Goal: Task Accomplishment & Management: Complete application form

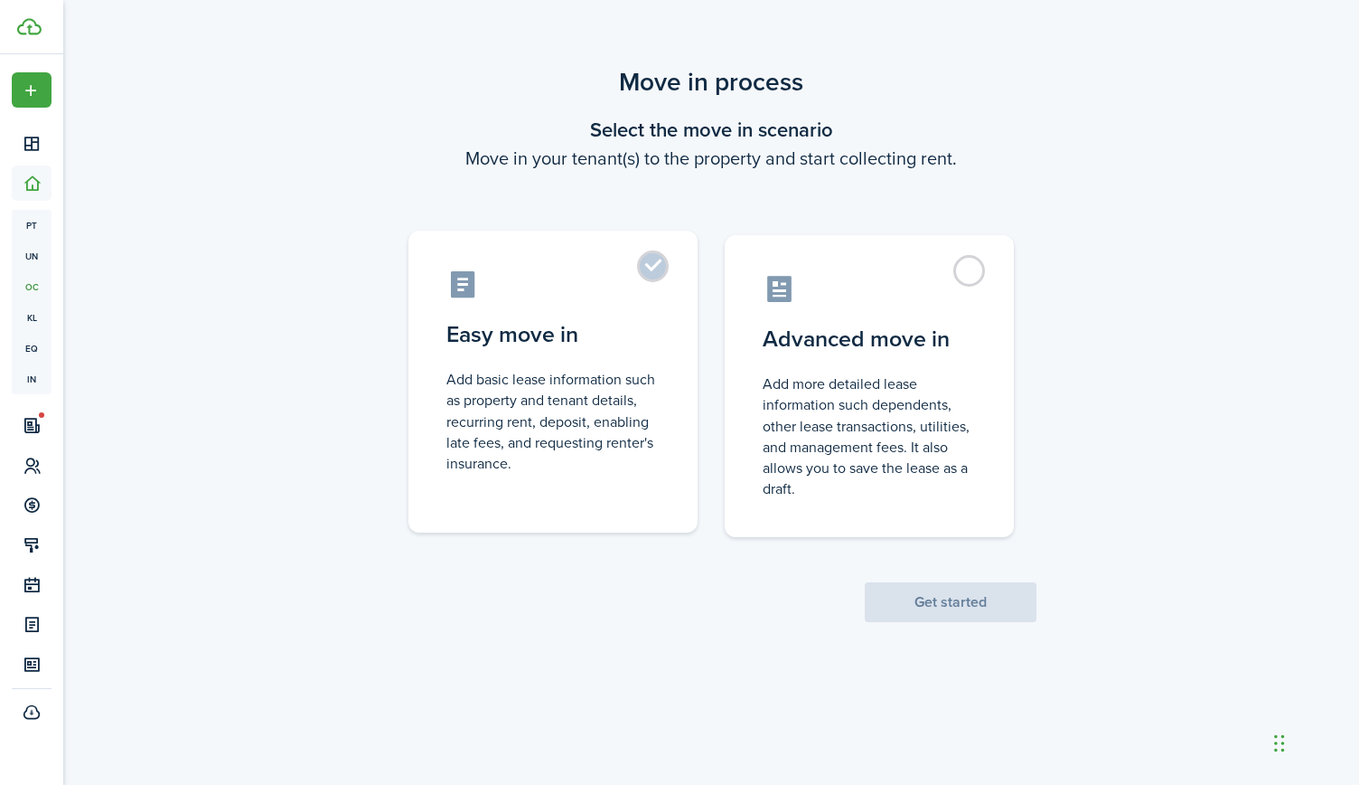
click at [656, 266] on label "Easy move in Add basic lease information such as property and tenant details, r…" at bounding box center [553, 381] width 289 height 302
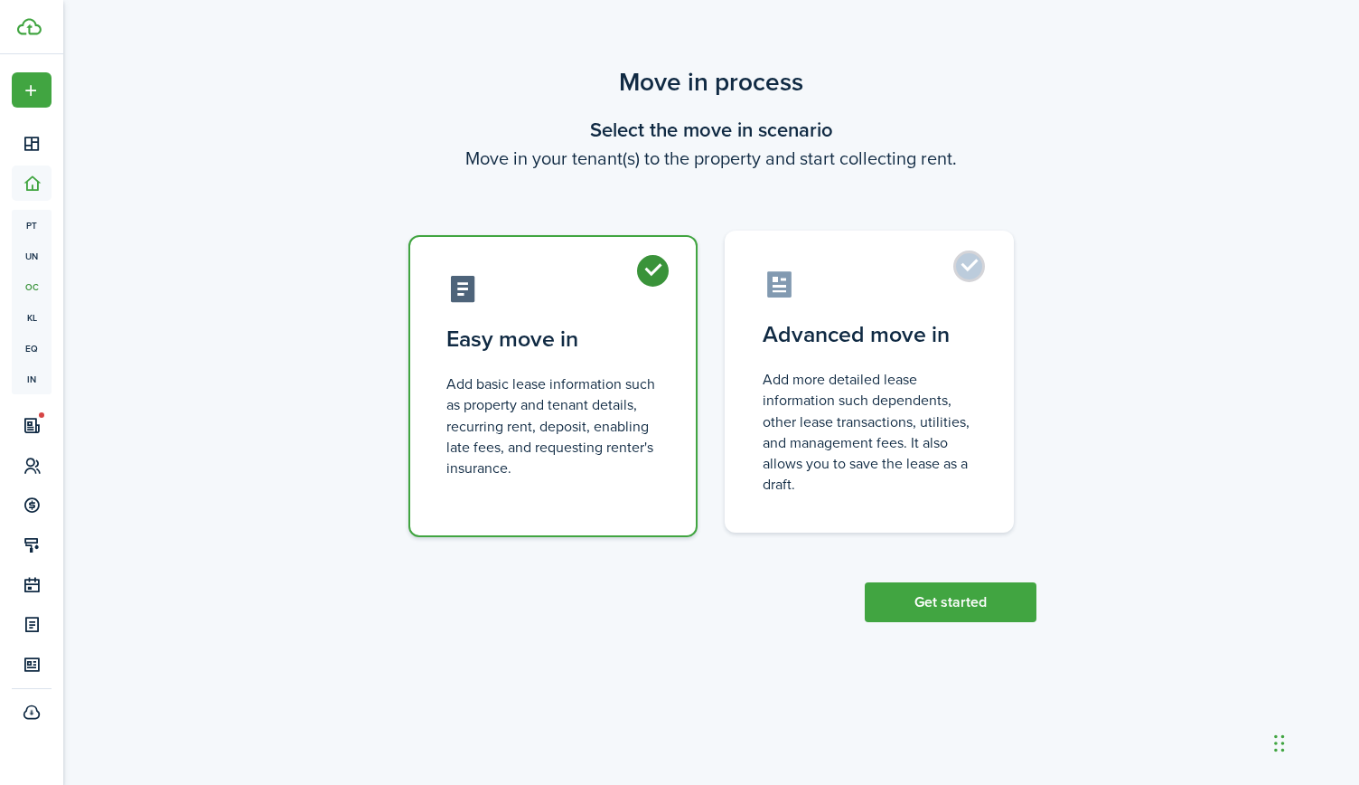
click at [968, 272] on label "Advanced move in Add more detailed lease information such dependents, other lea…" at bounding box center [869, 381] width 289 height 302
radio input "false"
radio input "true"
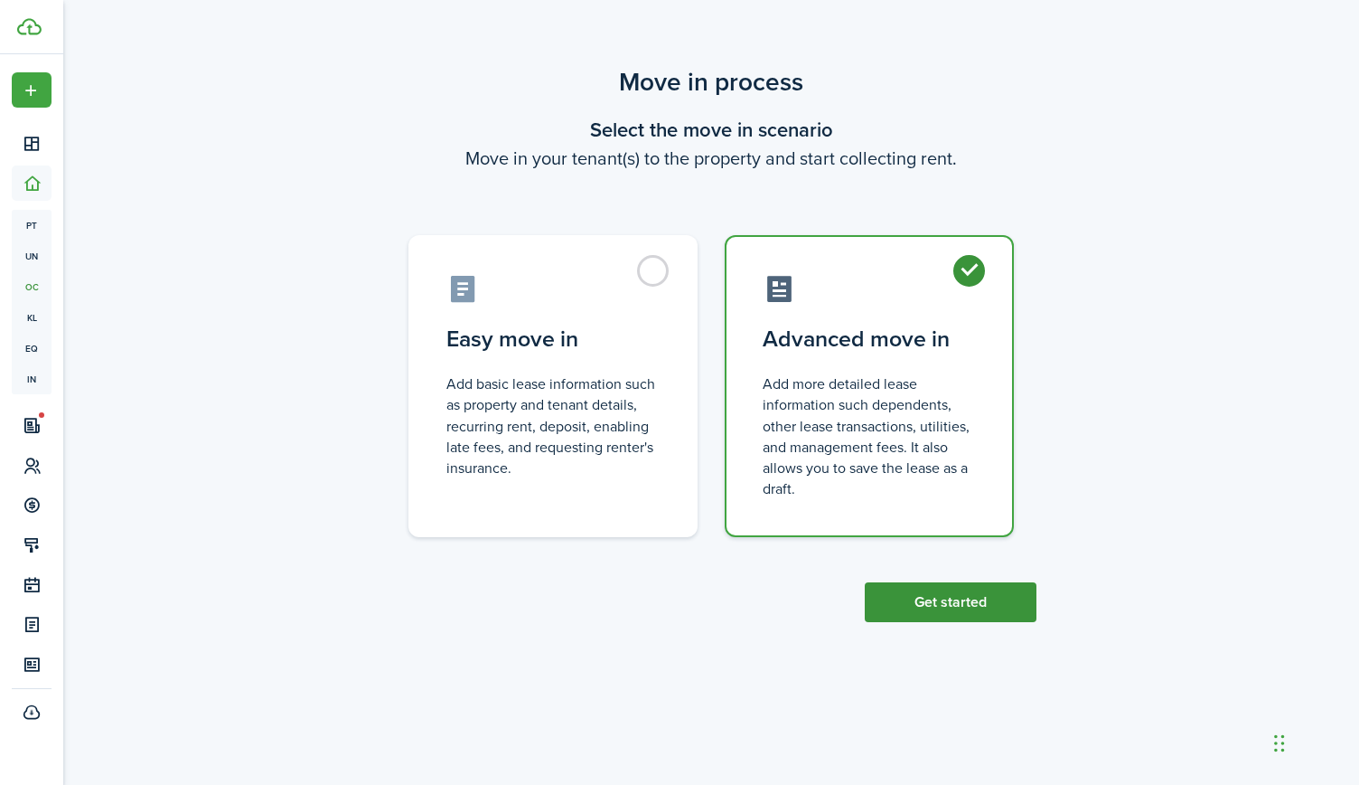
click at [970, 597] on button "Get started" at bounding box center [951, 602] width 172 height 40
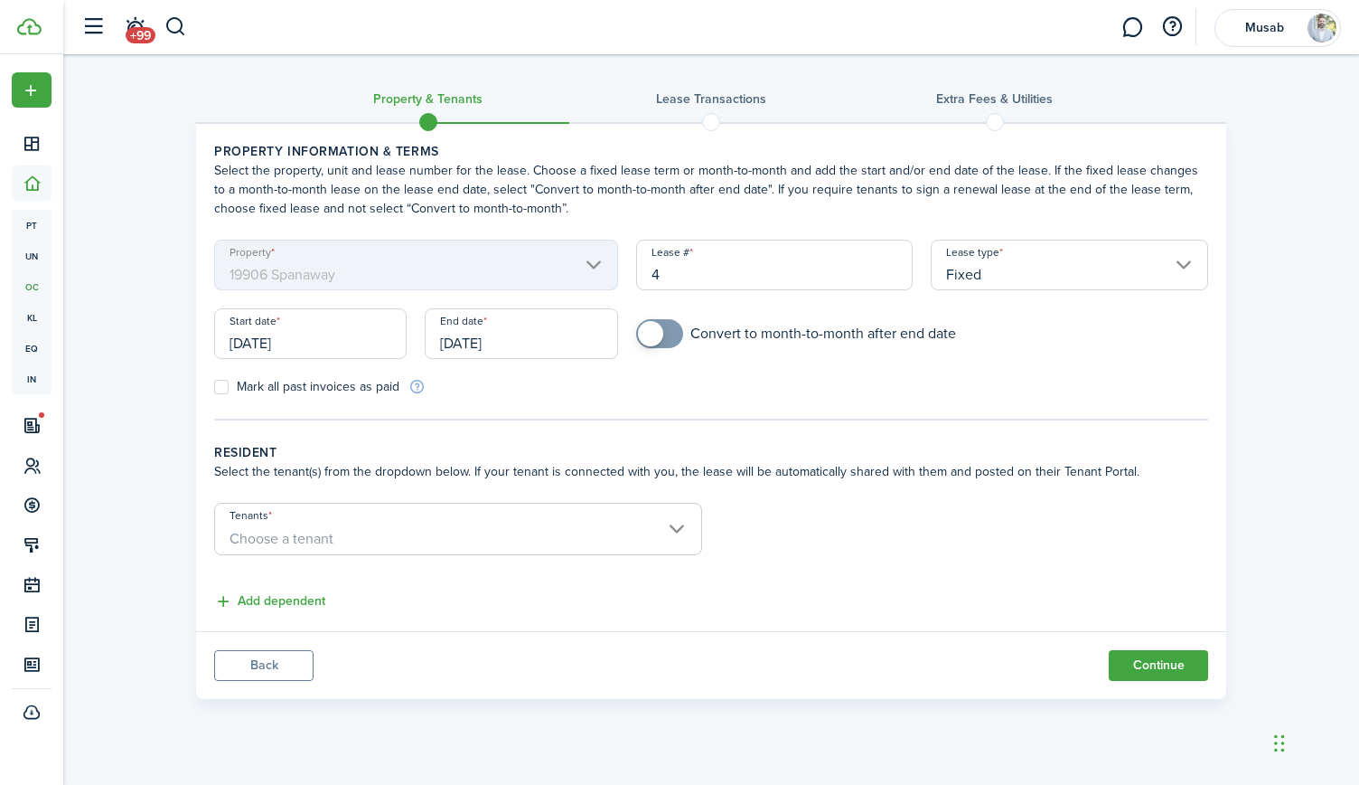
click at [343, 347] on input "[DATE]" at bounding box center [310, 333] width 193 height 51
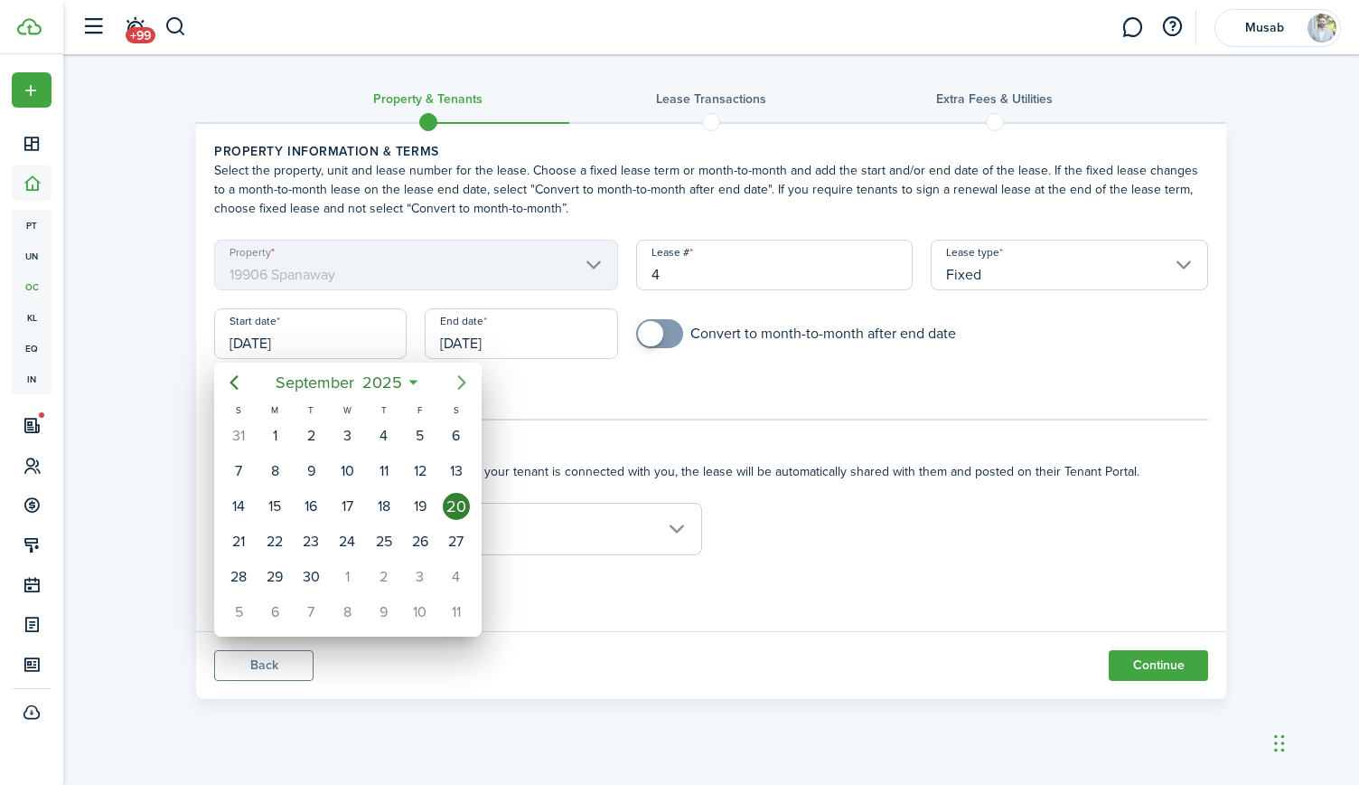
click at [461, 383] on icon "Next page" at bounding box center [462, 383] width 22 height 22
click at [428, 429] on div "3" at bounding box center [420, 435] width 27 height 27
type input "[DATE]"
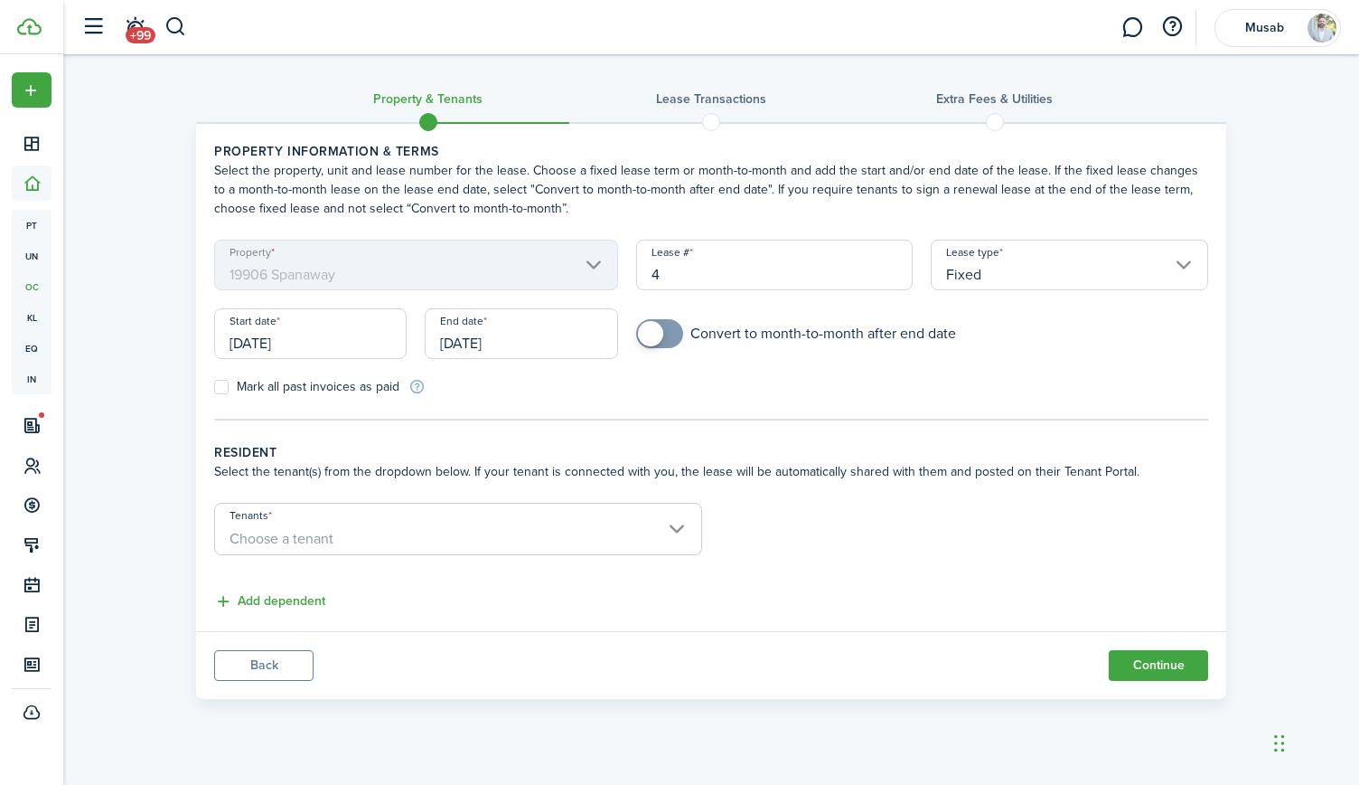
click at [535, 339] on input "[DATE]" at bounding box center [521, 333] width 193 height 51
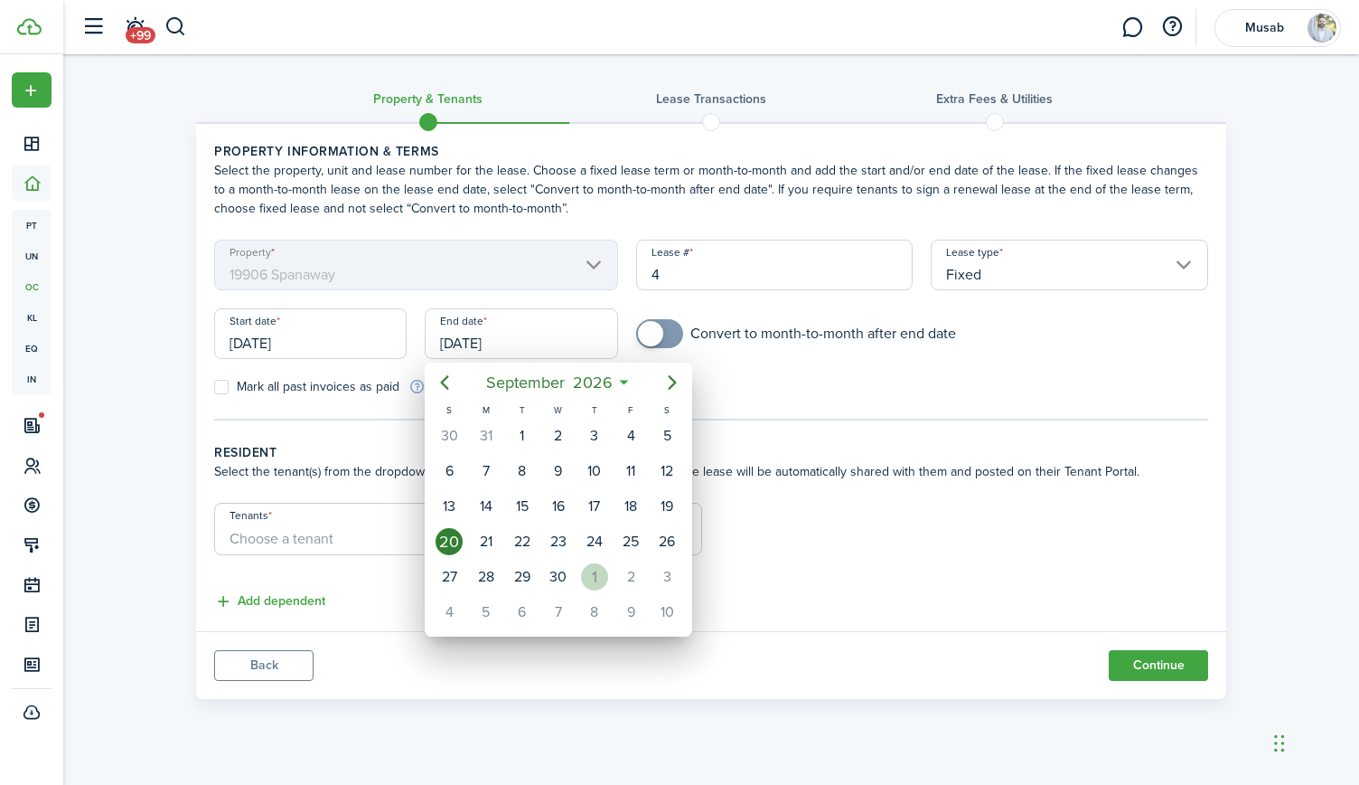
click at [596, 569] on div "1" at bounding box center [594, 576] width 27 height 27
type input "[DATE]"
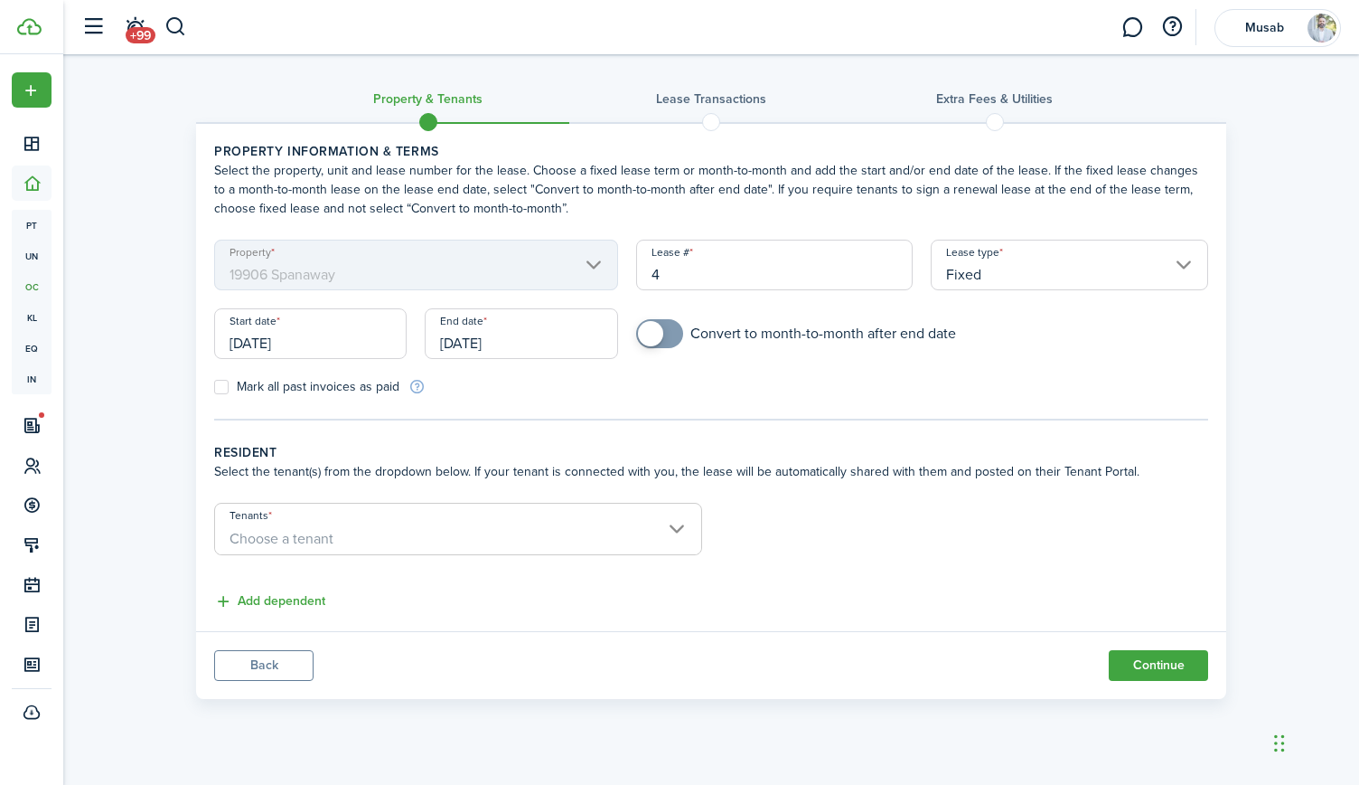
checkbox input "true"
click at [655, 340] on span at bounding box center [650, 333] width 25 height 25
click at [394, 527] on span "Choose a tenant" at bounding box center [458, 538] width 486 height 31
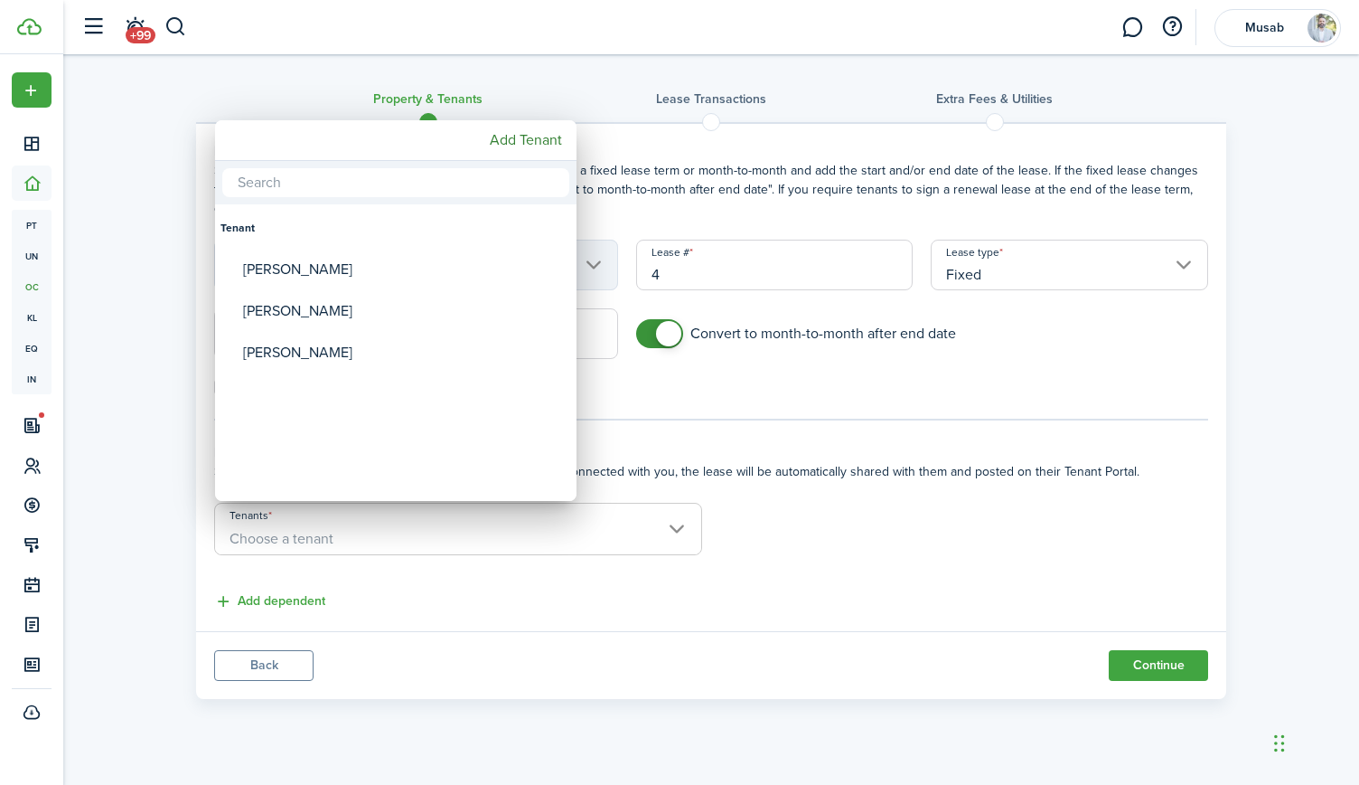
click at [390, 537] on div at bounding box center [679, 392] width 1649 height 1074
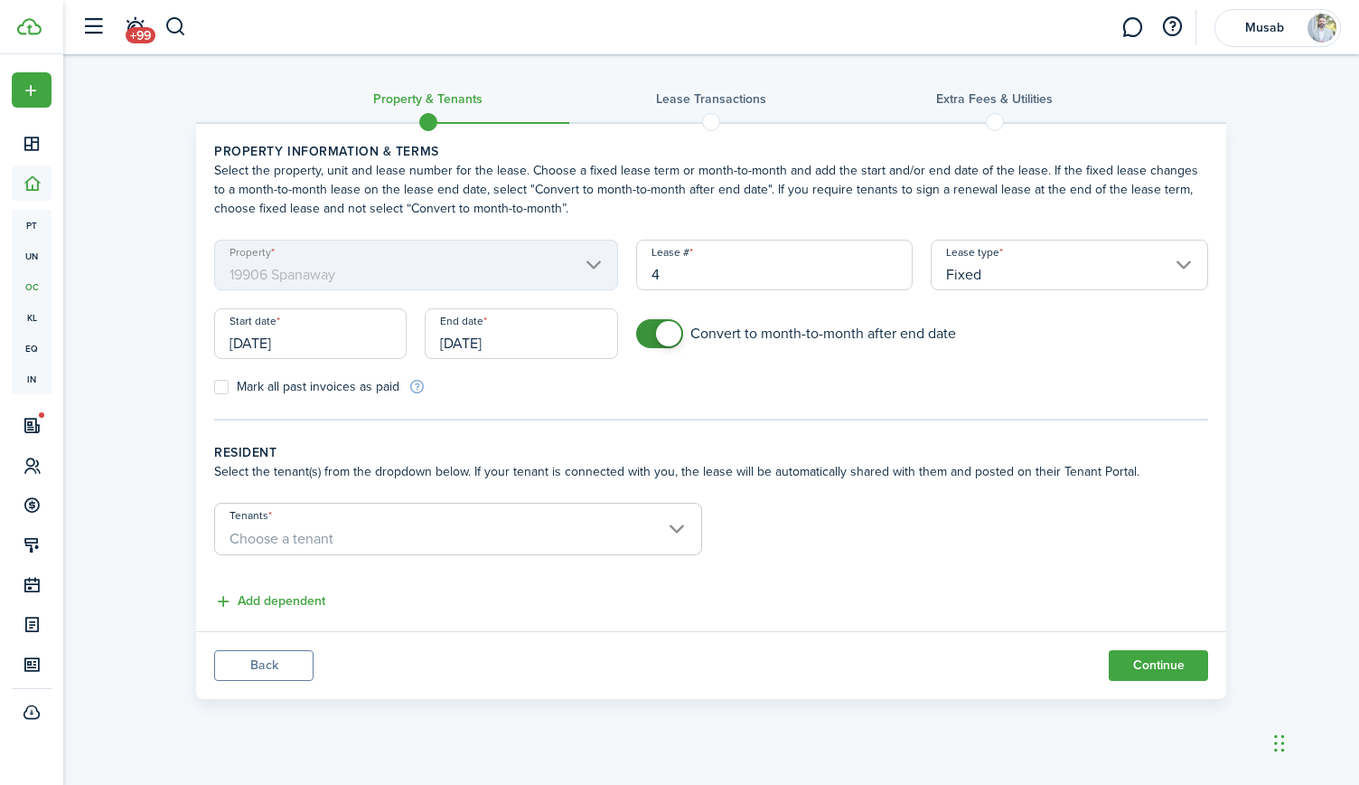
click at [390, 537] on span "Choose a tenant" at bounding box center [458, 538] width 486 height 31
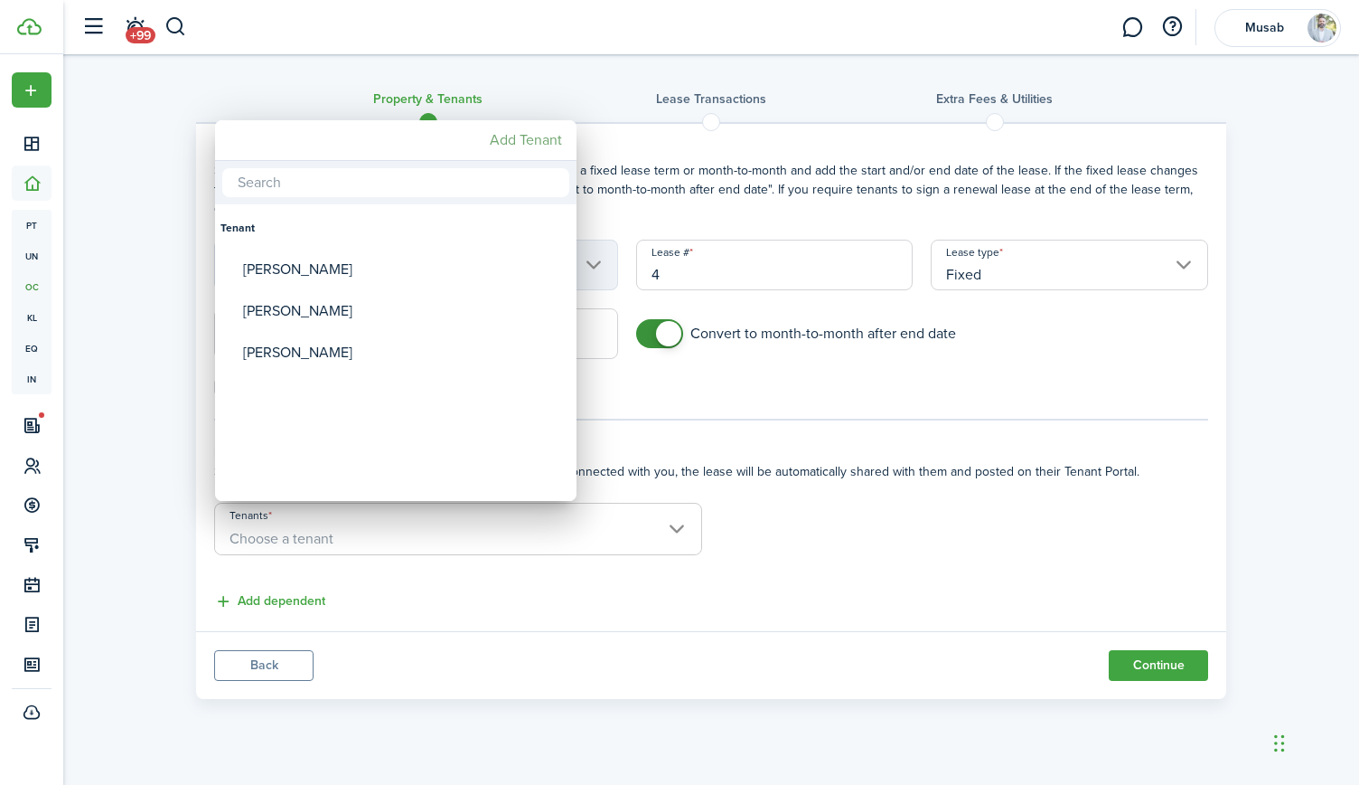
click at [524, 138] on mbsc-button "Add Tenant" at bounding box center [526, 140] width 87 height 33
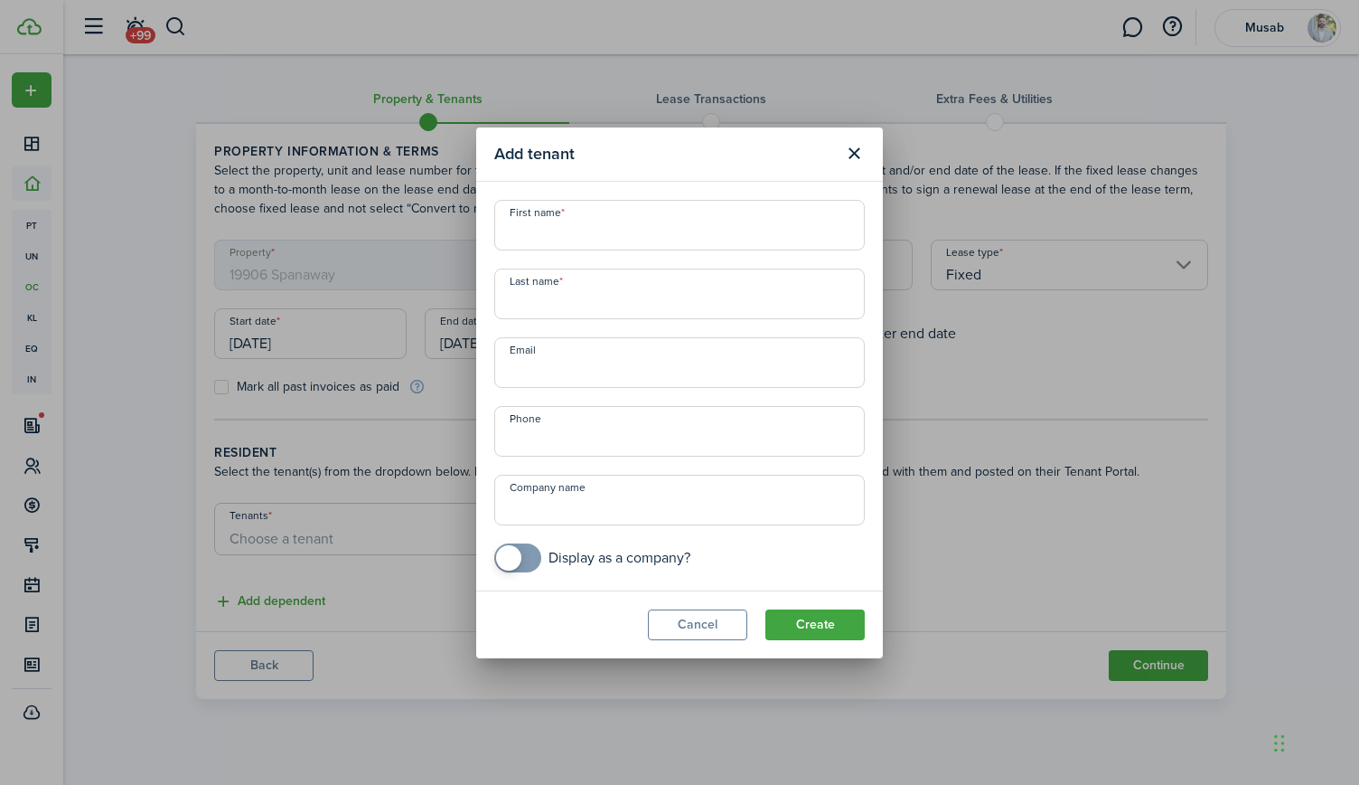
click at [566, 234] on input "First name" at bounding box center [679, 225] width 371 height 51
type input "[PERSON_NAME]"
type input "[EMAIL_ADDRESS][DOMAIN_NAME]"
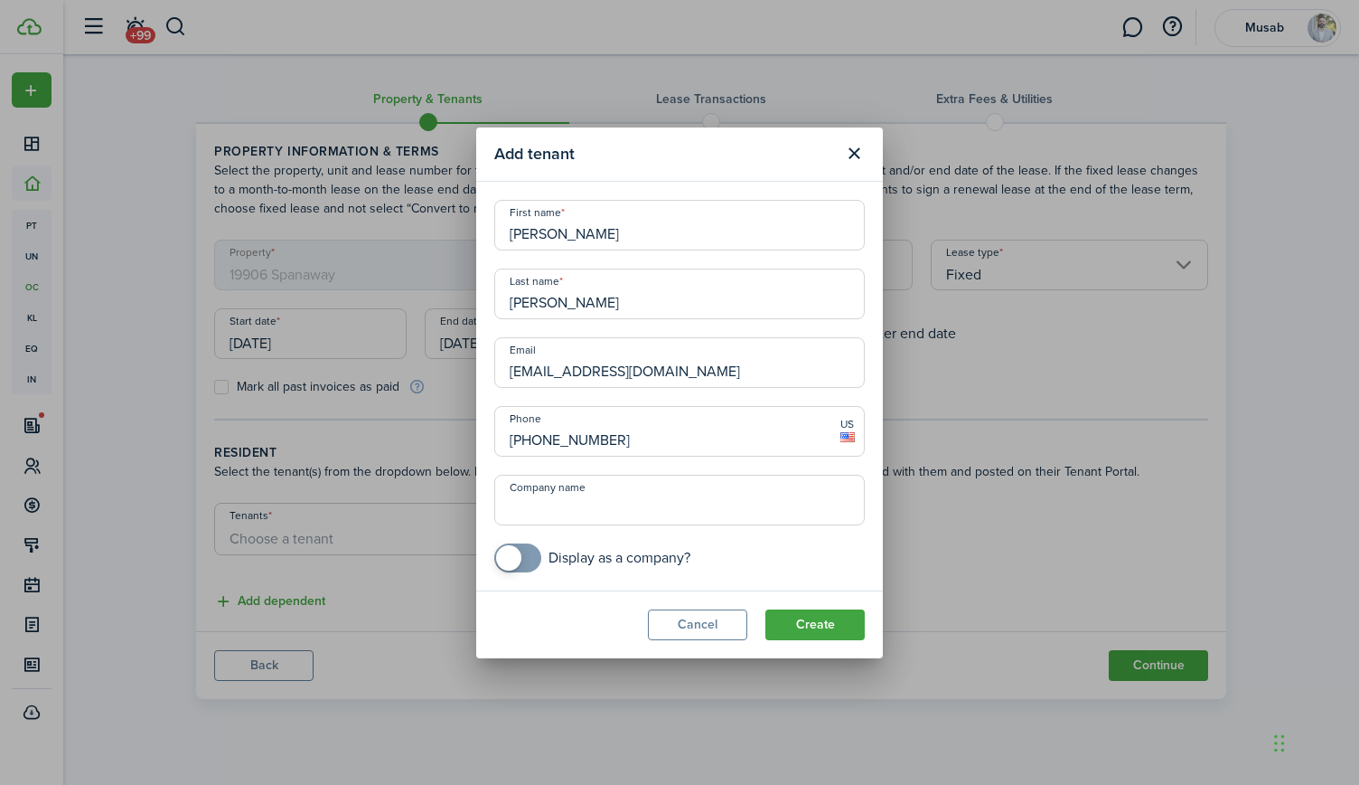
type input "[PHONE_NUMBER]"
click at [621, 498] on input "Company name" at bounding box center [679, 500] width 371 height 51
click at [795, 617] on button "Create" at bounding box center [815, 624] width 99 height 31
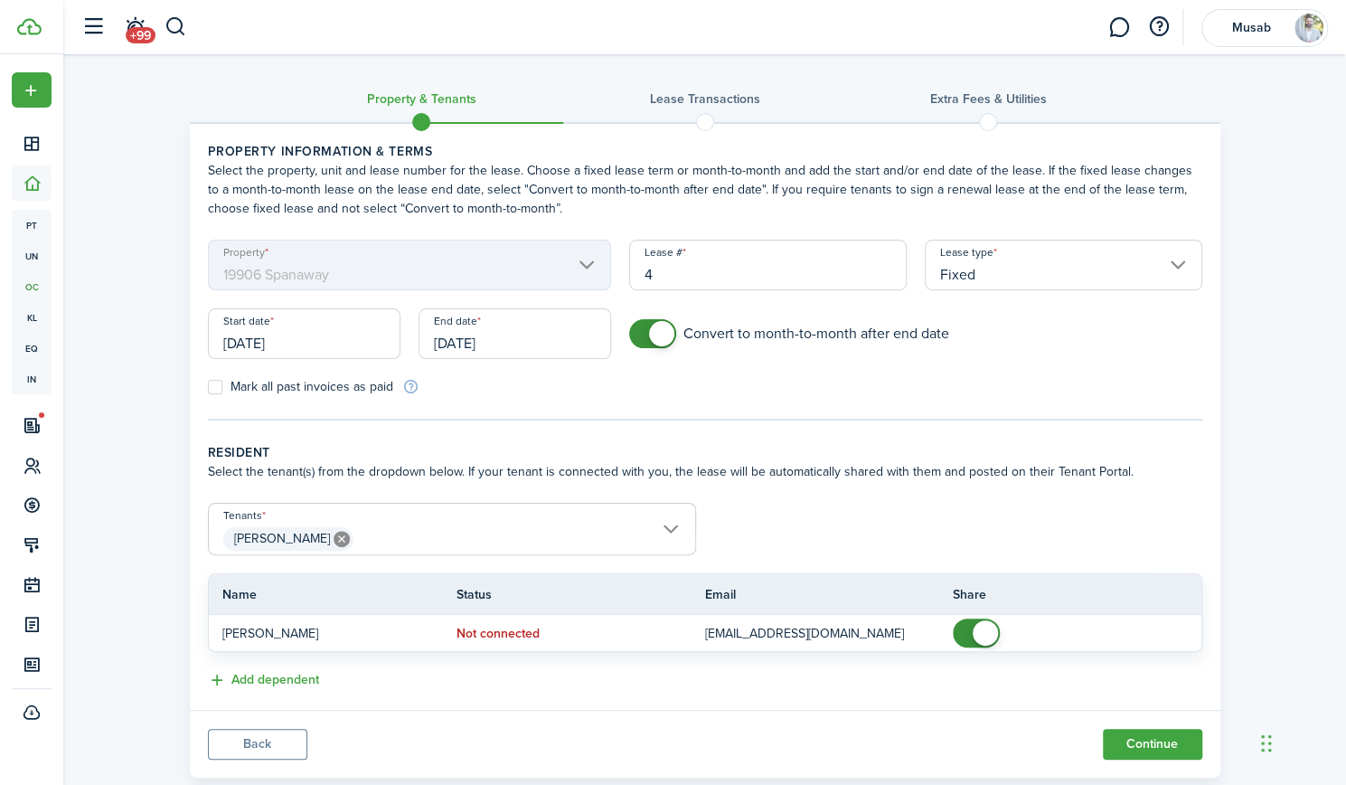
scroll to position [41, 0]
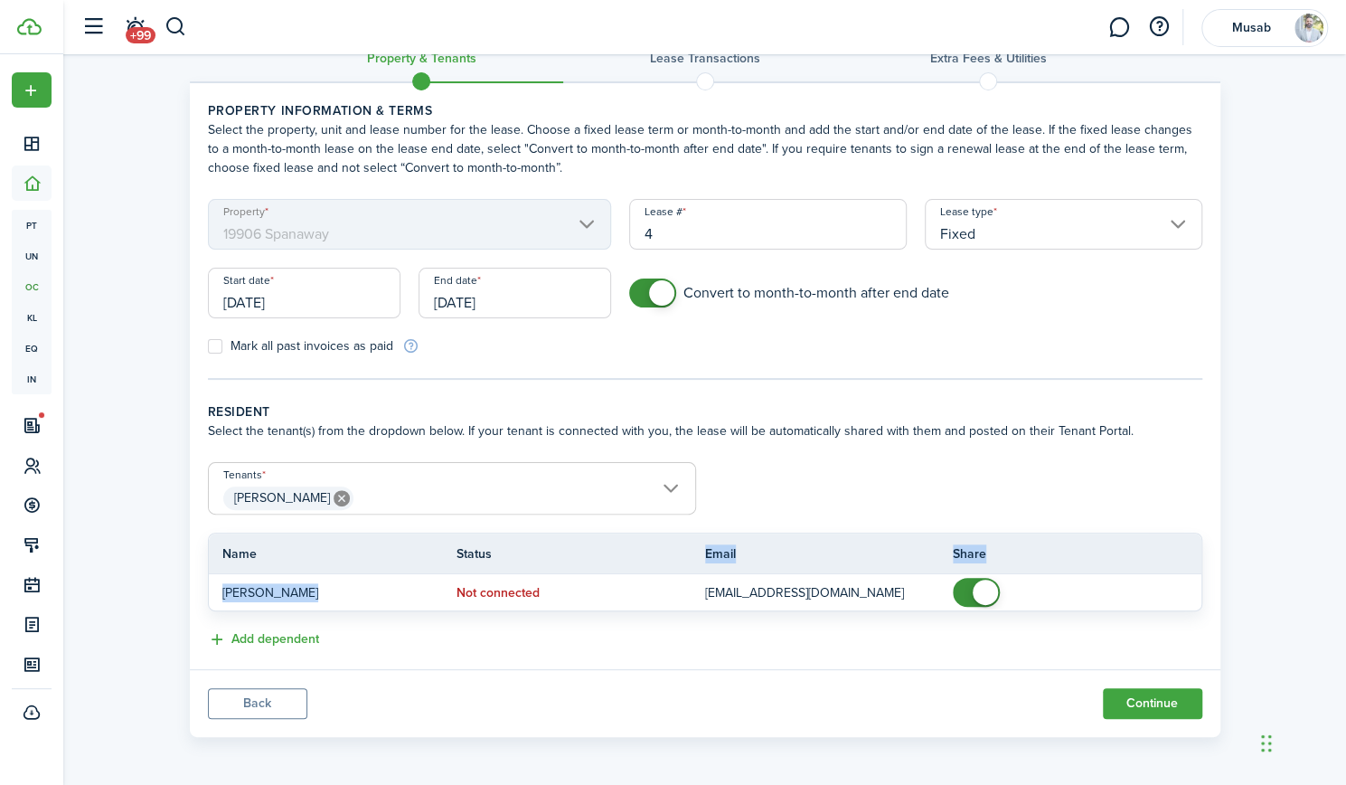
click at [691, 549] on table "Name Status Email Share [PERSON_NAME] Not connected [EMAIL_ADDRESS][DOMAIN_NAME]" at bounding box center [705, 571] width 994 height 79
click at [851, 548] on th "Email" at bounding box center [829, 553] width 249 height 19
click at [1137, 697] on button "Continue" at bounding box center [1152, 703] width 99 height 31
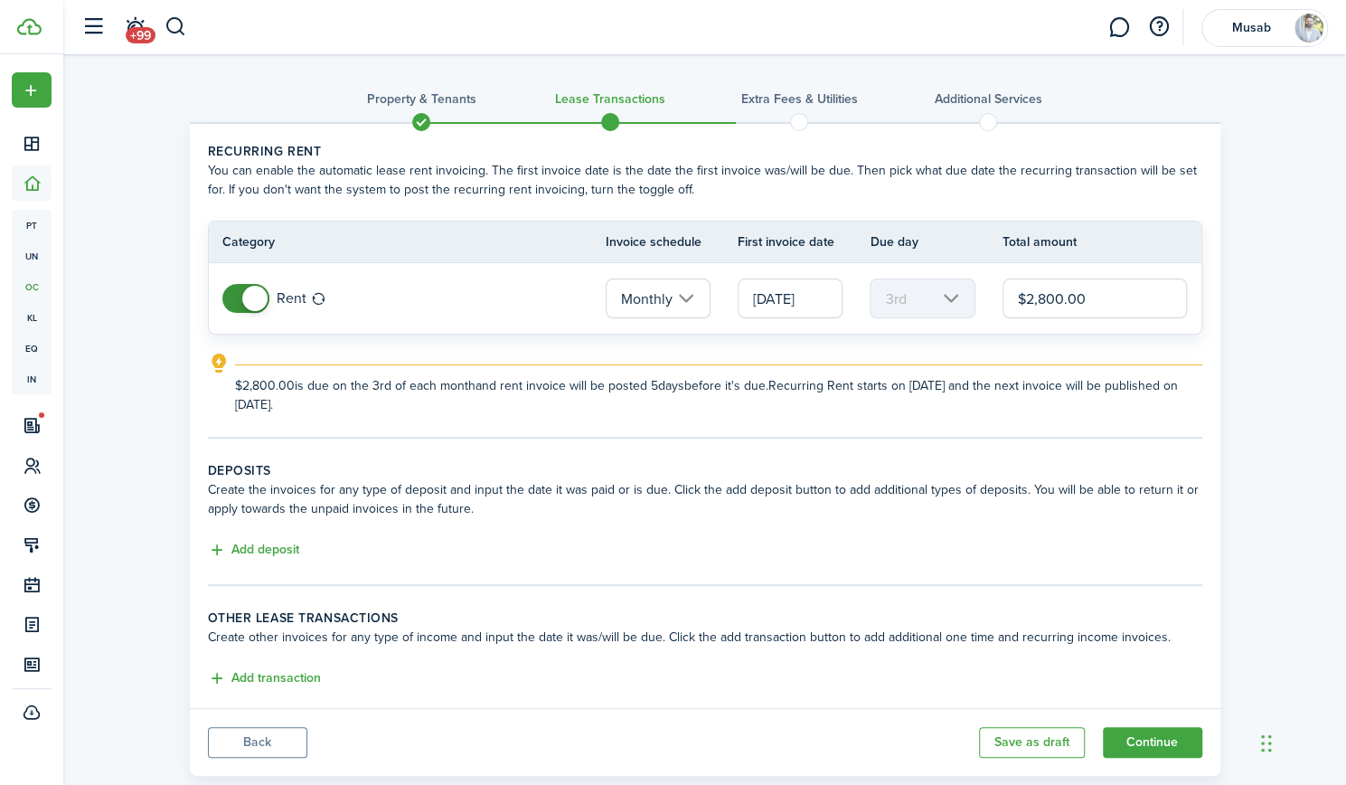
click at [697, 295] on input "Monthly" at bounding box center [658, 298] width 105 height 40
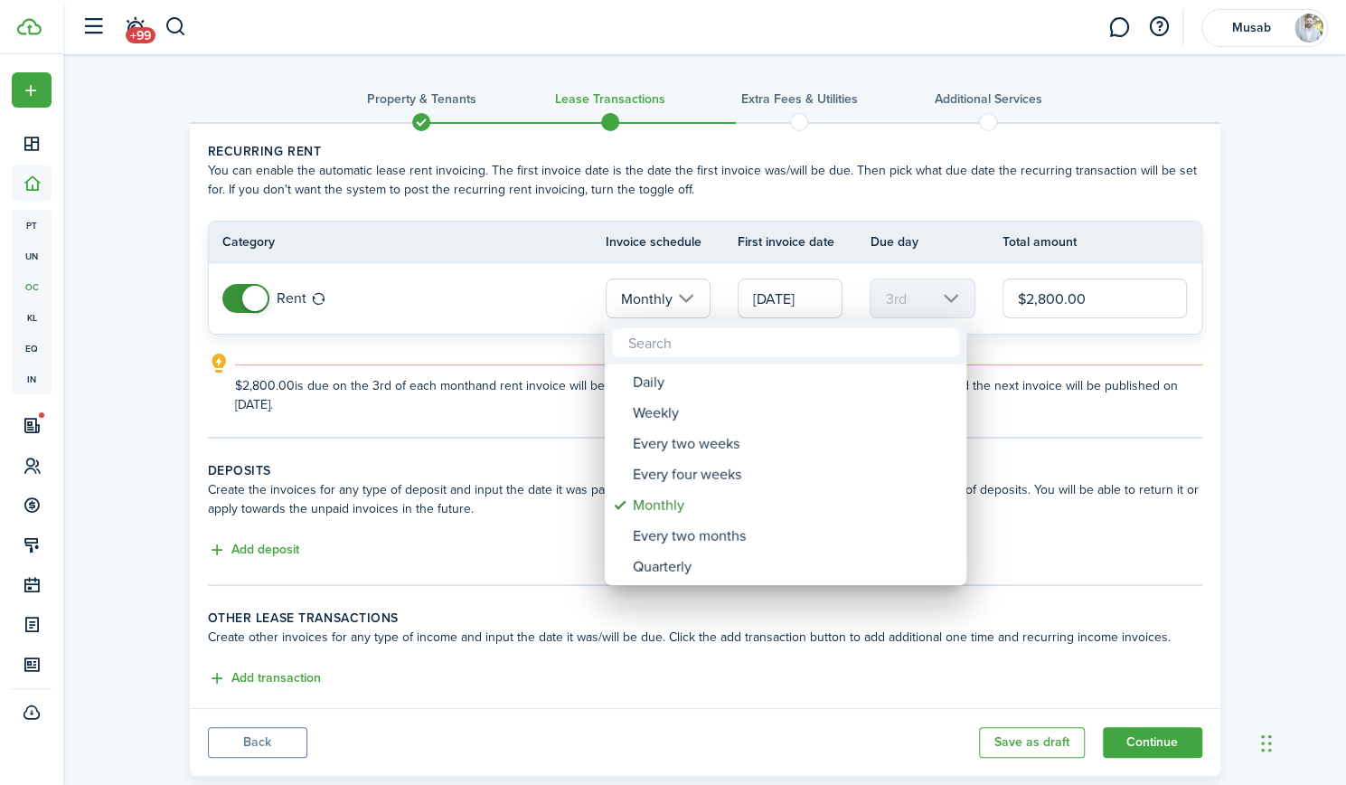
click at [697, 295] on div at bounding box center [672, 392] width 1635 height 1074
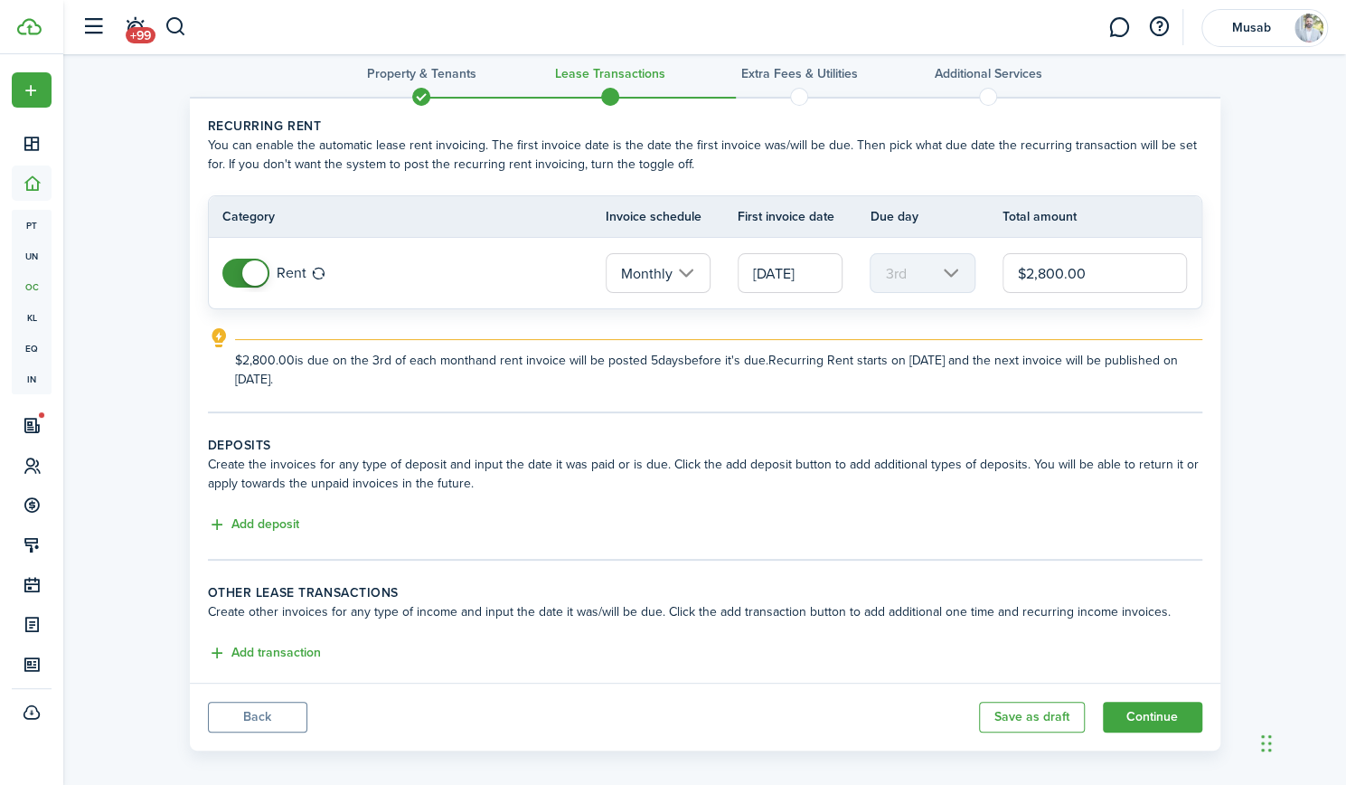
scroll to position [38, 0]
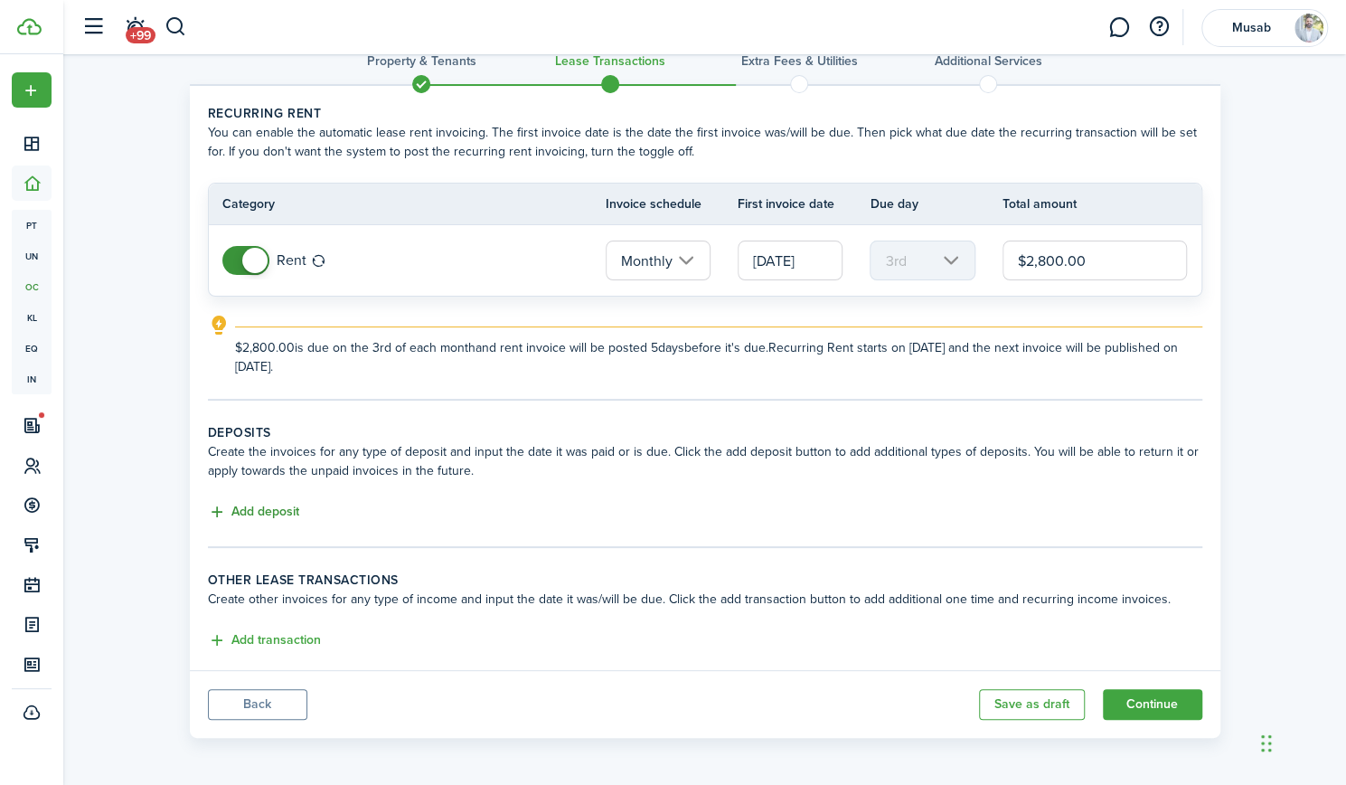
click at [250, 516] on button "Add deposit" at bounding box center [253, 512] width 91 height 21
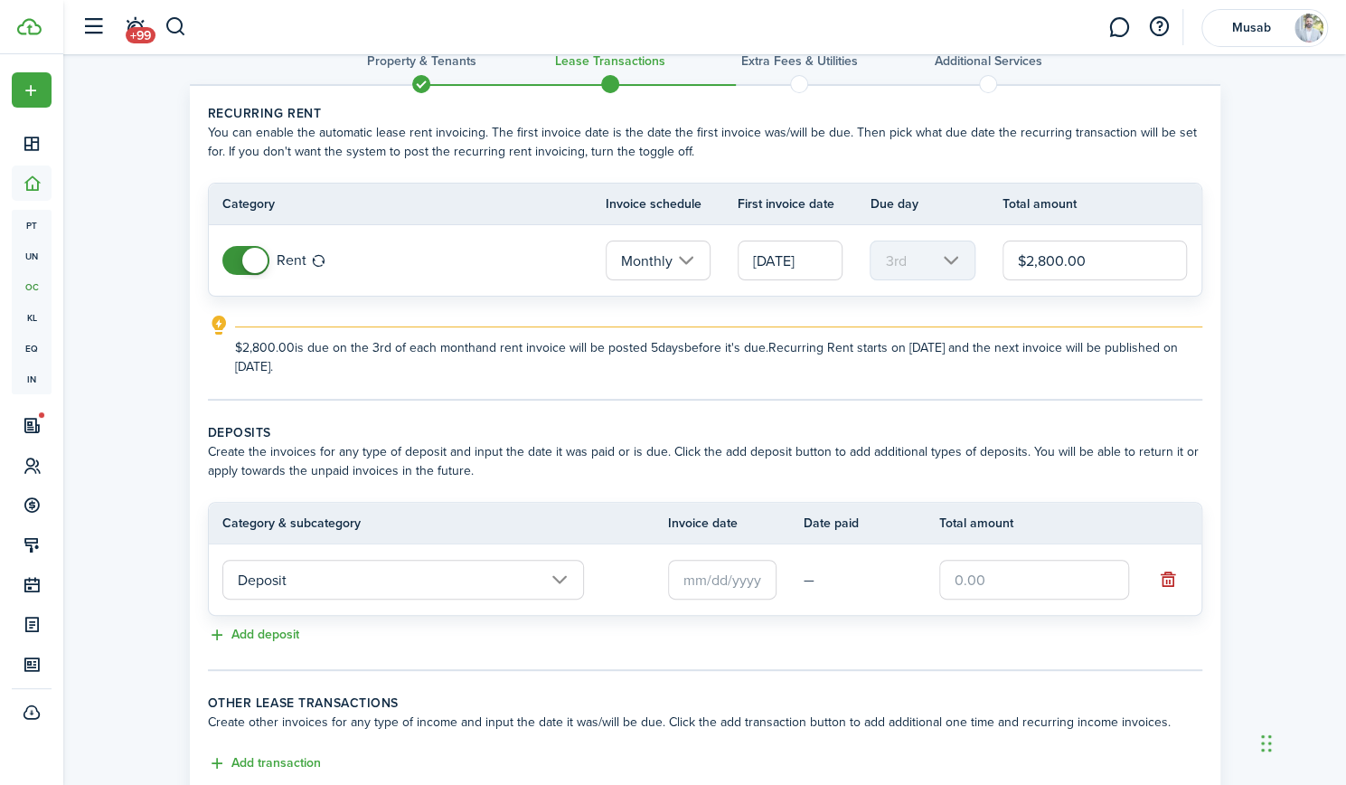
click at [335, 566] on input "Deposit" at bounding box center [403, 580] width 362 height 40
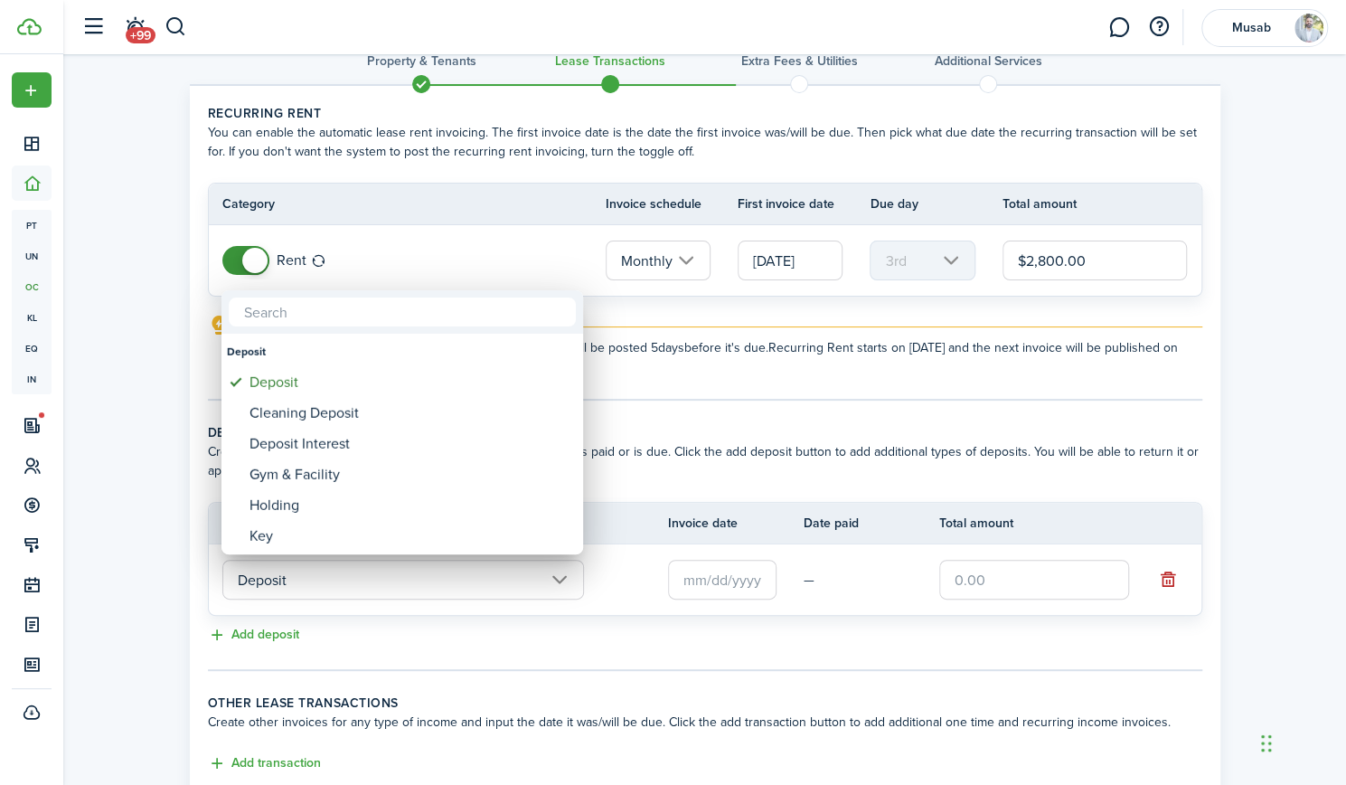
click at [722, 581] on div at bounding box center [672, 392] width 1635 height 1074
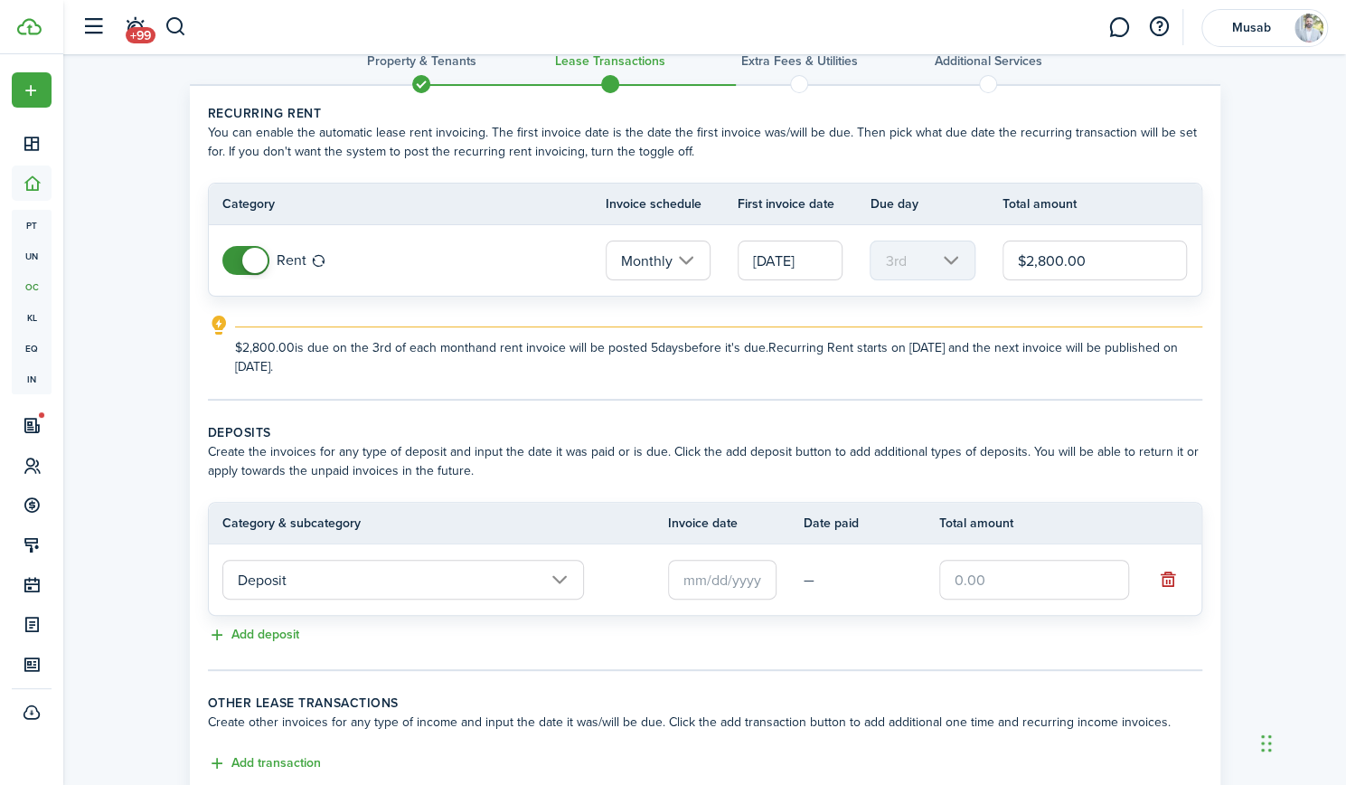
click at [1055, 563] on input "text" at bounding box center [1034, 580] width 190 height 40
type input "$2,800.00"
click at [980, 625] on div "Add deposit" at bounding box center [705, 636] width 994 height 22
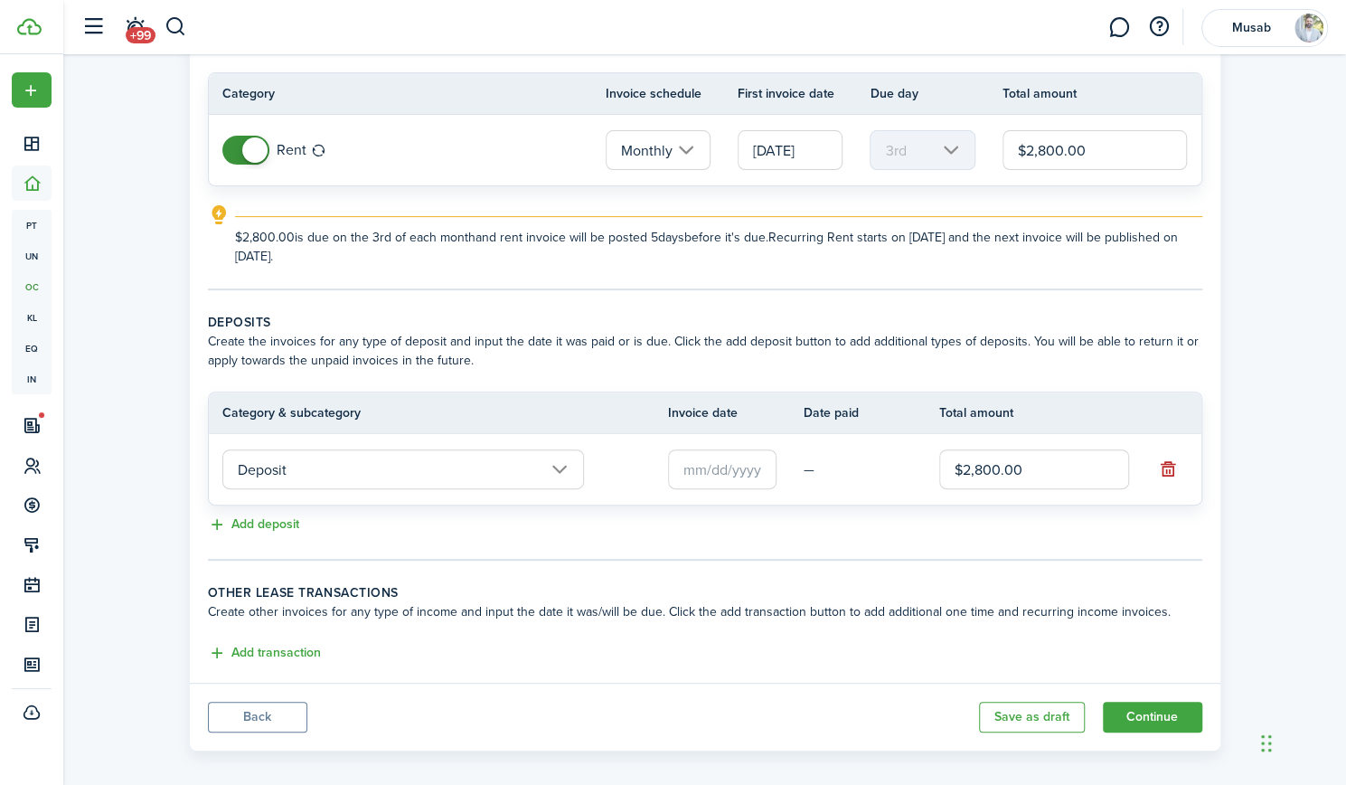
scroll to position [161, 0]
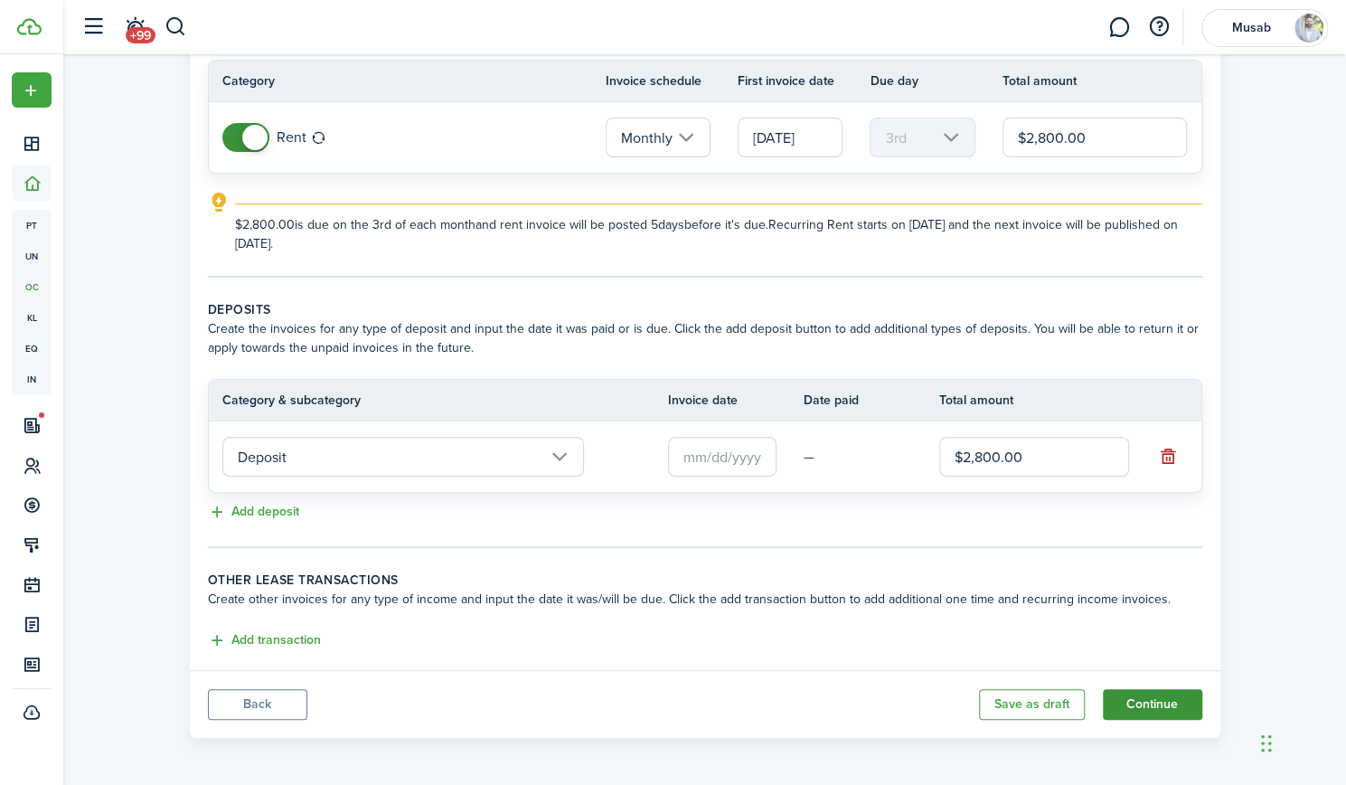
click at [1141, 707] on button "Continue" at bounding box center [1152, 704] width 99 height 31
click at [716, 454] on input "text" at bounding box center [722, 457] width 108 height 40
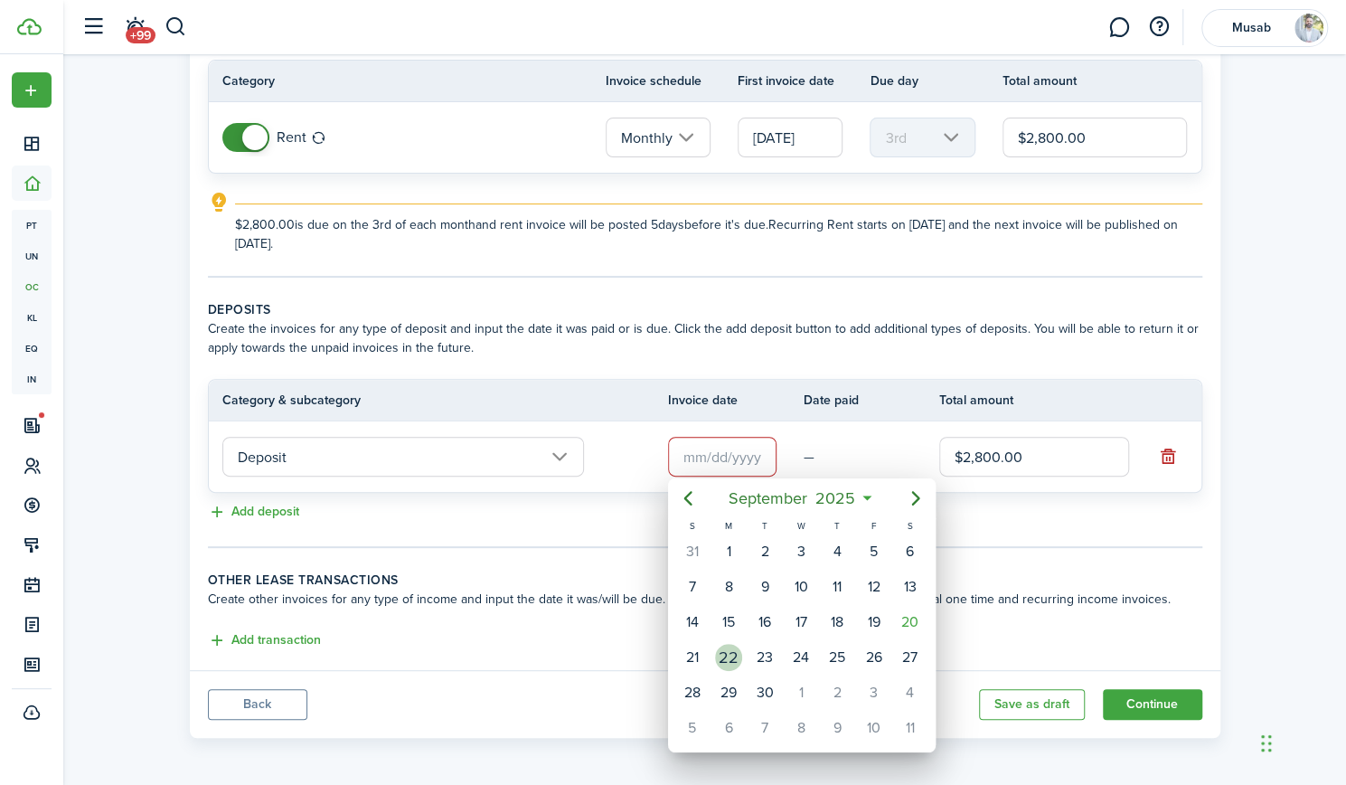
click at [732, 654] on div "22" at bounding box center [728, 657] width 27 height 27
type input "[DATE]"
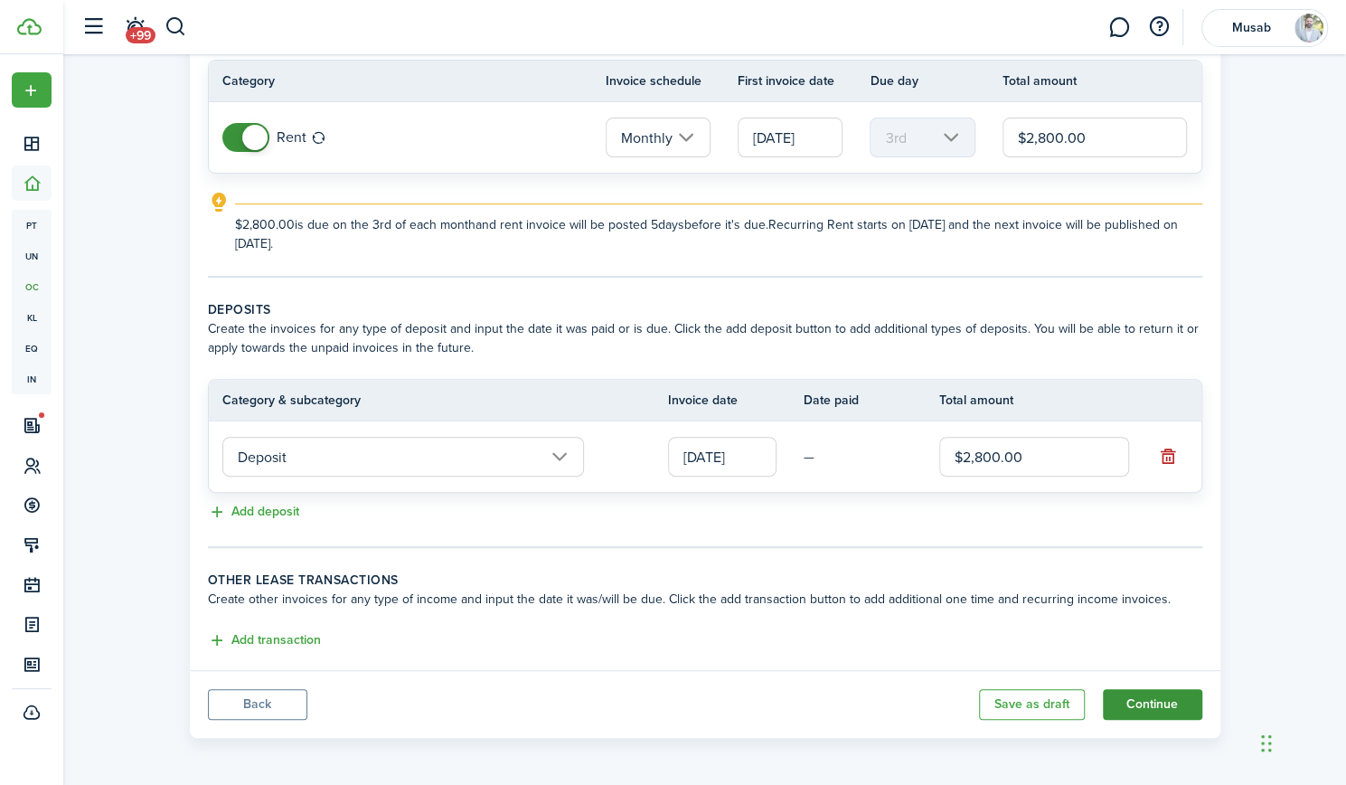
click at [1155, 699] on button "Continue" at bounding box center [1152, 704] width 99 height 31
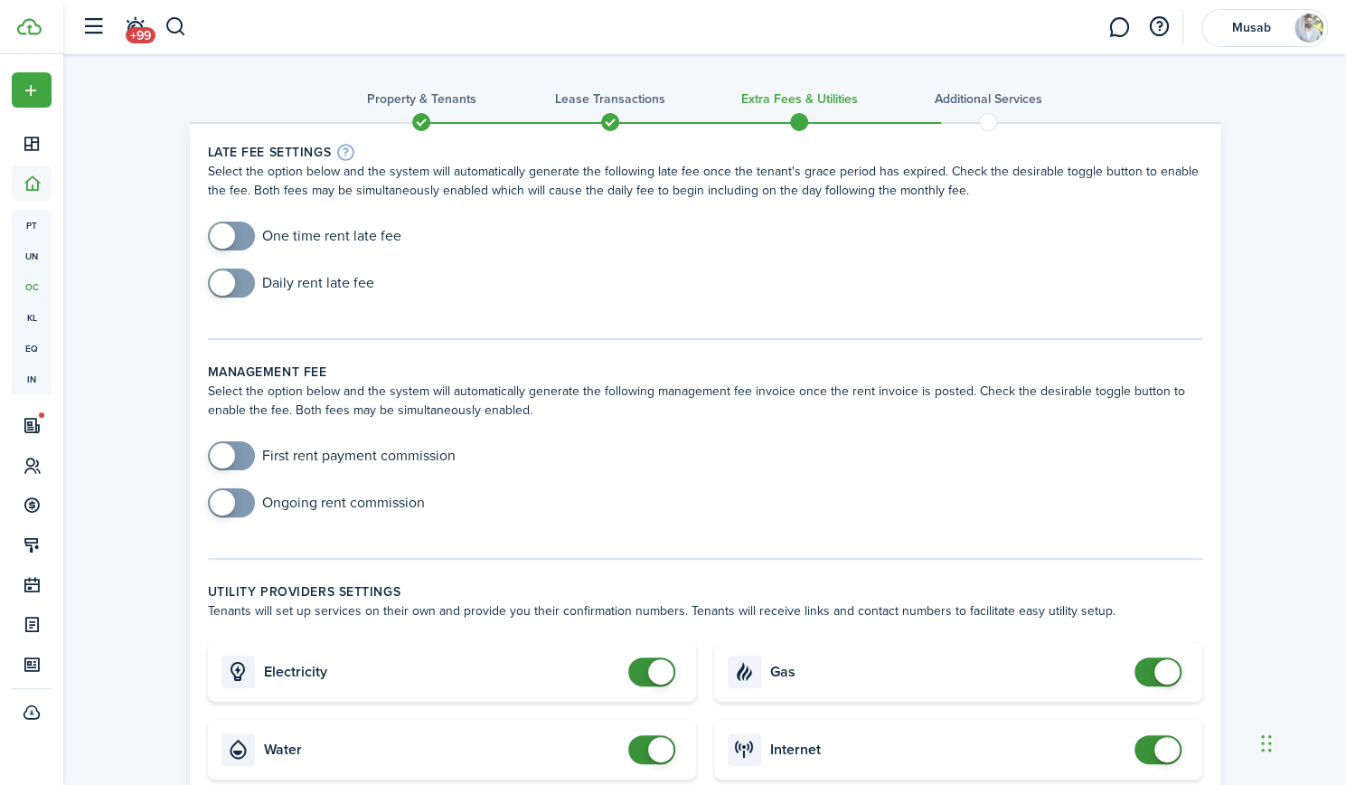
checkbox input "true"
click at [234, 449] on span at bounding box center [231, 455] width 18 height 29
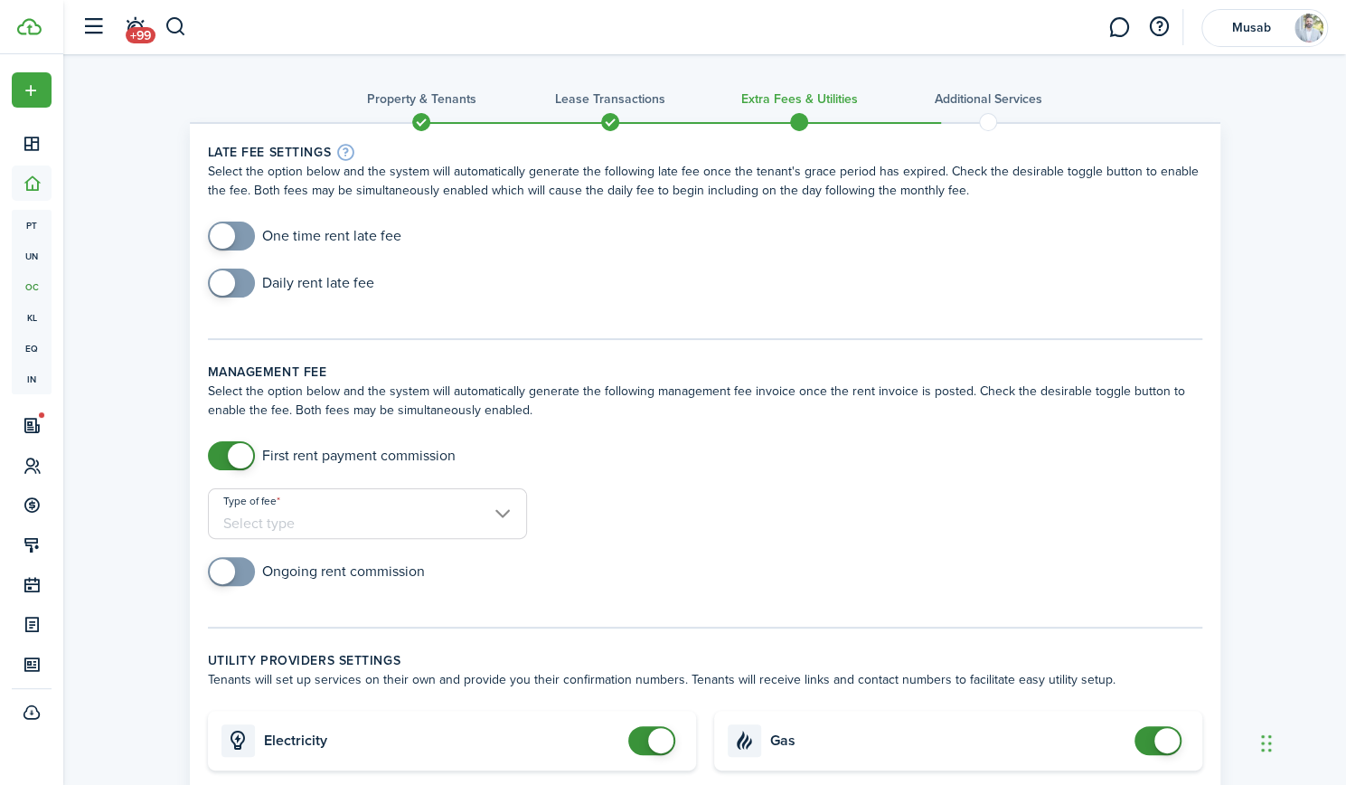
click at [296, 516] on input "Type of fee" at bounding box center [367, 513] width 319 height 51
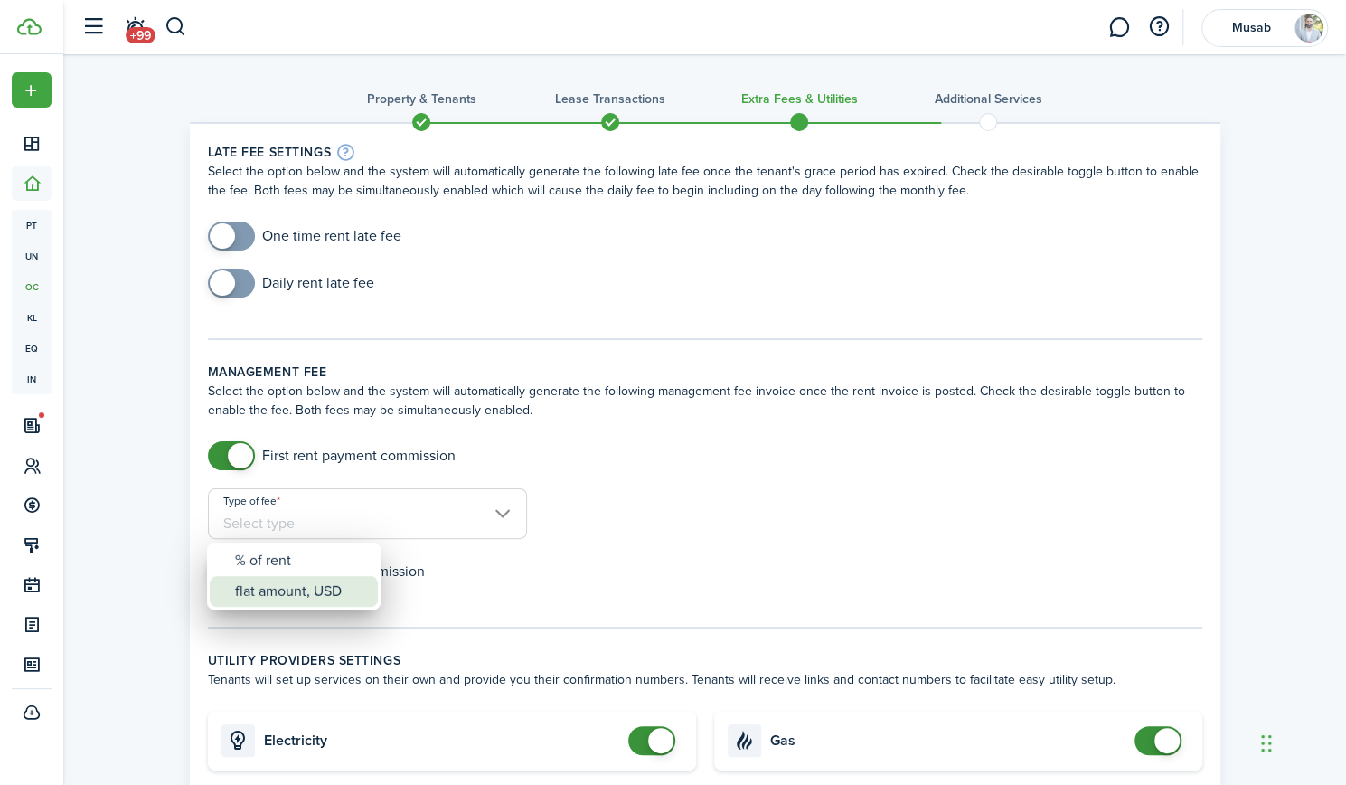
click at [300, 587] on div "flat amount, USD" at bounding box center [301, 591] width 132 height 31
type input "flat amount, USD"
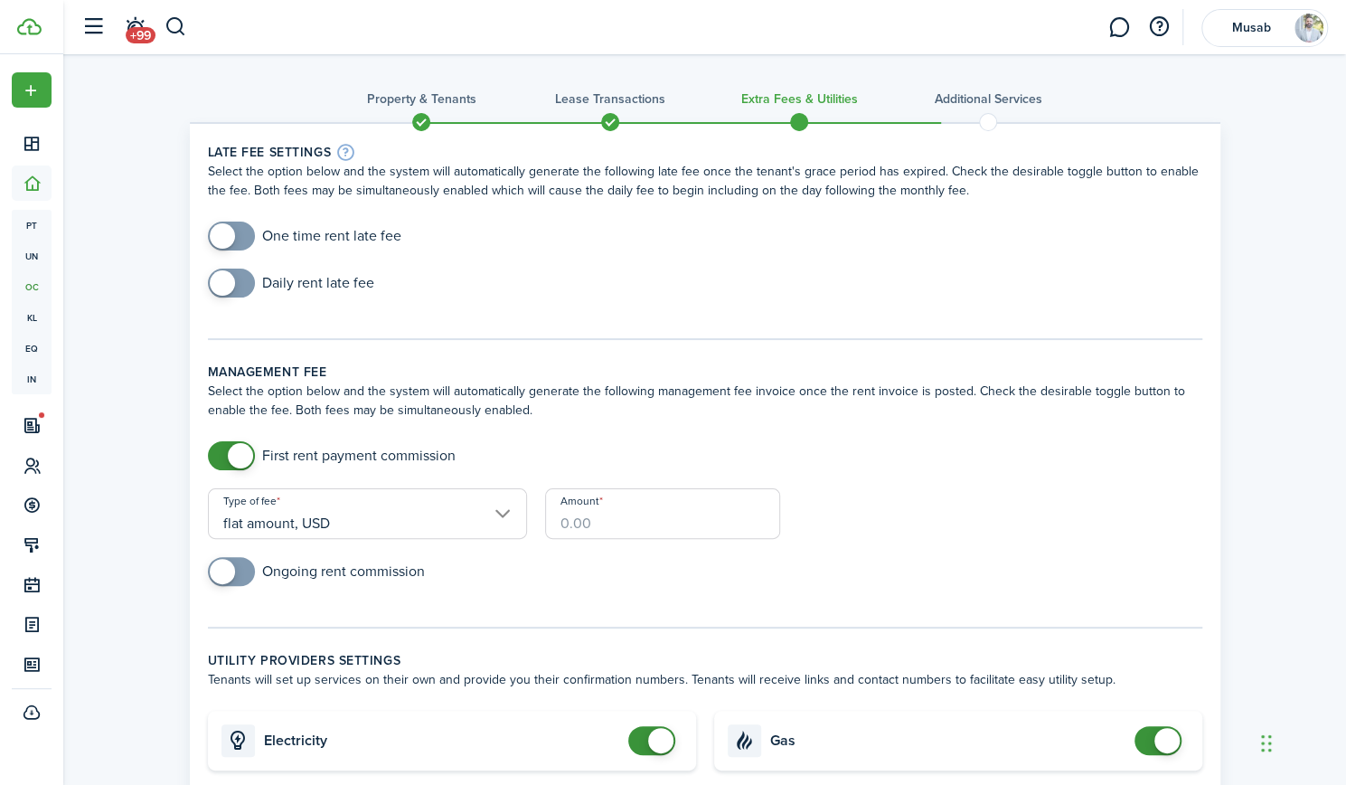
click at [616, 519] on input "Amount" at bounding box center [662, 513] width 235 height 51
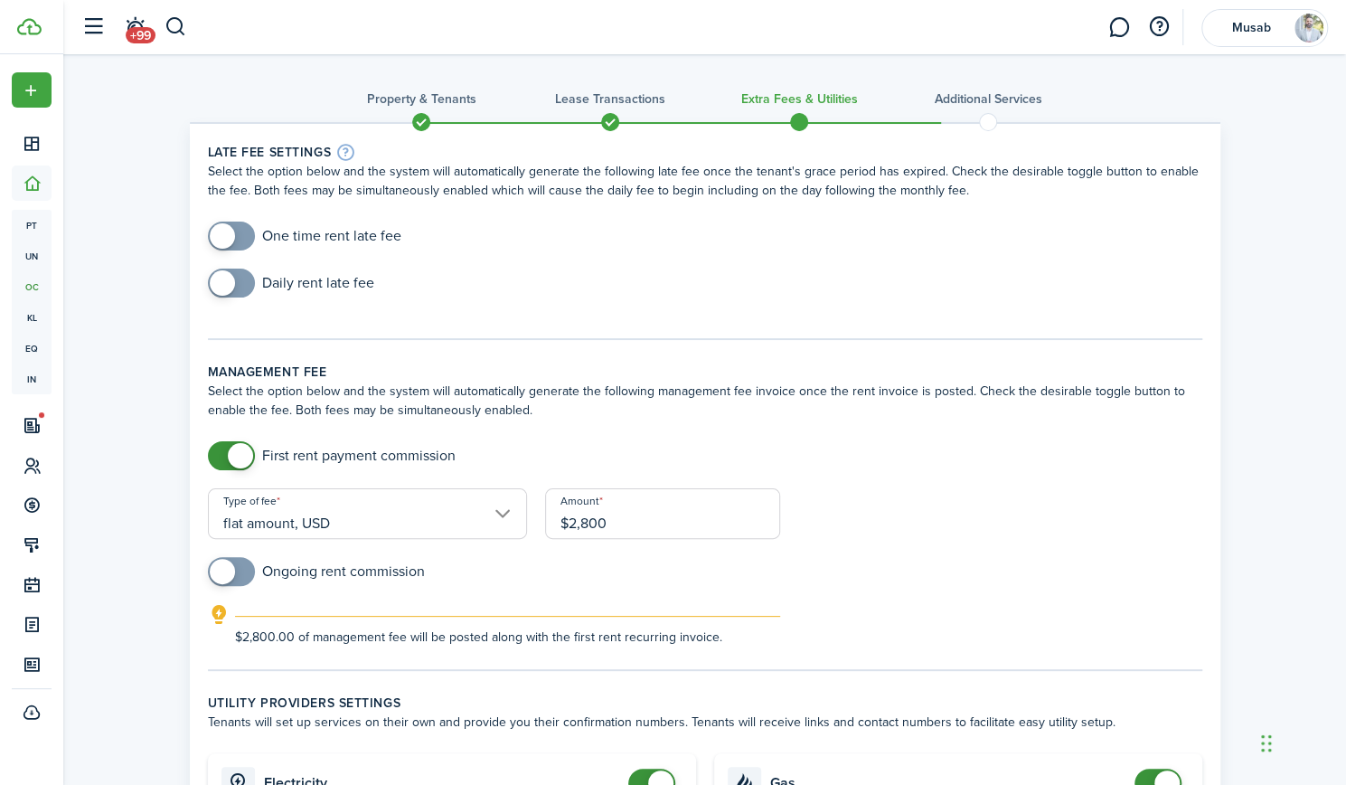
type input "$2,800.00"
checkbox input "true"
click at [232, 569] on span at bounding box center [222, 571] width 25 height 25
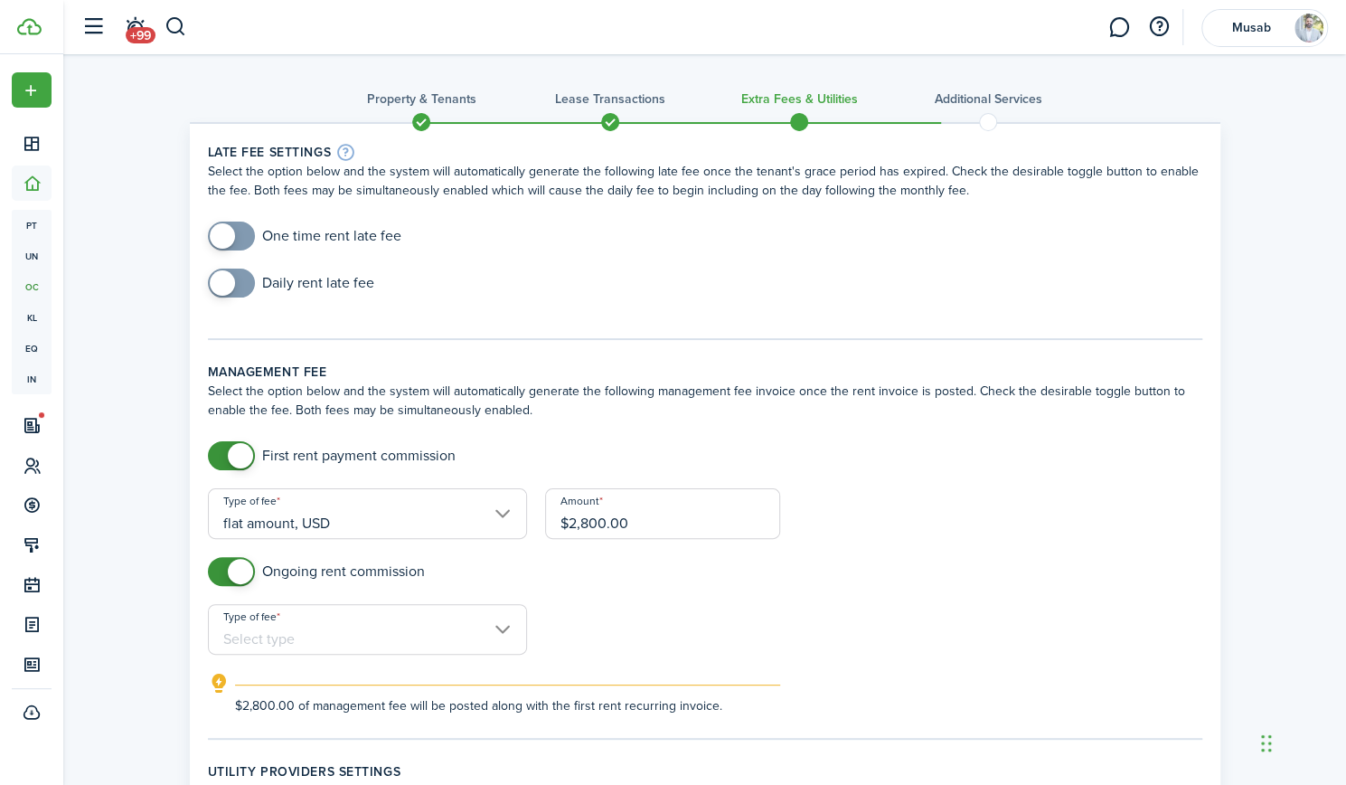
click at [406, 621] on input "Type of fee" at bounding box center [367, 629] width 319 height 51
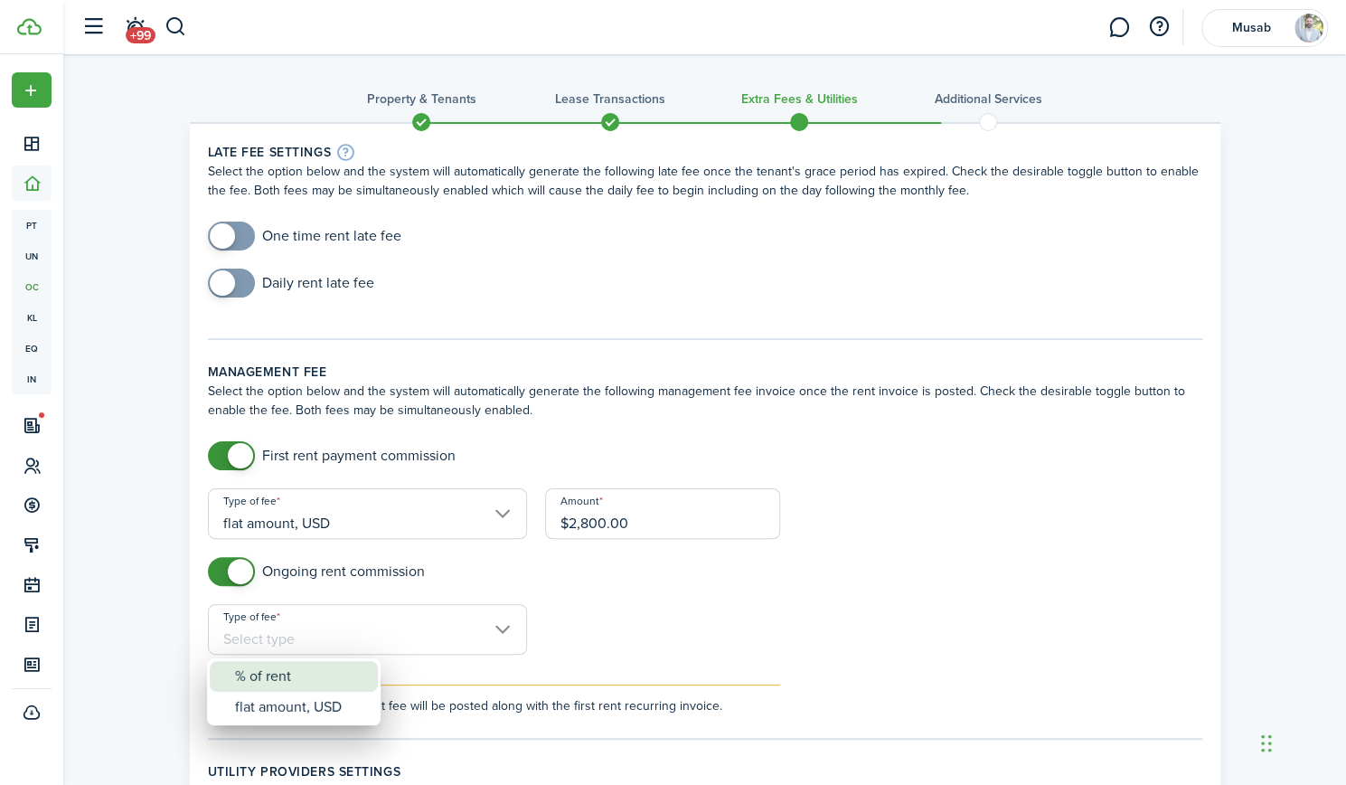
click at [325, 675] on div "% of rent" at bounding box center [301, 676] width 132 height 31
type input "% of rent"
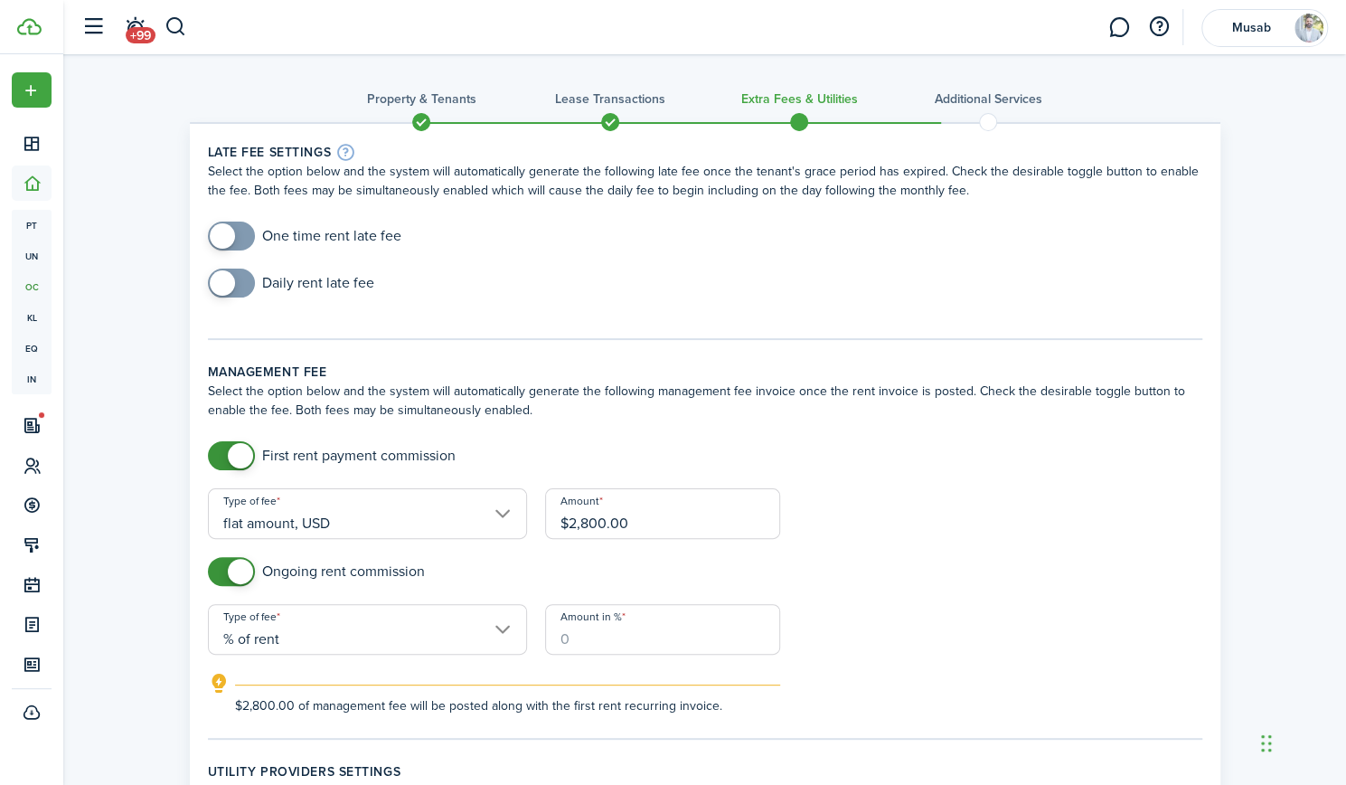
click at [599, 636] on input "Amount in %" at bounding box center [662, 629] width 235 height 51
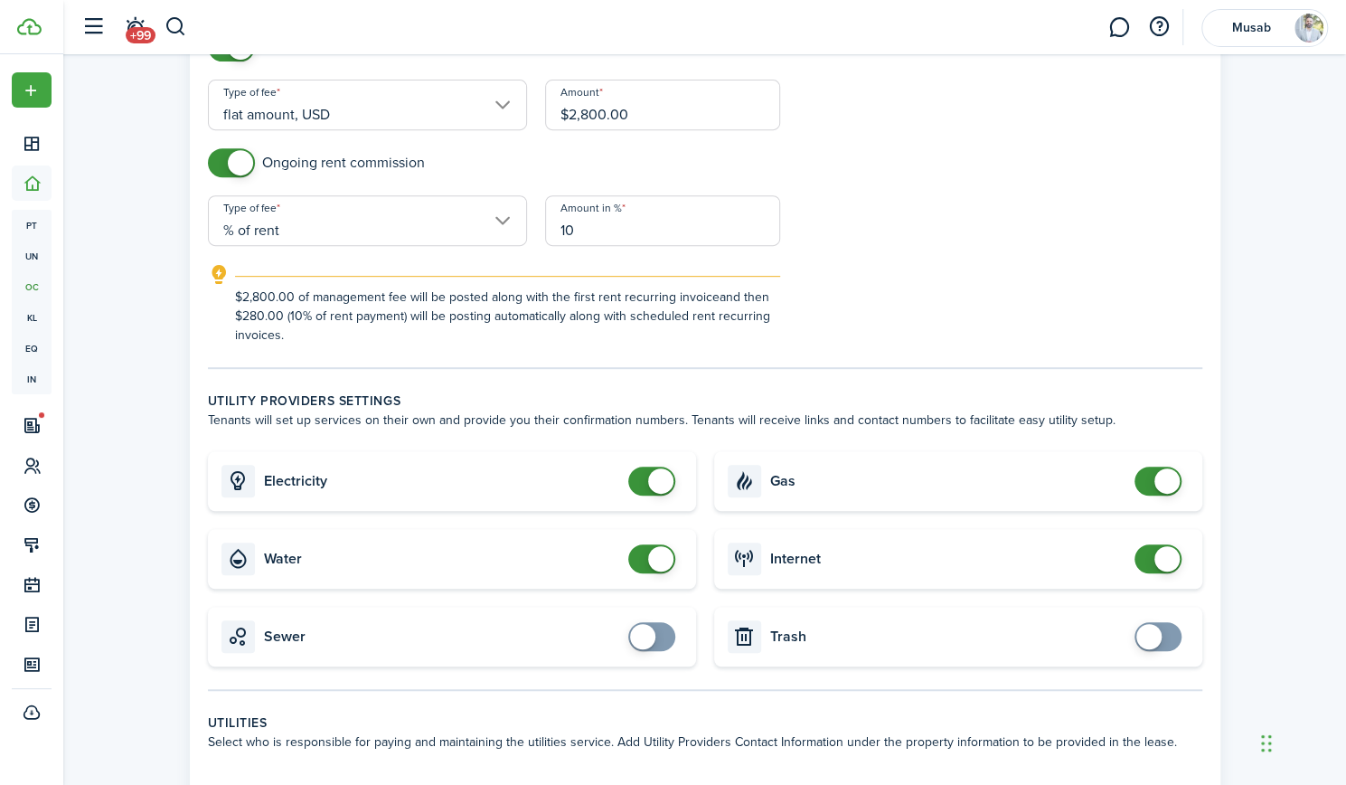
scroll to position [409, 0]
type input "10"
checkbox input "true"
click at [1158, 636] on span at bounding box center [1148, 635] width 25 height 25
checkbox input "true"
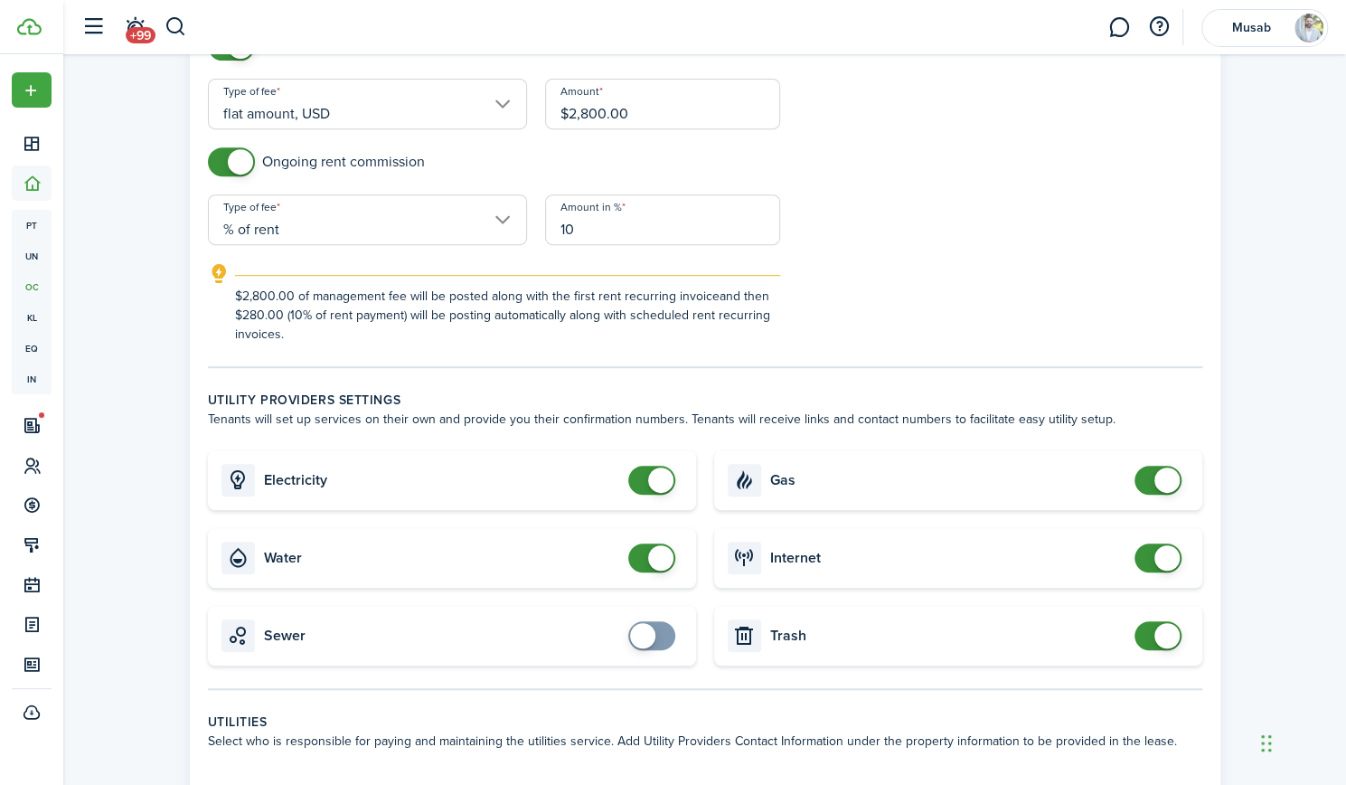
click at [657, 632] on span at bounding box center [652, 635] width 18 height 29
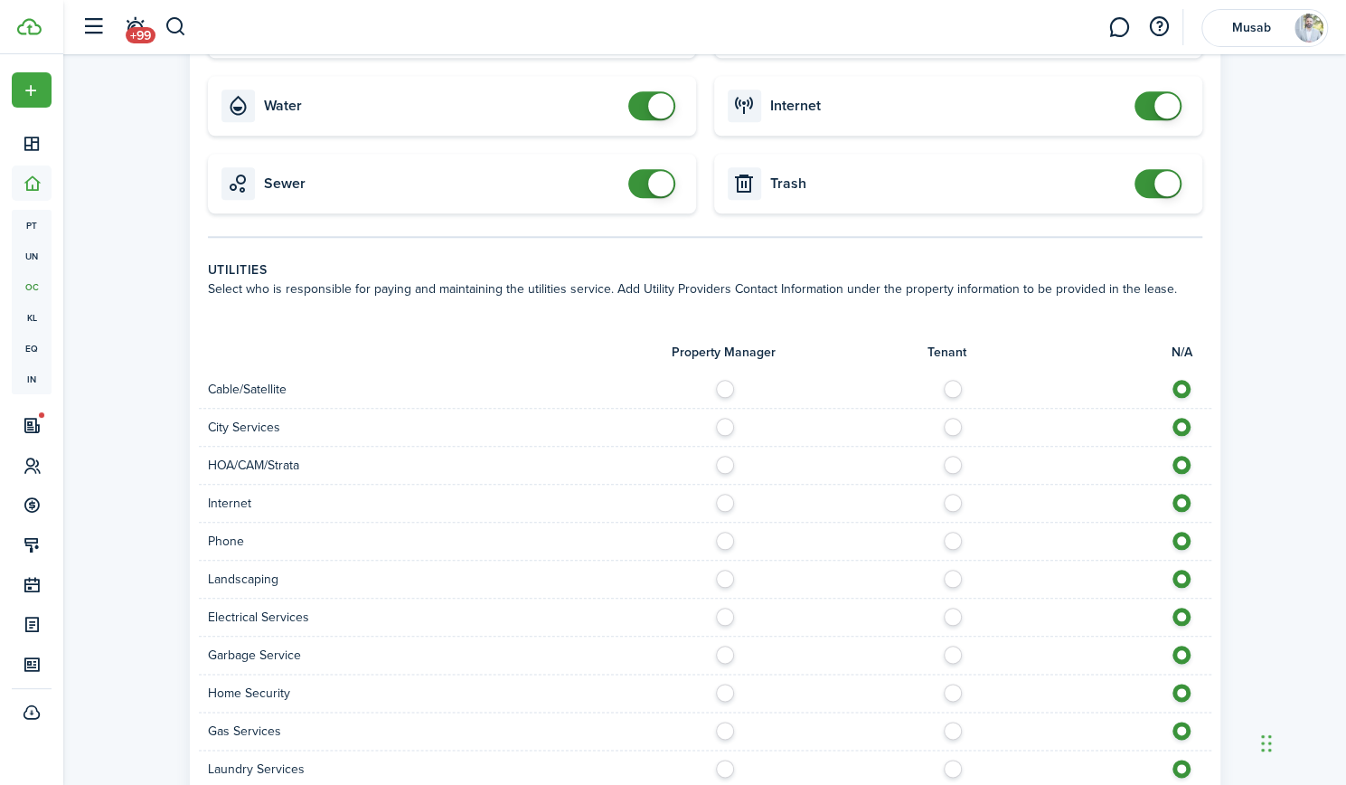
scroll to position [869, 0]
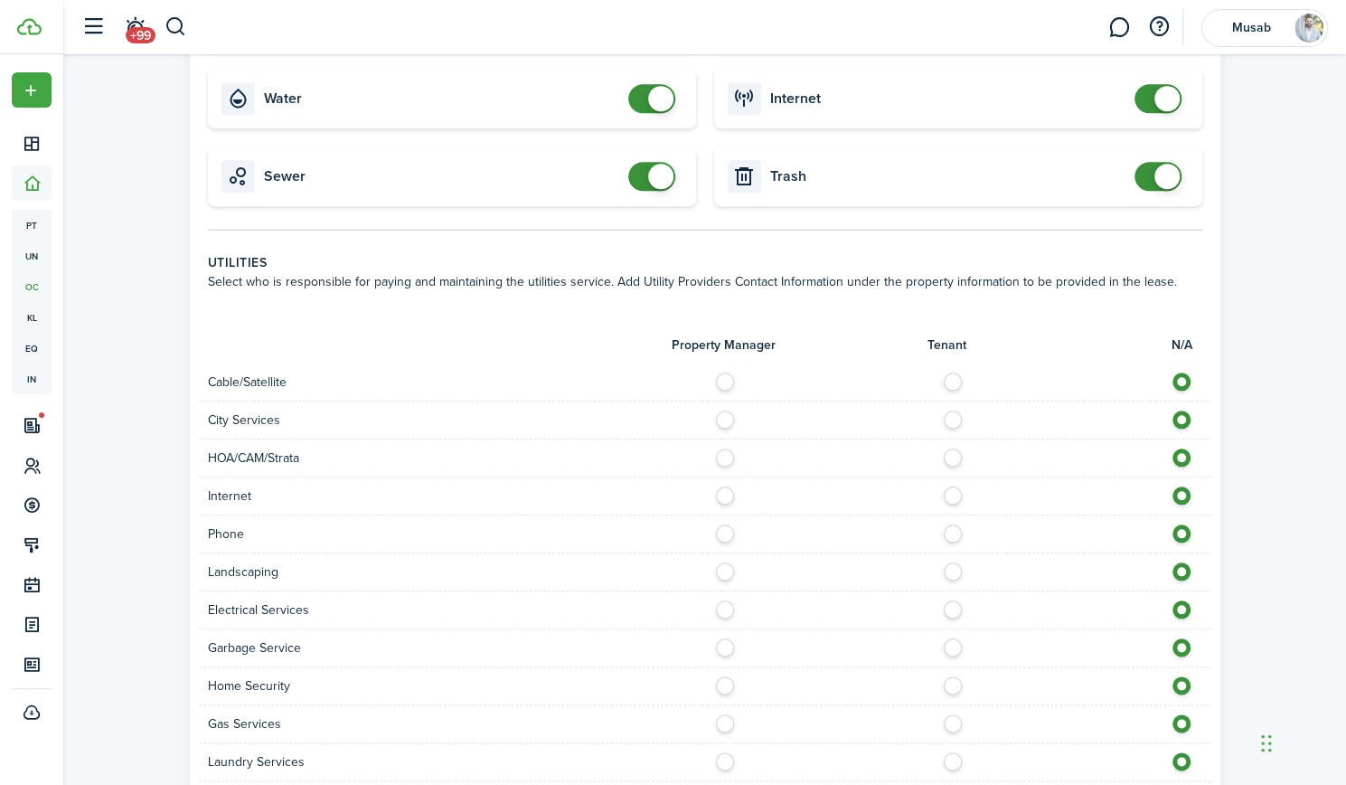
click at [727, 457] on label at bounding box center [730, 452] width 32 height 9
radio input "true"
click at [944, 379] on label at bounding box center [958, 376] width 32 height 9
radio input "true"
click at [947, 407] on div "City Services" at bounding box center [705, 420] width 1012 height 38
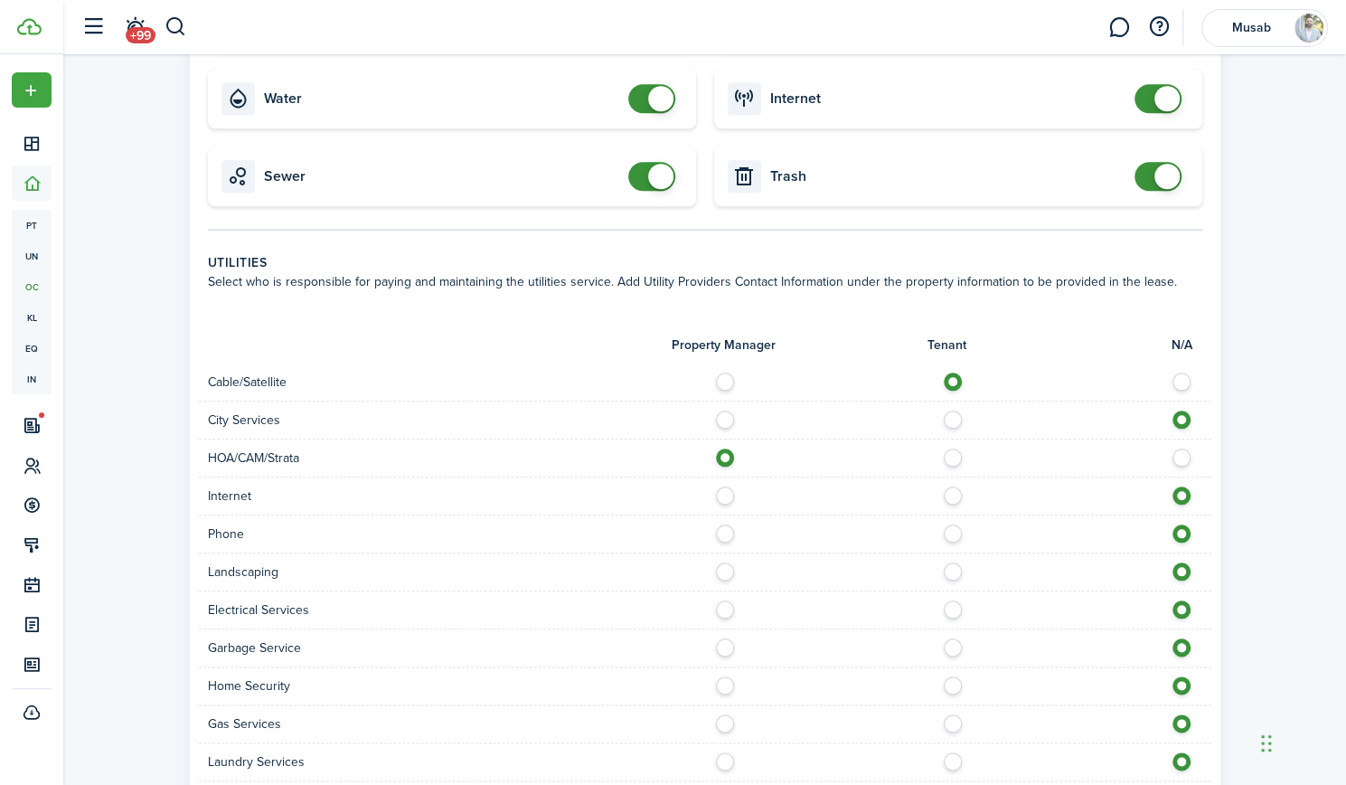
click at [947, 414] on label at bounding box center [958, 414] width 32 height 9
radio input "true"
click at [951, 488] on label at bounding box center [958, 490] width 32 height 9
radio input "true"
click at [952, 531] on label at bounding box center [958, 528] width 32 height 9
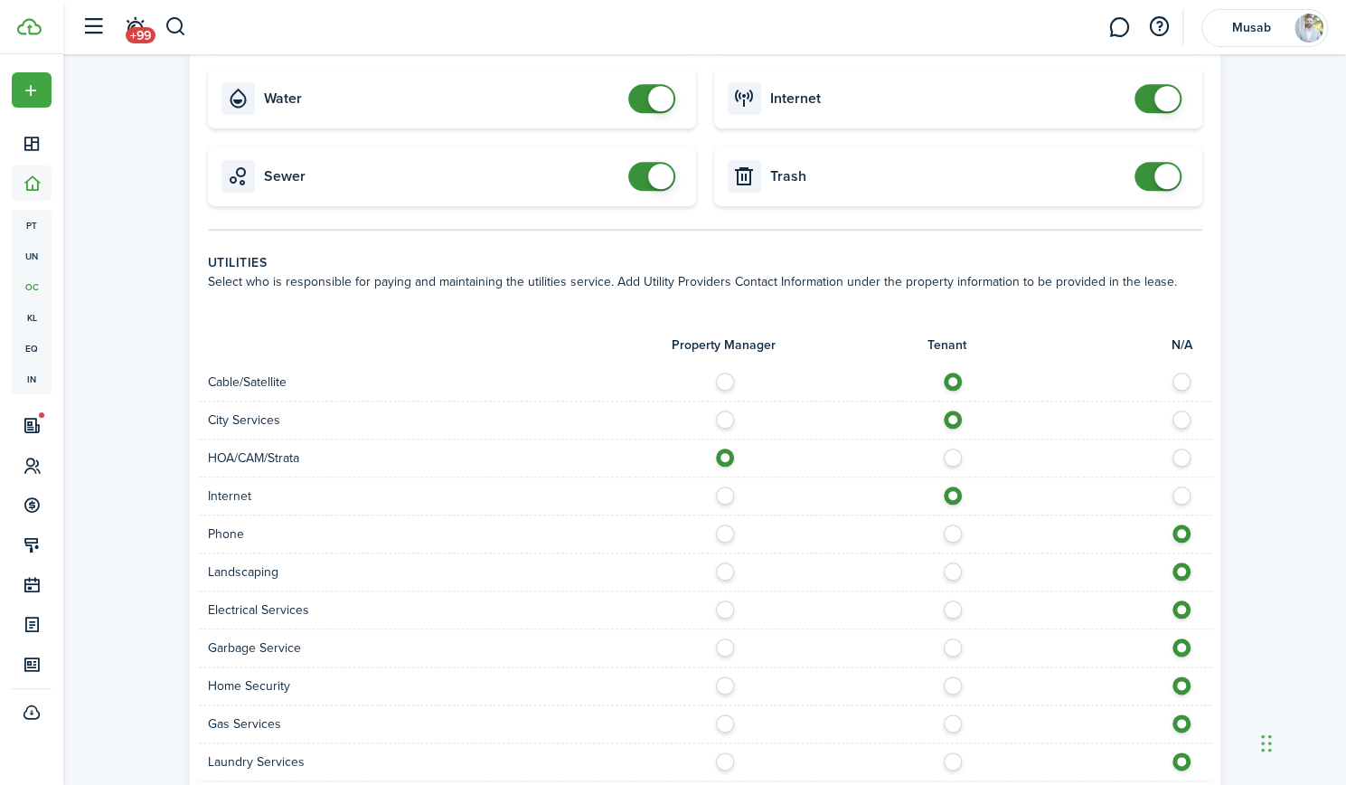
radio input "true"
click at [952, 569] on label at bounding box center [958, 566] width 32 height 9
radio input "true"
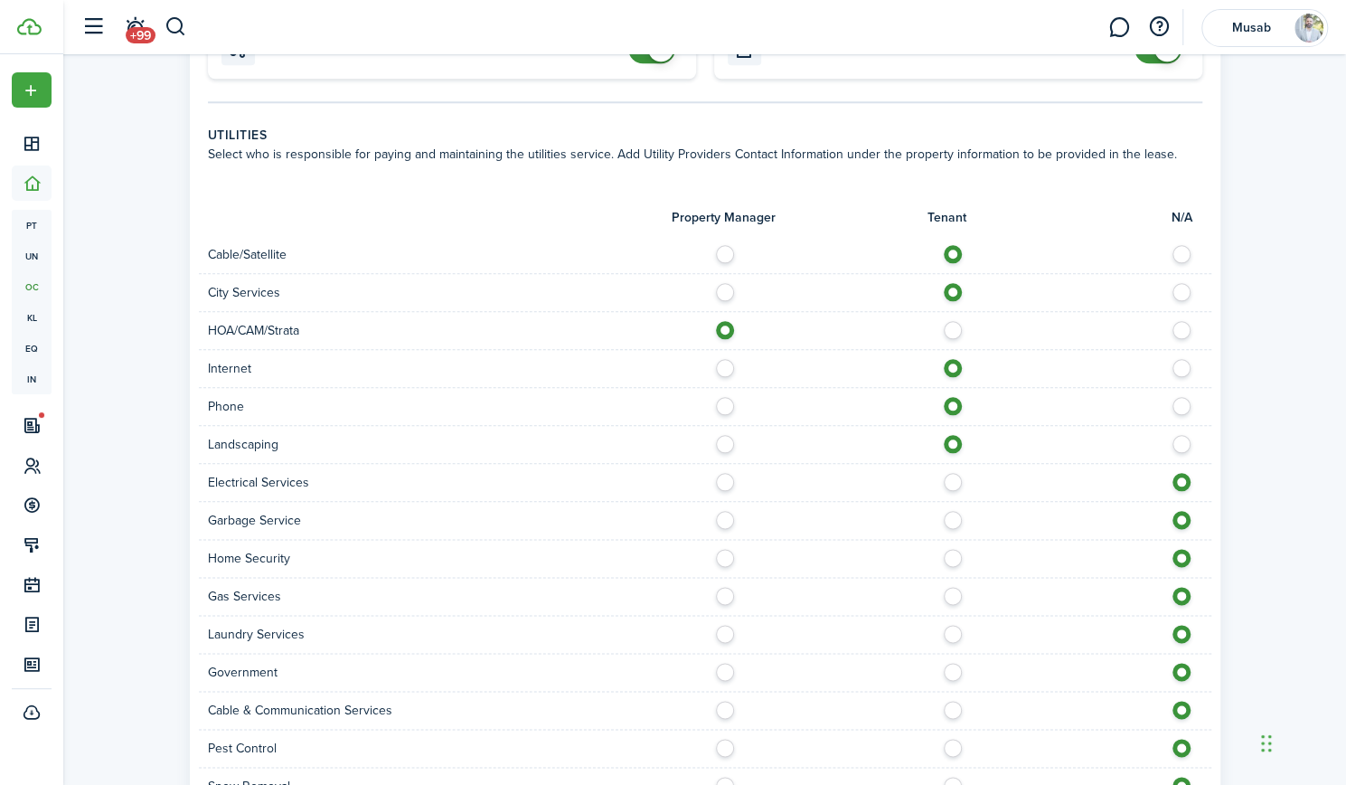
scroll to position [997, 0]
click at [949, 476] on label at bounding box center [958, 476] width 32 height 9
radio input "true"
click at [953, 510] on label at bounding box center [958, 514] width 32 height 9
radio input "true"
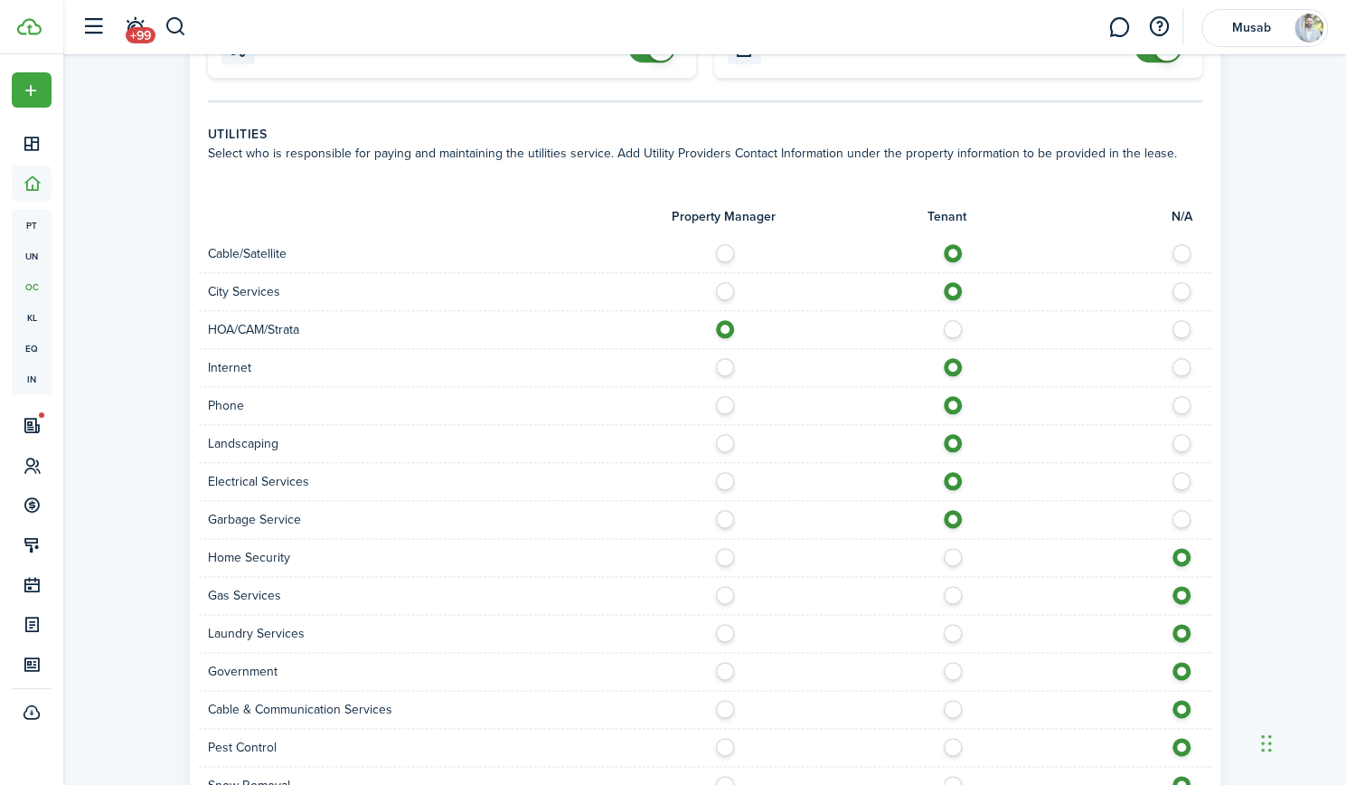
click at [960, 566] on div "Home Security" at bounding box center [705, 558] width 1012 height 38
click at [956, 557] on label at bounding box center [958, 552] width 32 height 9
click at [1179, 557] on label at bounding box center [1187, 552] width 32 height 9
radio input "false"
radio input "true"
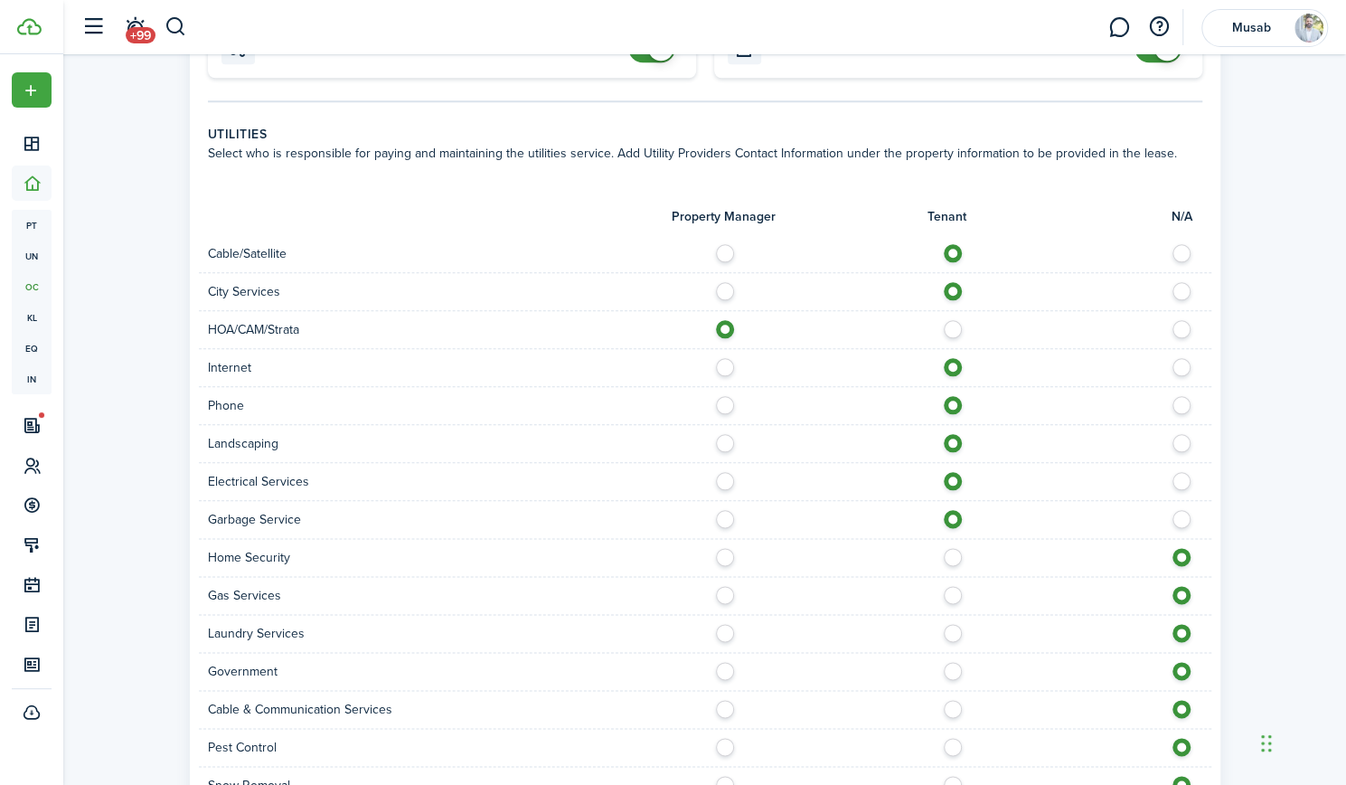
click at [955, 588] on label at bounding box center [958, 590] width 32 height 9
radio input "true"
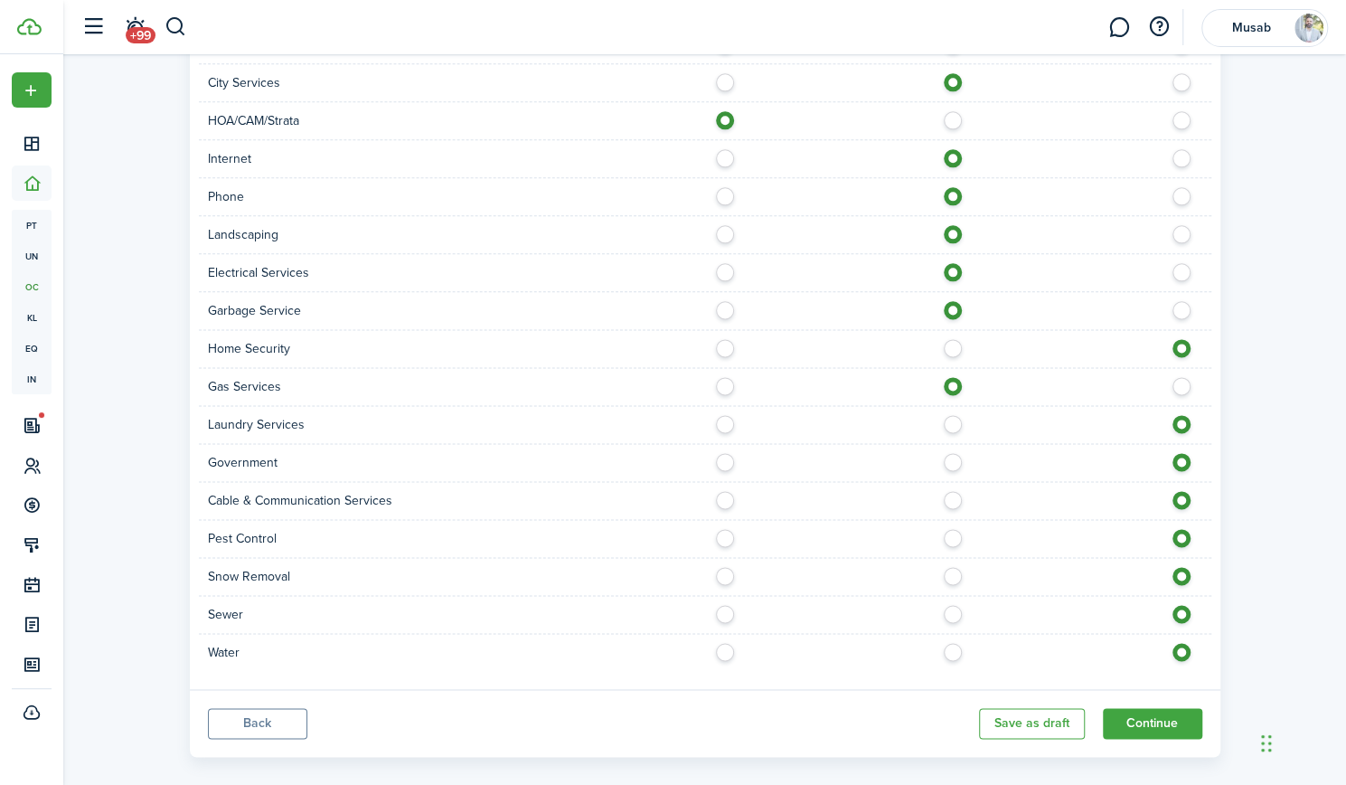
scroll to position [1222, 0]
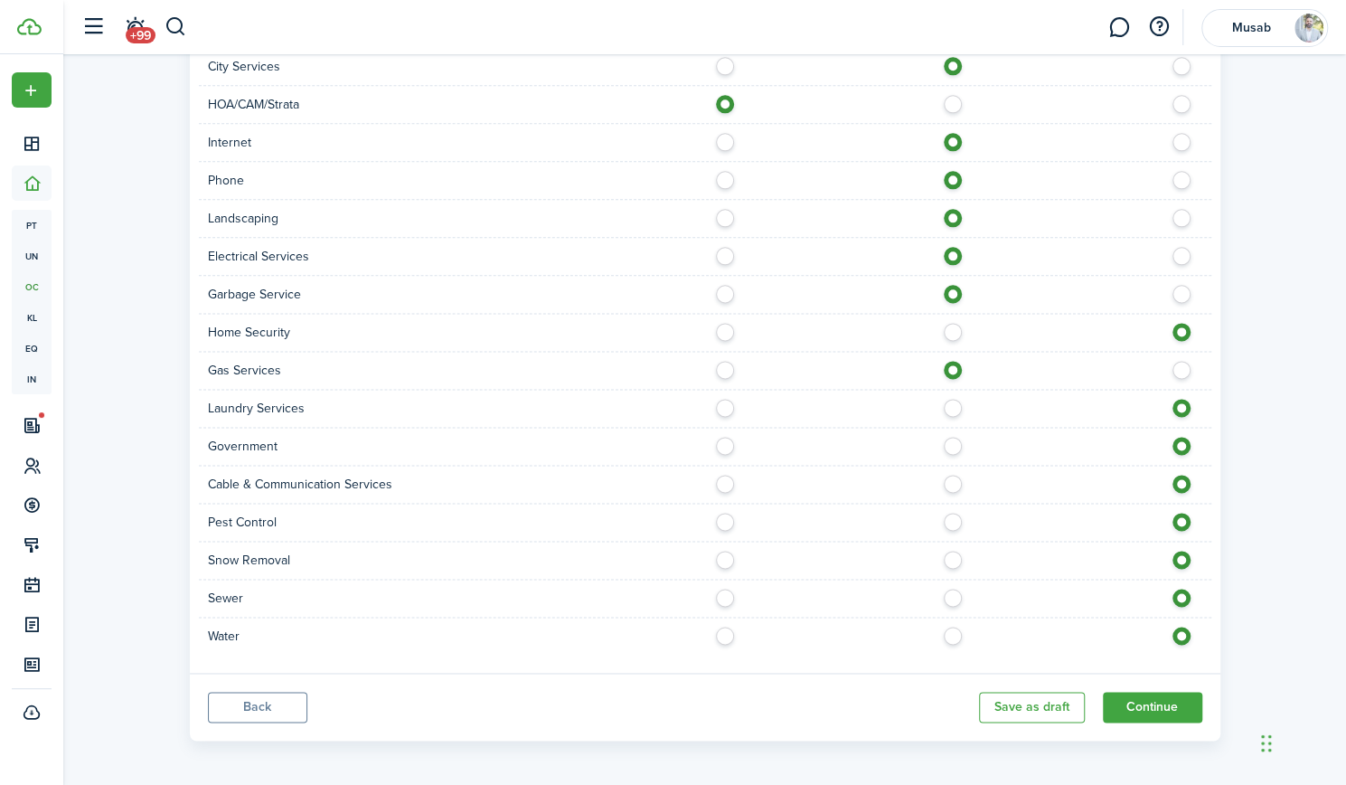
click at [962, 596] on div at bounding box center [958, 597] width 506 height 19
click at [955, 596] on label at bounding box center [958, 592] width 32 height 9
radio input "true"
click at [955, 628] on label at bounding box center [958, 630] width 32 height 9
radio input "true"
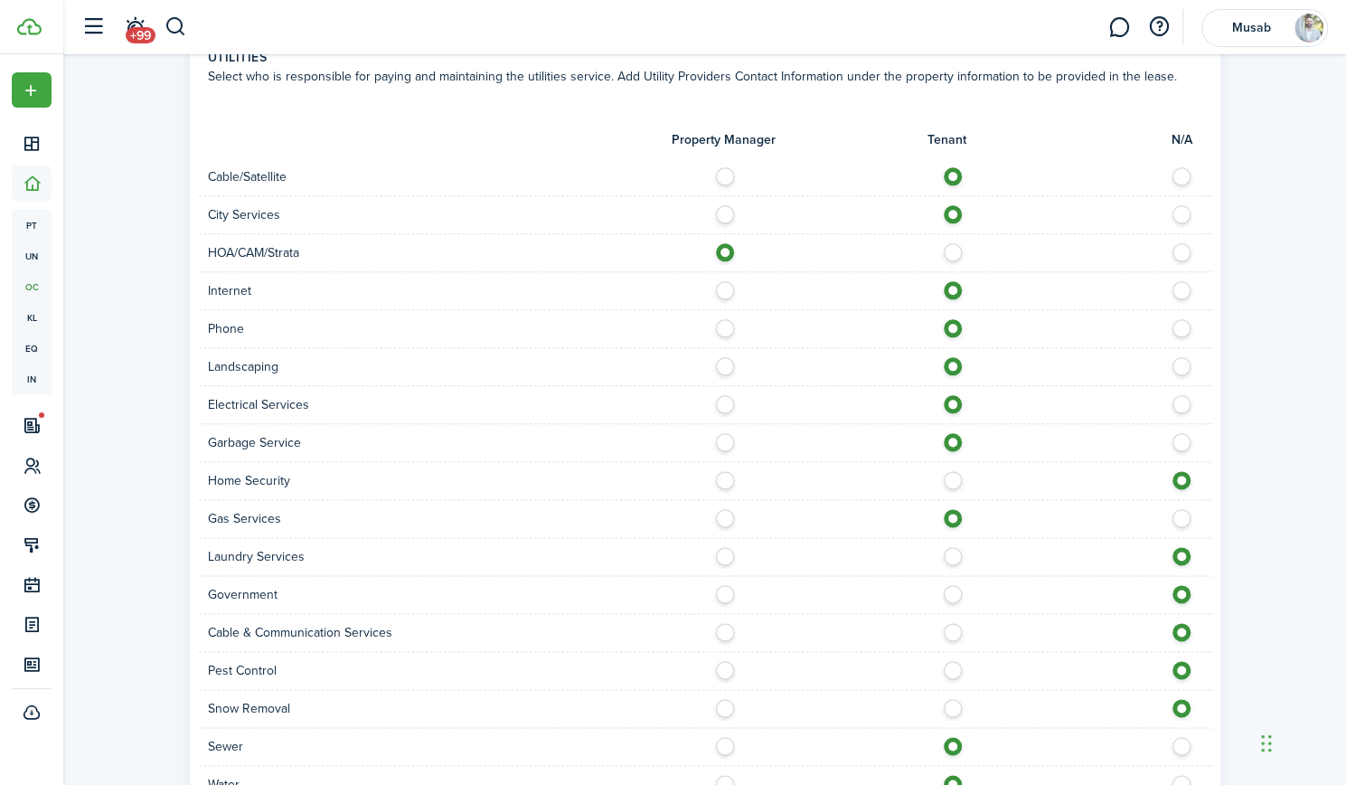
scroll to position [1070, 0]
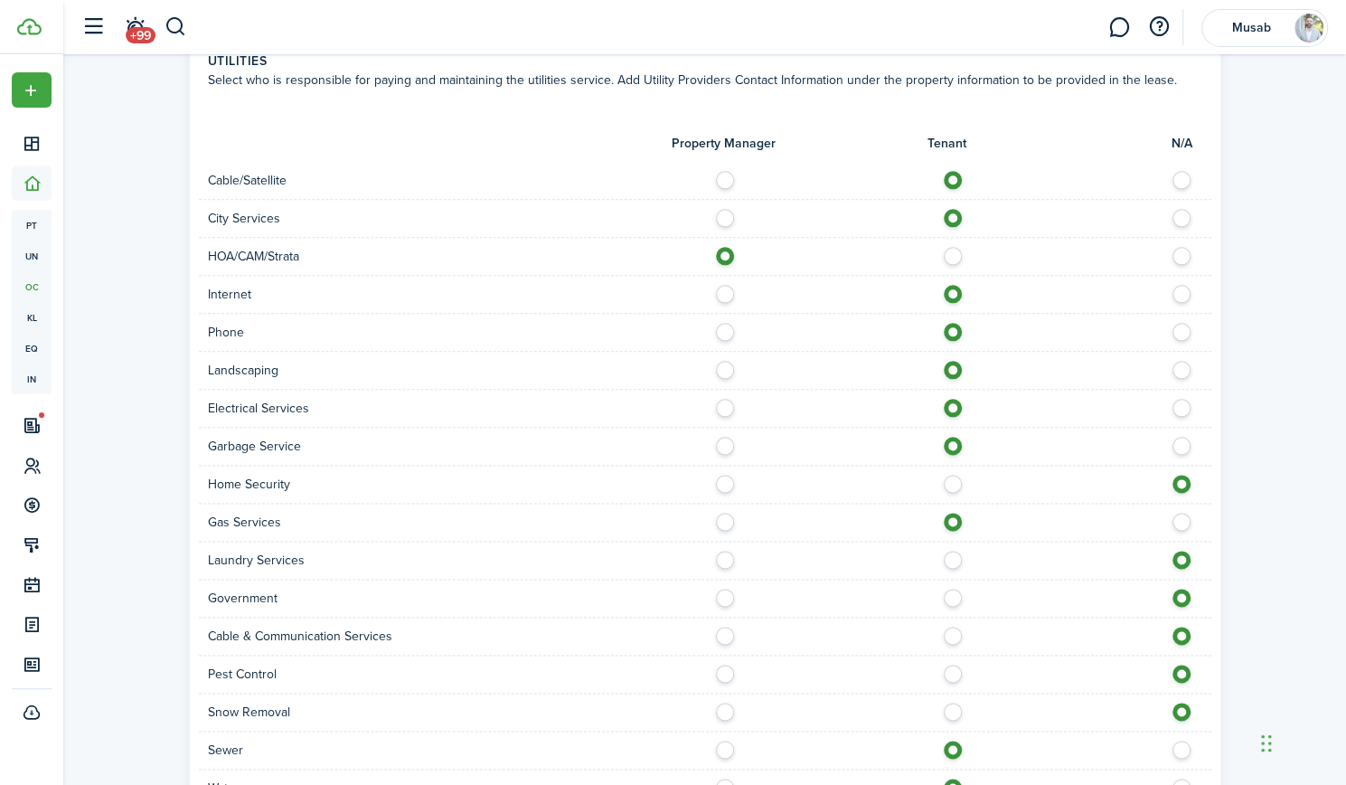
click at [1182, 212] on label at bounding box center [1187, 213] width 32 height 9
radio input "false"
radio input "true"
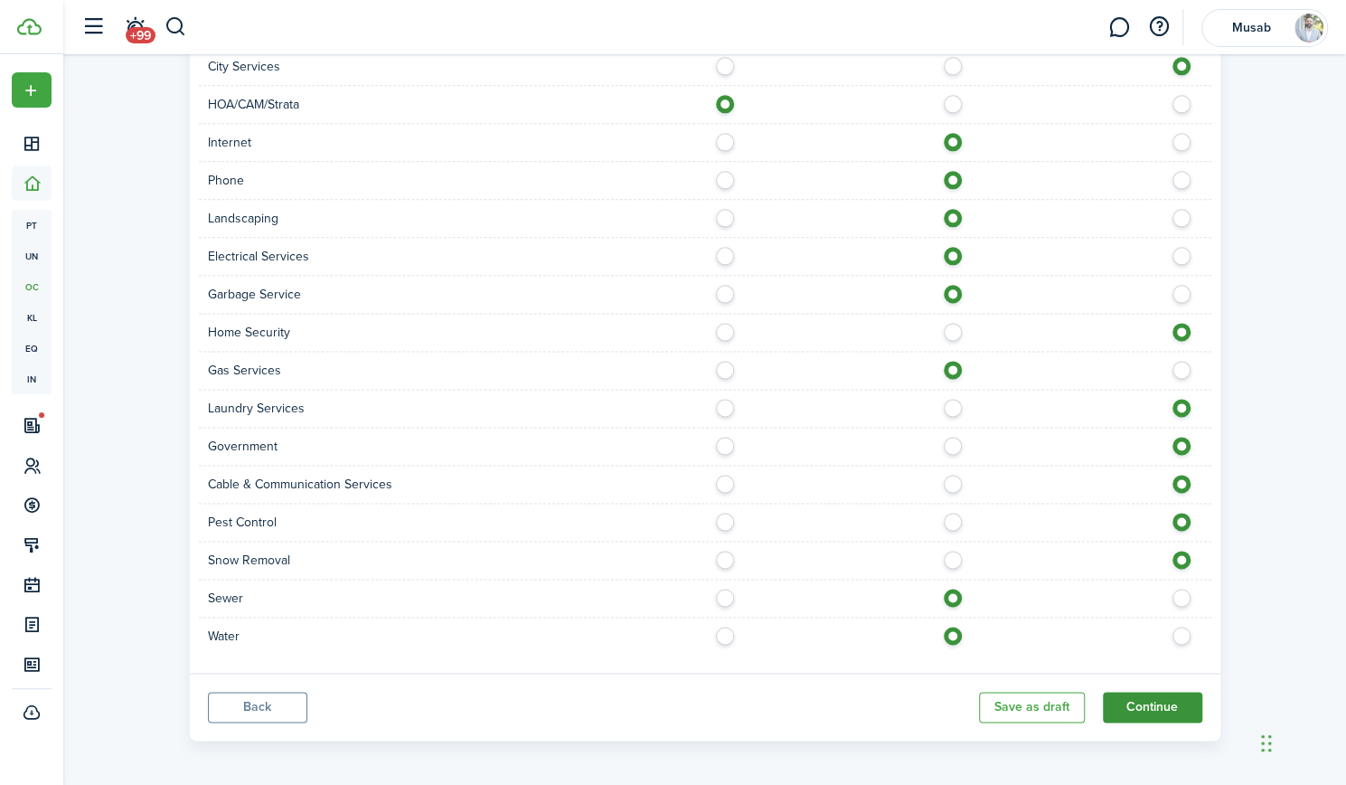
click at [1142, 697] on button "Continue" at bounding box center [1152, 706] width 99 height 31
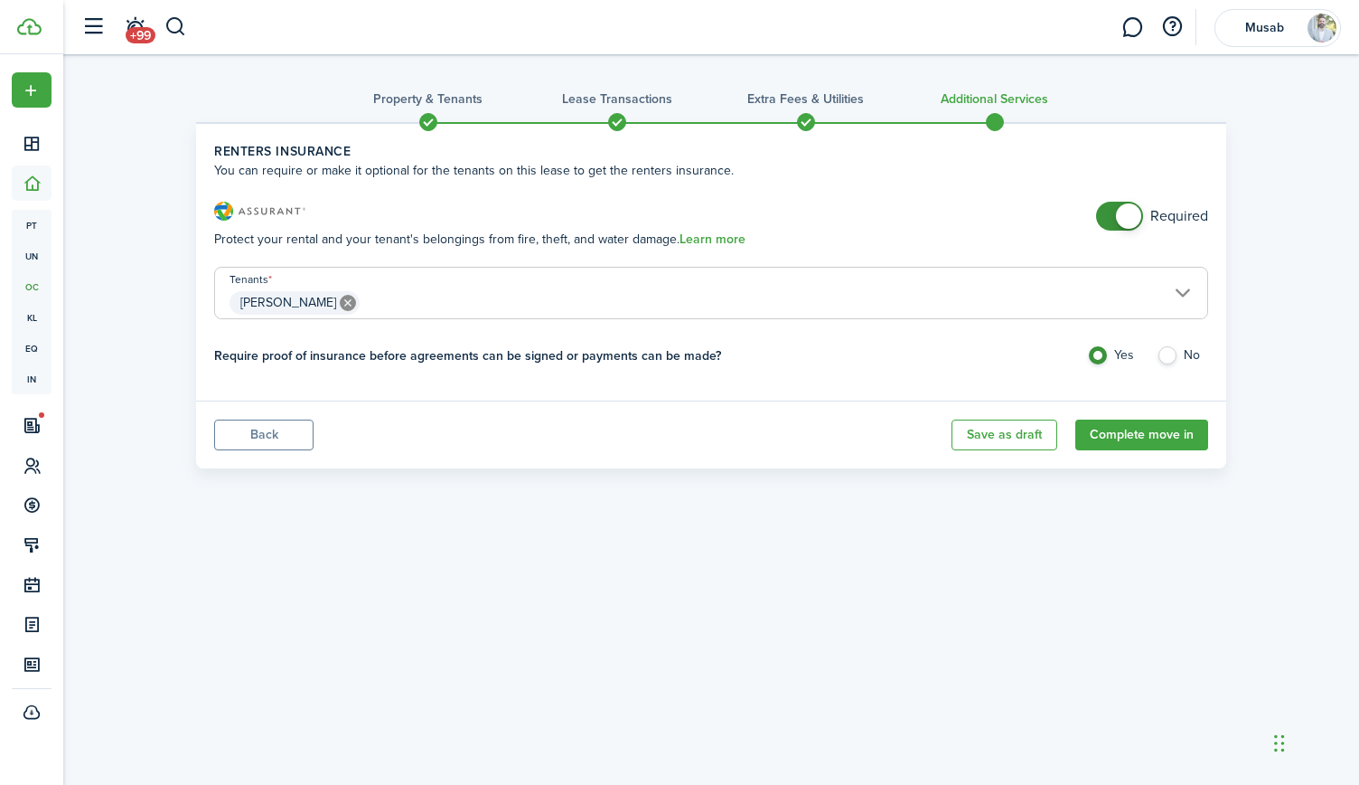
click at [1123, 208] on span at bounding box center [1128, 215] width 25 height 25
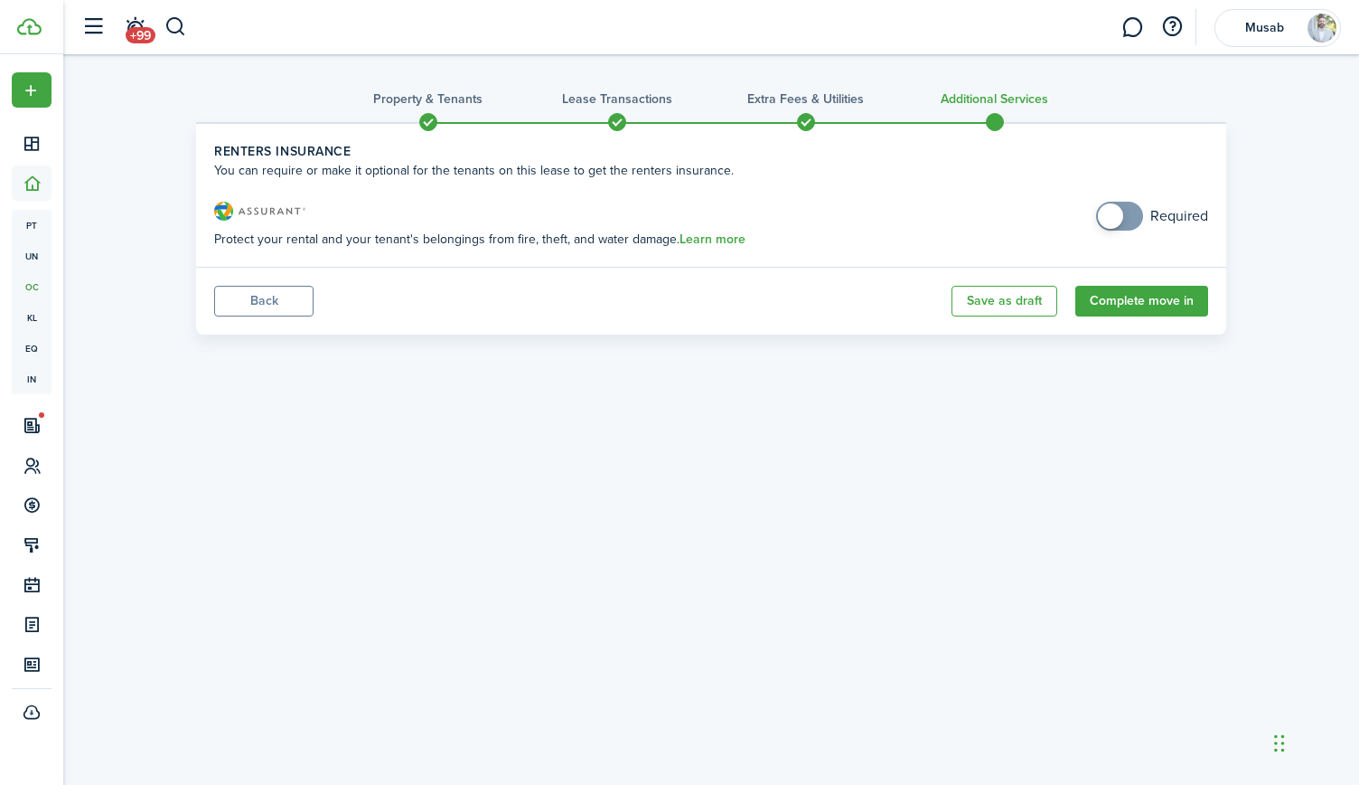
checkbox input "true"
click at [1123, 208] on span at bounding box center [1120, 216] width 18 height 29
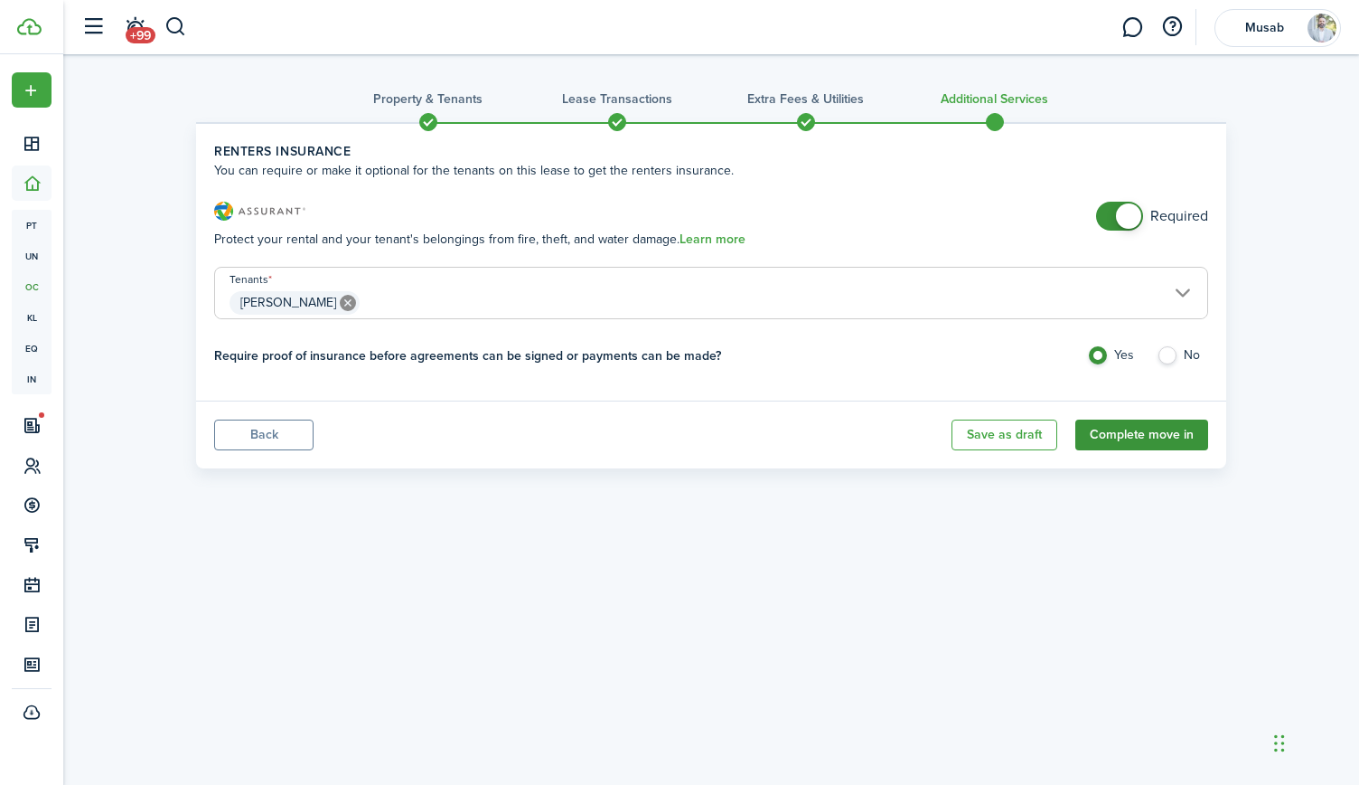
click at [1123, 426] on button "Complete move in" at bounding box center [1142, 434] width 133 height 31
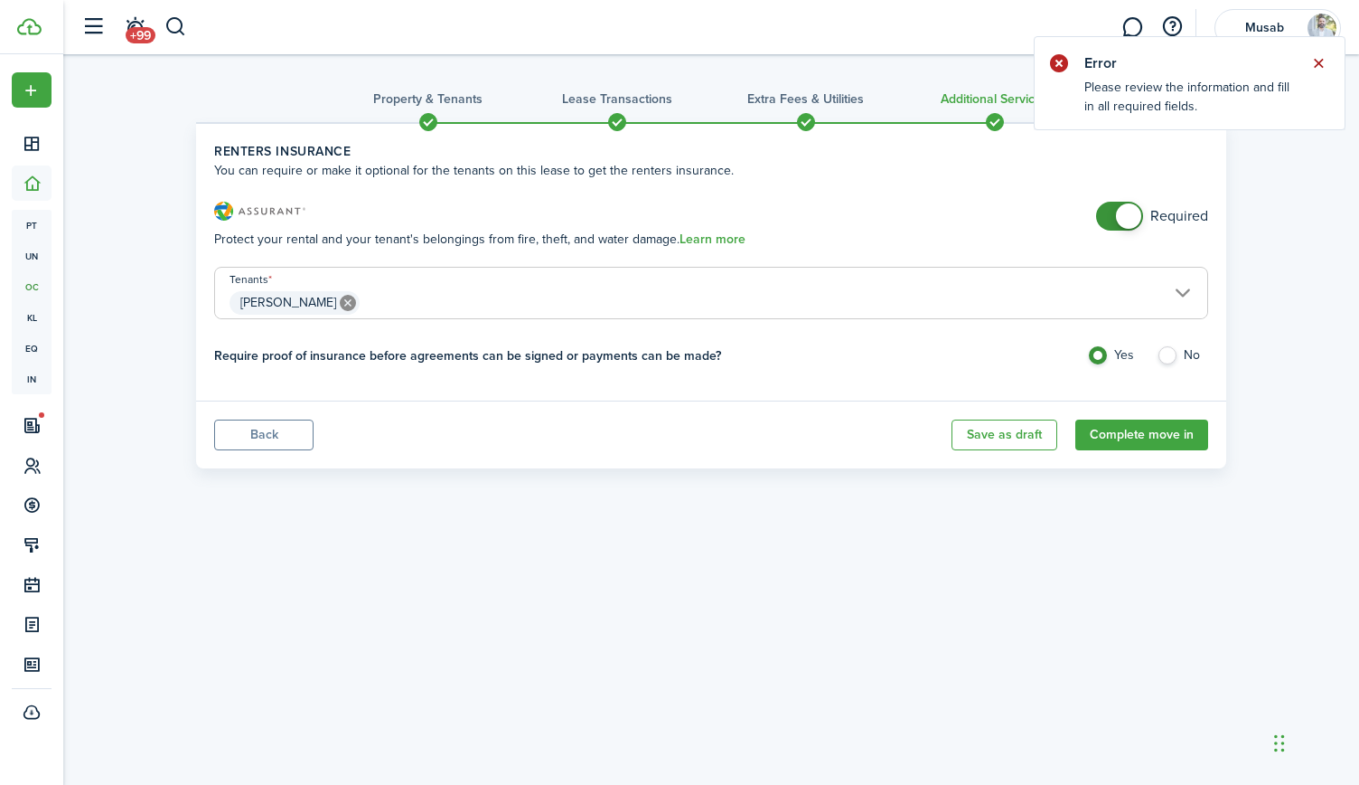
click at [1321, 57] on button "Close notify" at bounding box center [1318, 63] width 25 height 25
click at [982, 288] on span "[PERSON_NAME]" at bounding box center [711, 302] width 992 height 31
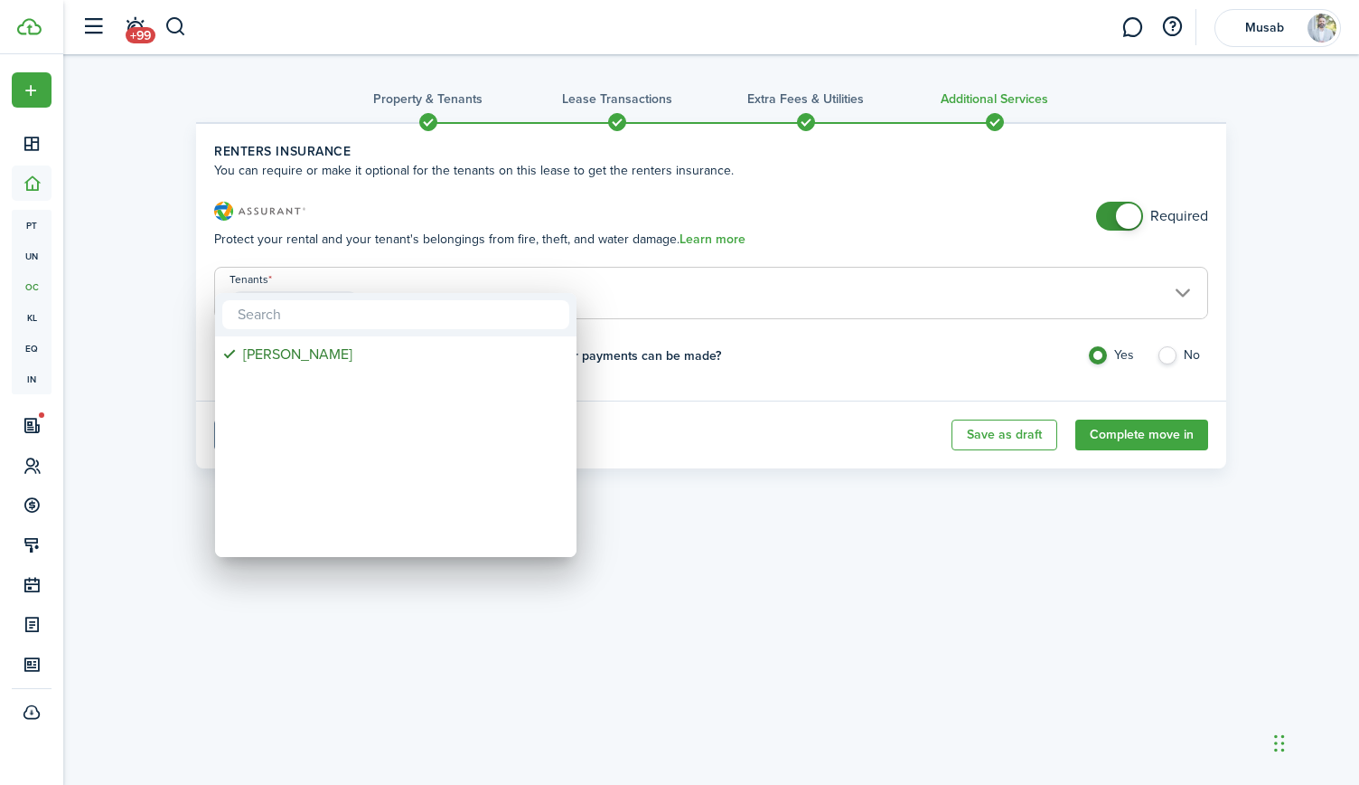
click at [982, 288] on div at bounding box center [679, 392] width 1649 height 1074
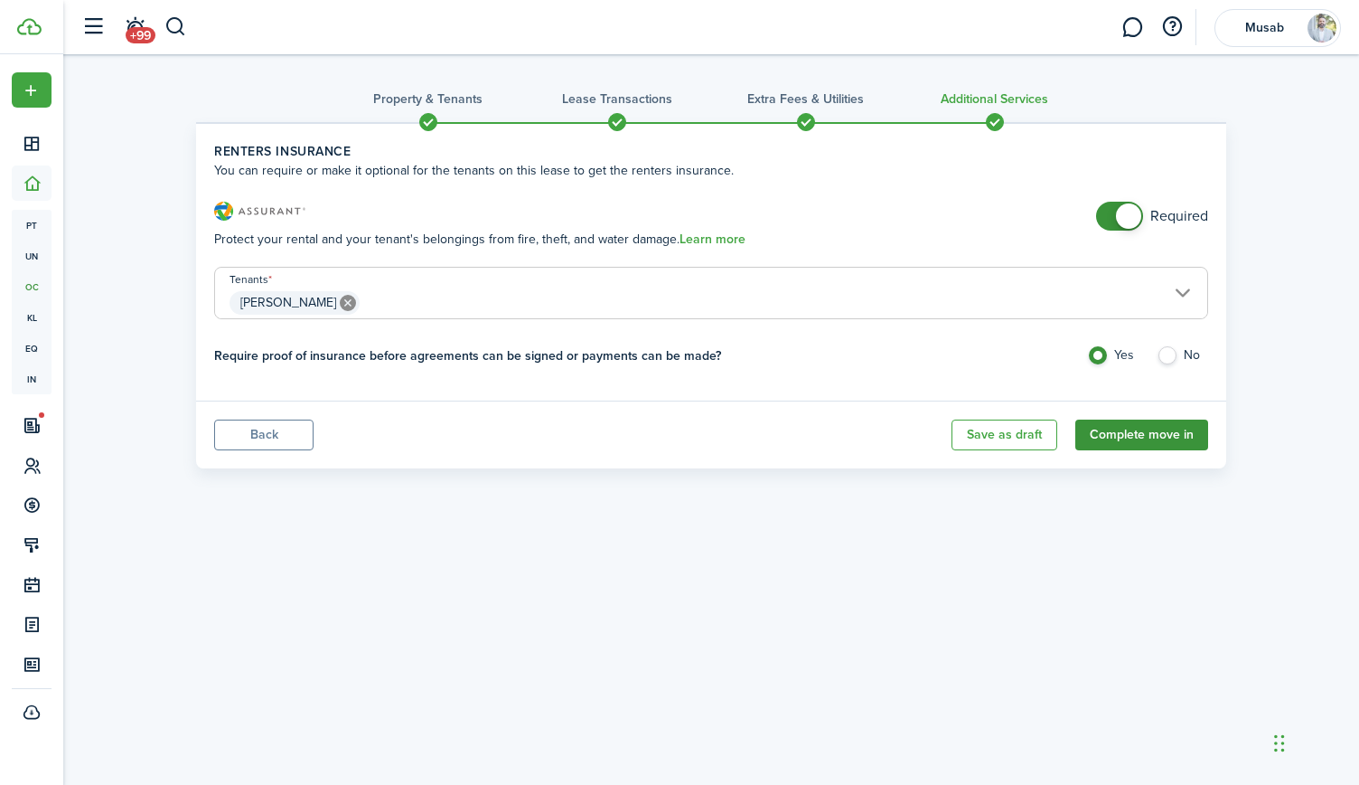
click at [1114, 440] on button "Complete move in" at bounding box center [1142, 434] width 133 height 31
click at [1150, 422] on button "Complete move in" at bounding box center [1142, 434] width 133 height 31
click at [1127, 425] on button "Complete move in" at bounding box center [1142, 434] width 133 height 31
click at [1112, 433] on button "Complete move in" at bounding box center [1142, 434] width 133 height 31
click at [276, 444] on button "Back" at bounding box center [263, 434] width 99 height 31
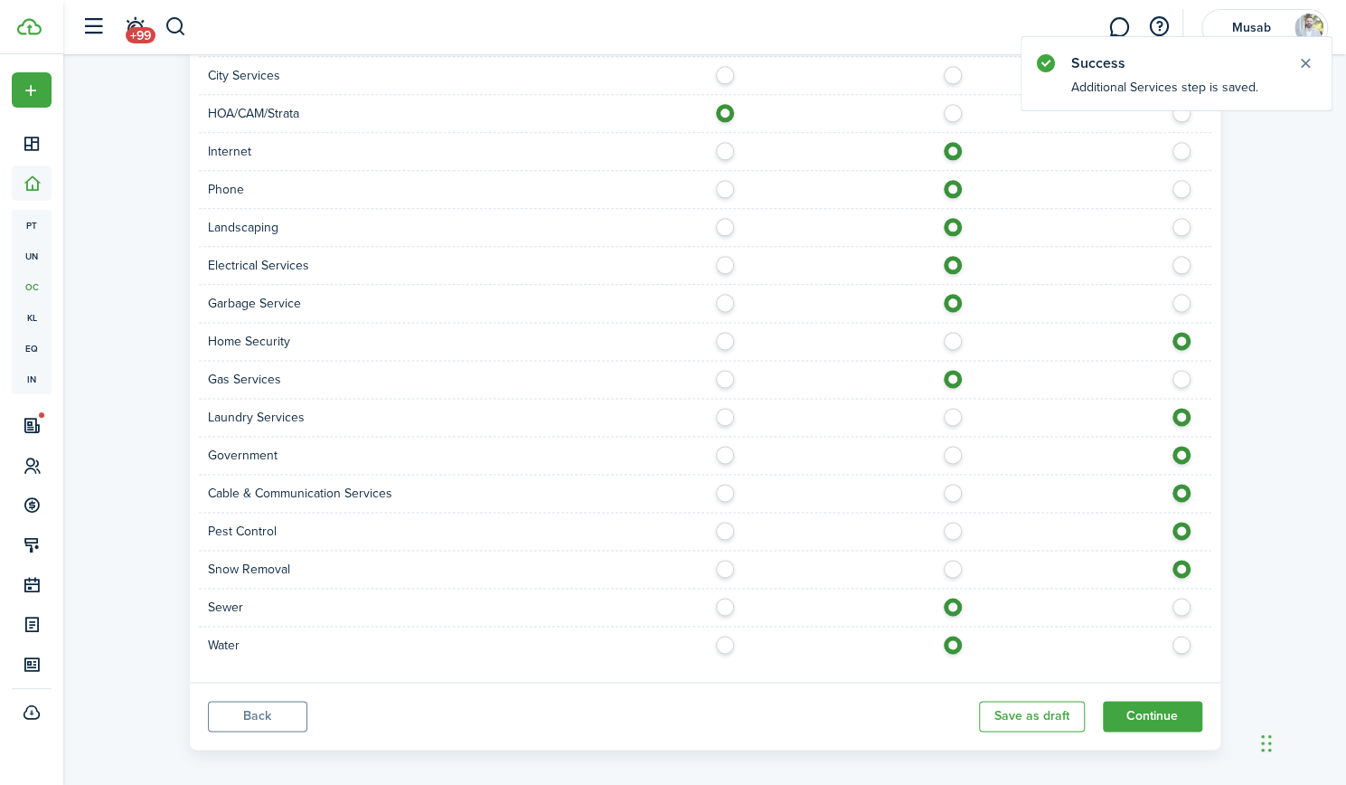
scroll to position [1222, 0]
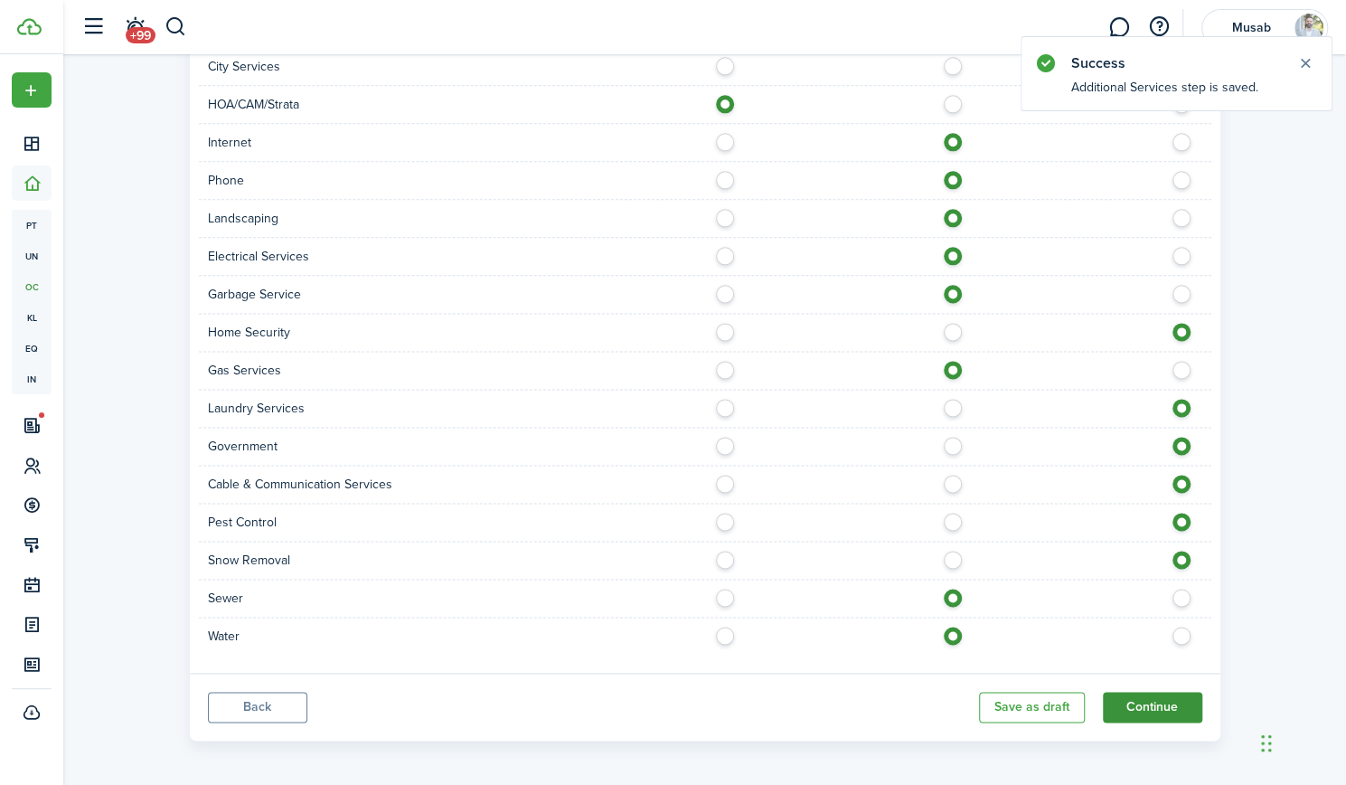
click at [1144, 701] on button "Continue" at bounding box center [1152, 706] width 99 height 31
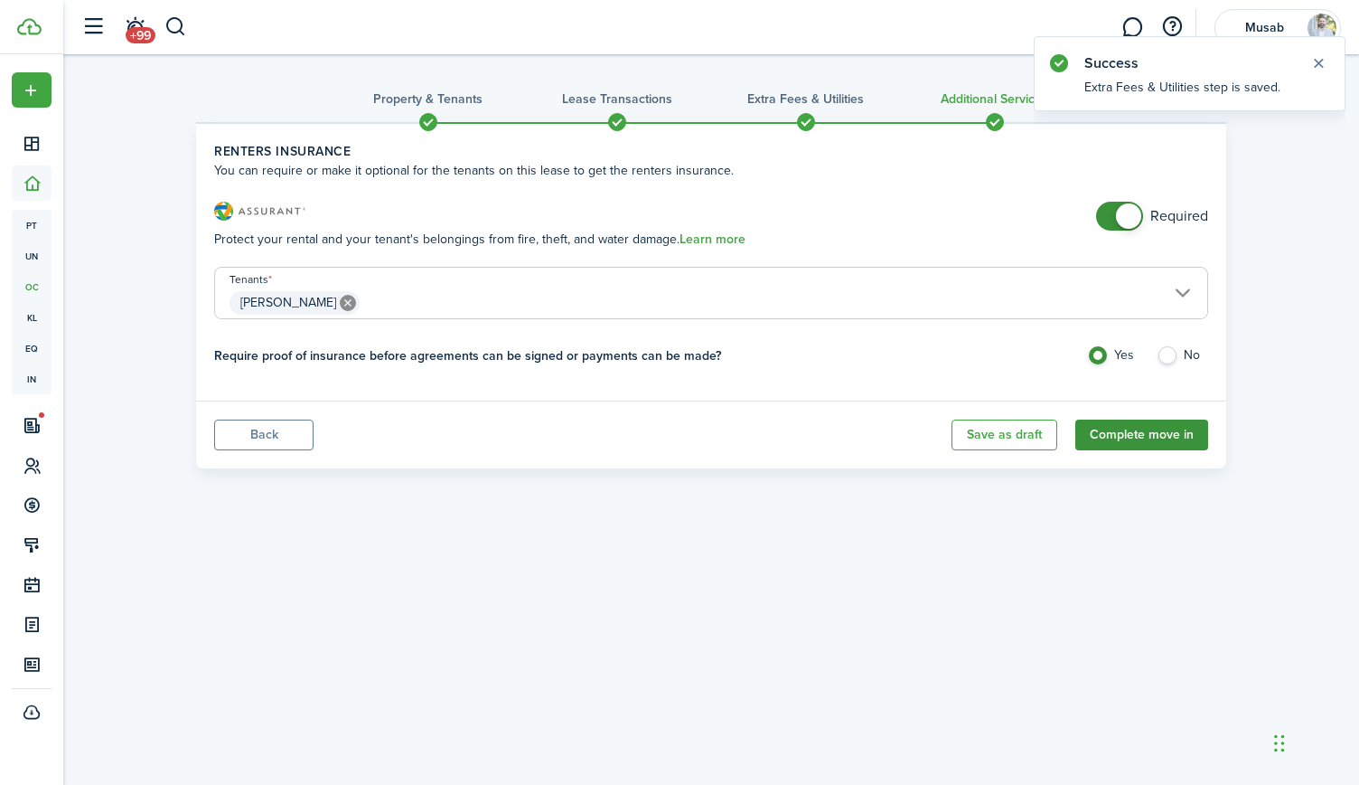
click at [1130, 426] on button "Complete move in" at bounding box center [1142, 434] width 133 height 31
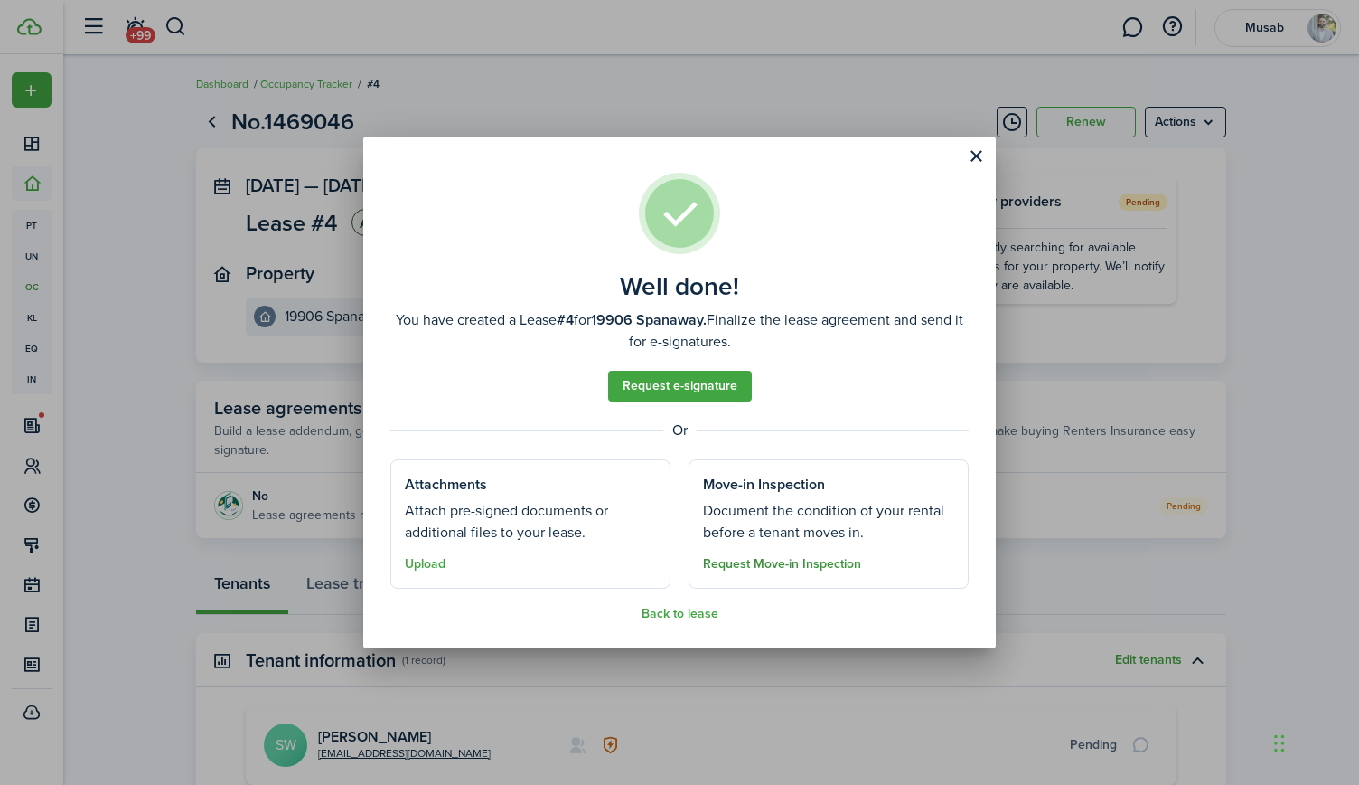
click at [760, 566] on button "Request Move-in Inspection" at bounding box center [782, 564] width 158 height 14
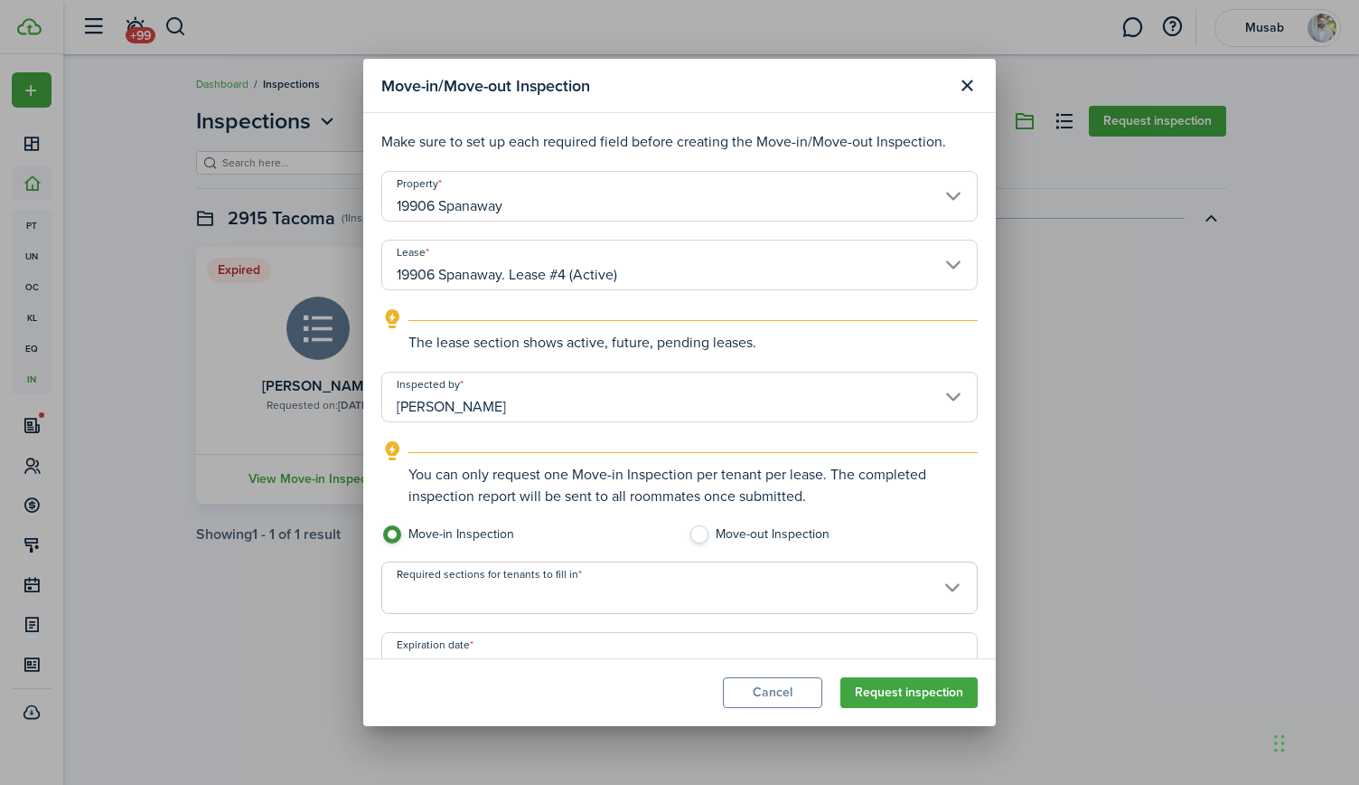
scroll to position [127, 0]
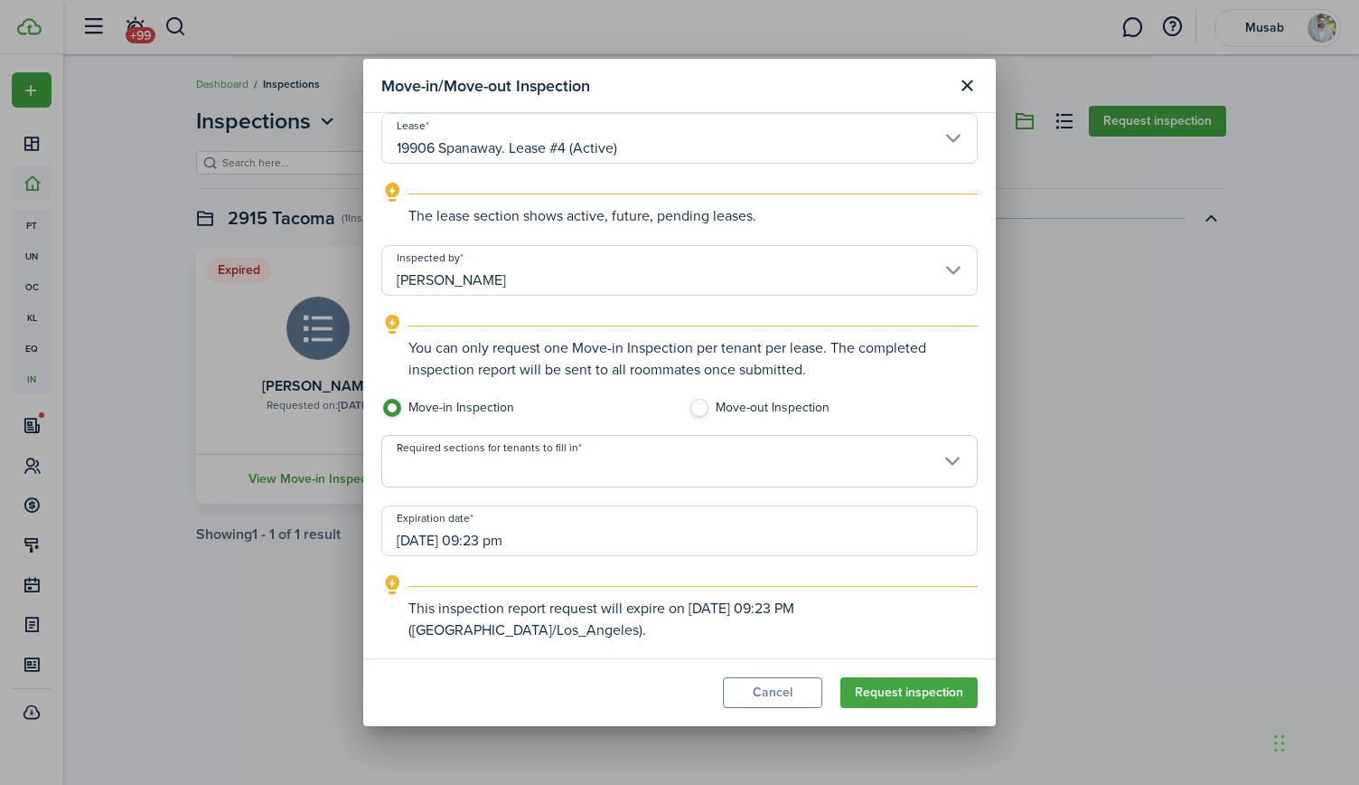
click at [623, 466] on span at bounding box center [679, 471] width 595 height 31
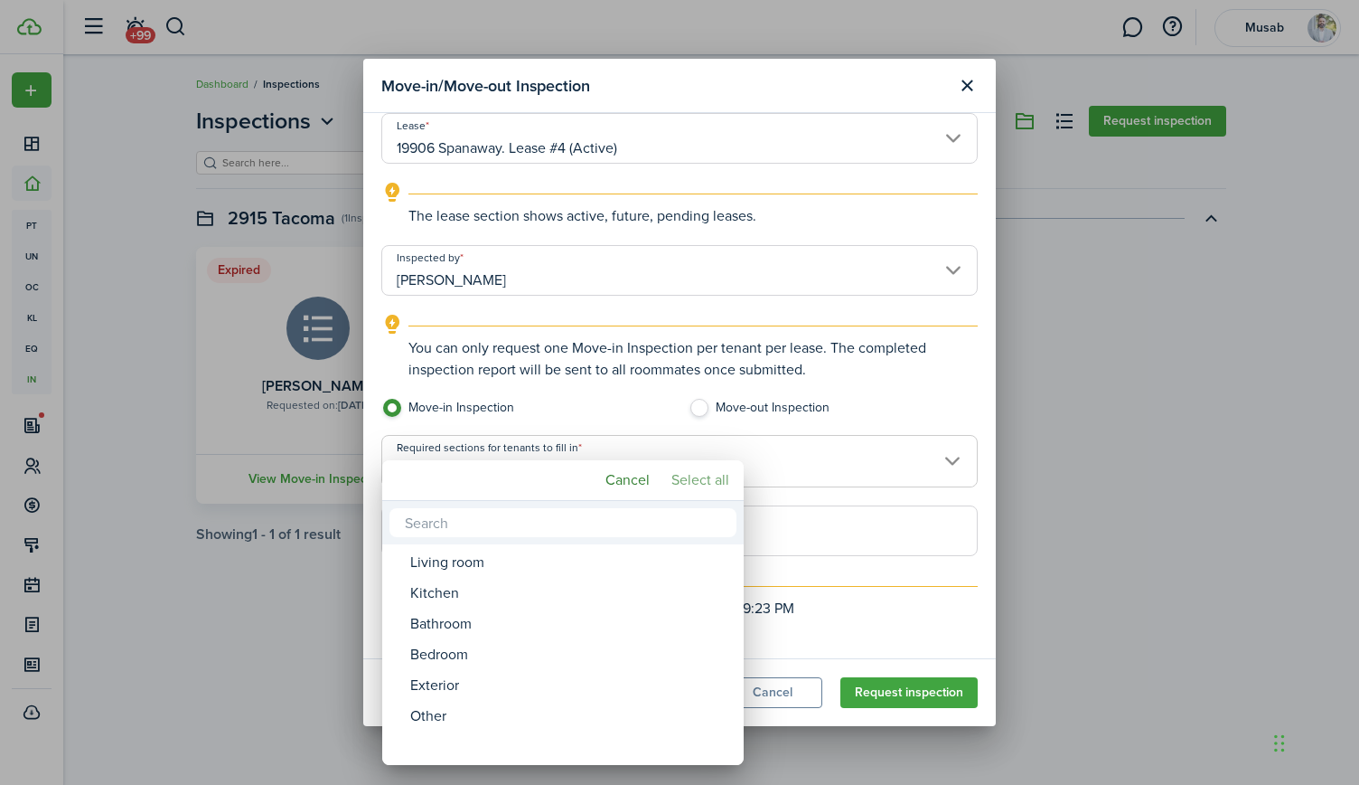
click at [701, 480] on mbsc-button "Select all" at bounding box center [700, 480] width 72 height 33
type input "Living room, Kitchen, Bathroom, Bedroom, Exterior, Other"
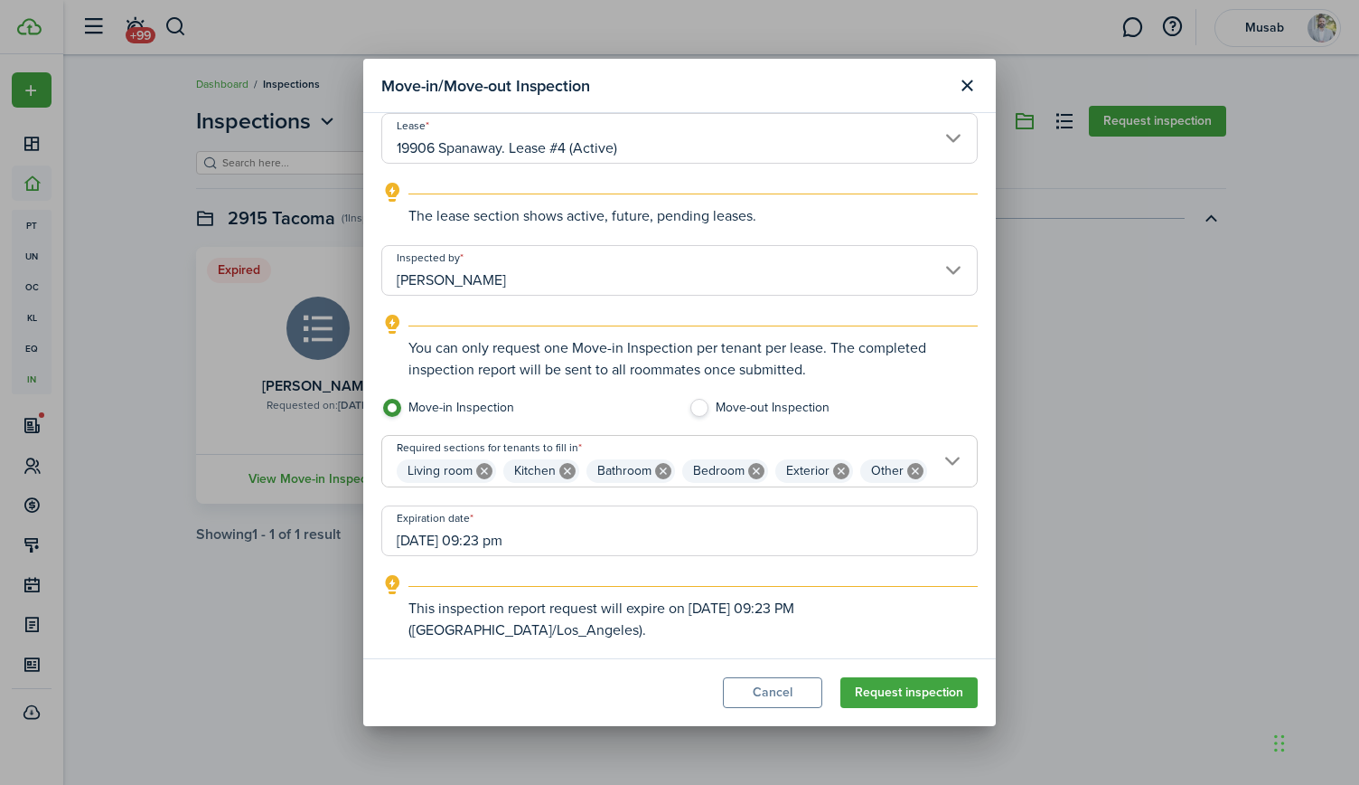
scroll to position [157, 0]
click at [678, 540] on input "[DATE] 09:23 pm" at bounding box center [679, 529] width 597 height 51
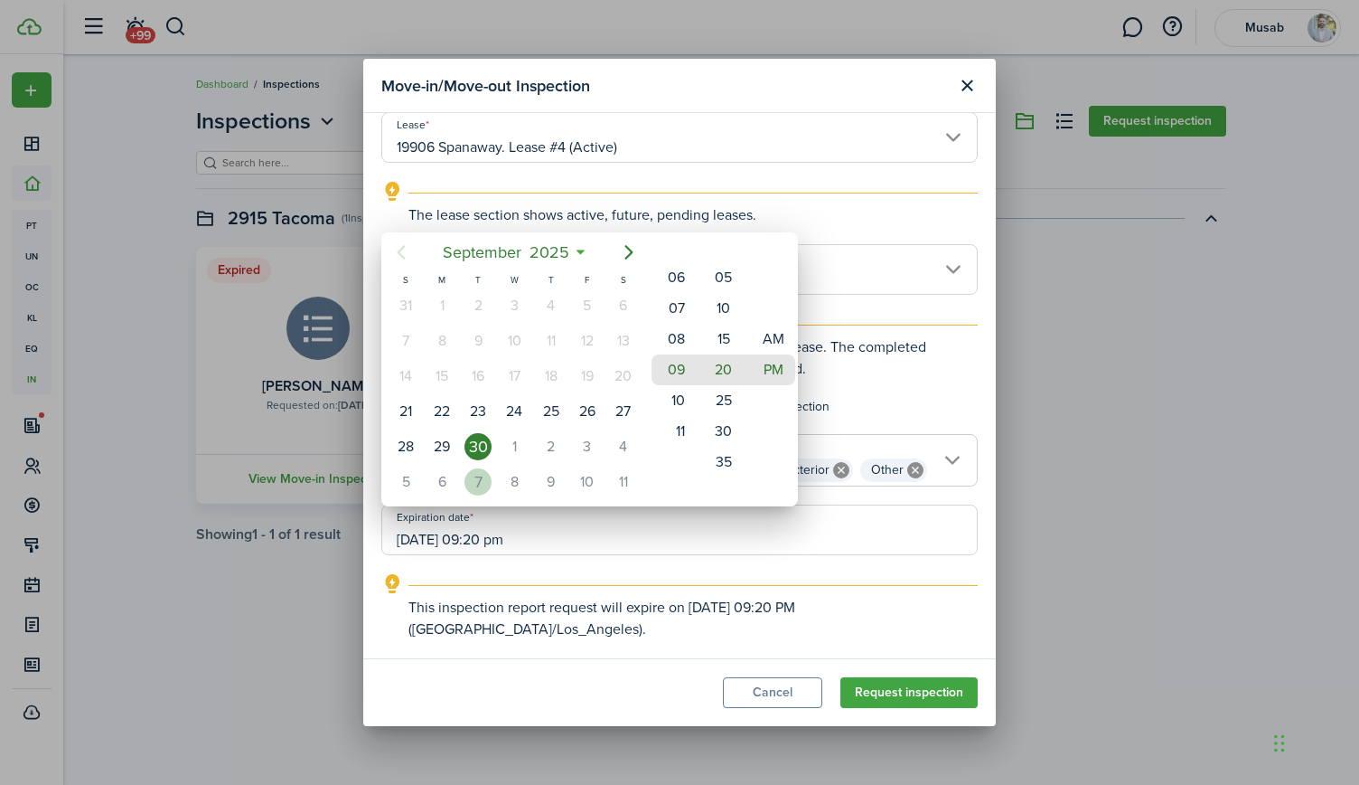
click at [485, 473] on div "7" at bounding box center [478, 481] width 27 height 27
type input "[DATE] 09:20 pm"
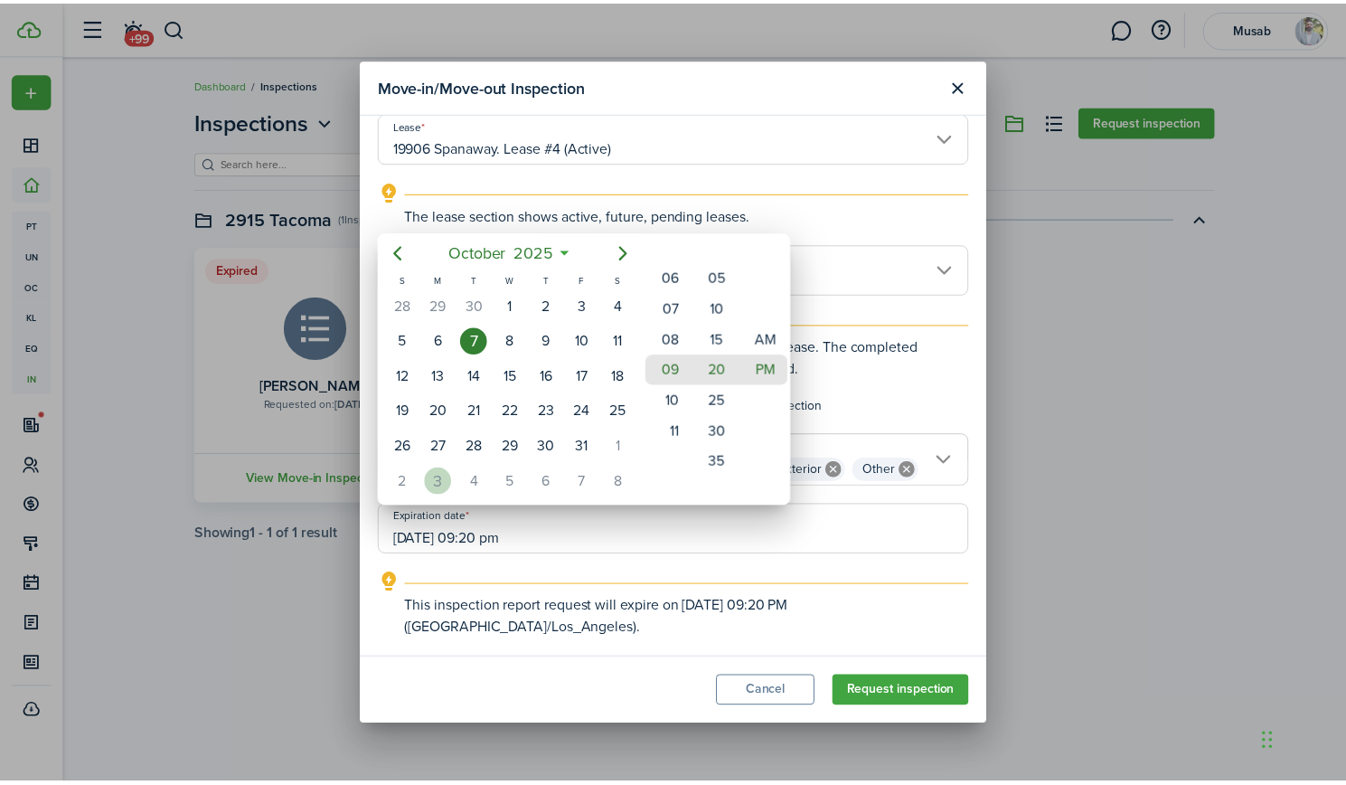
scroll to position [0, 0]
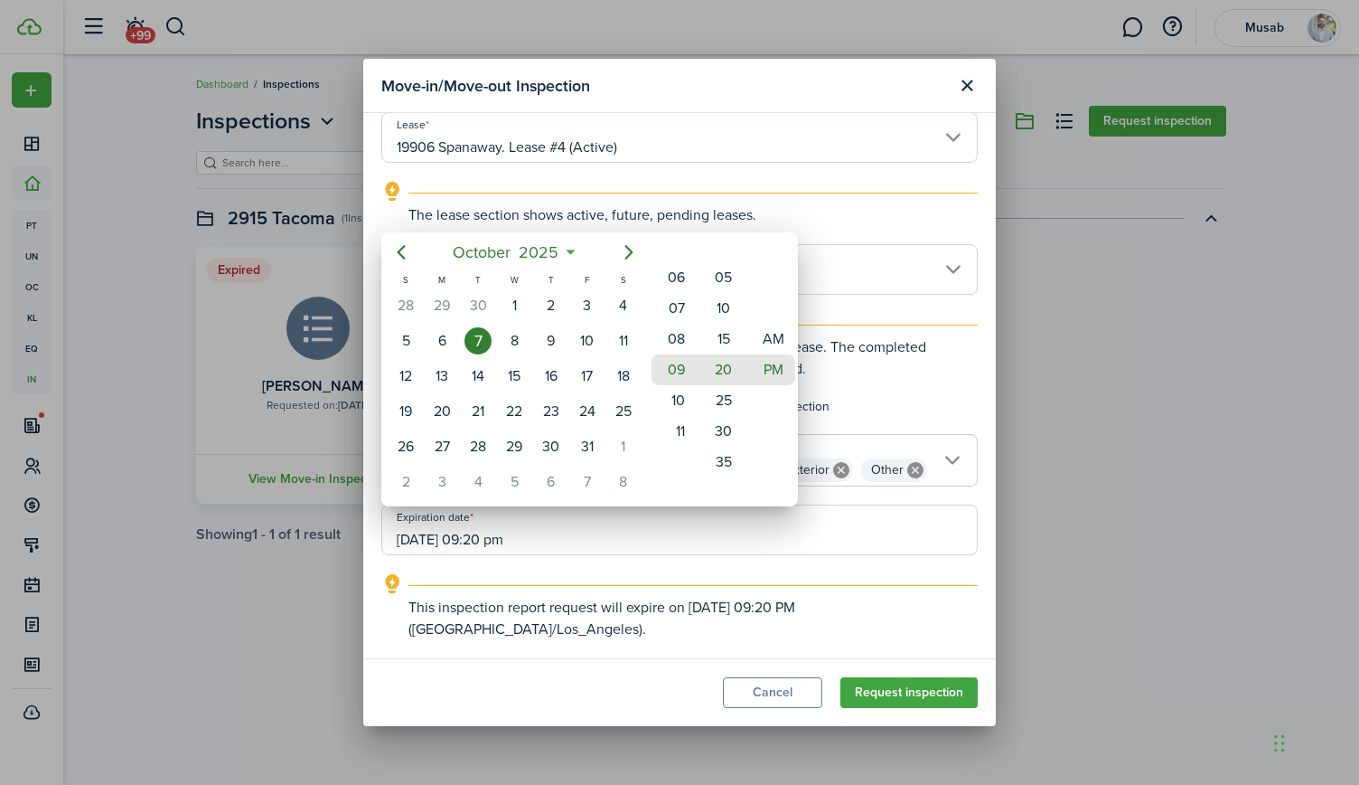
click at [889, 693] on div at bounding box center [679, 392] width 1649 height 1074
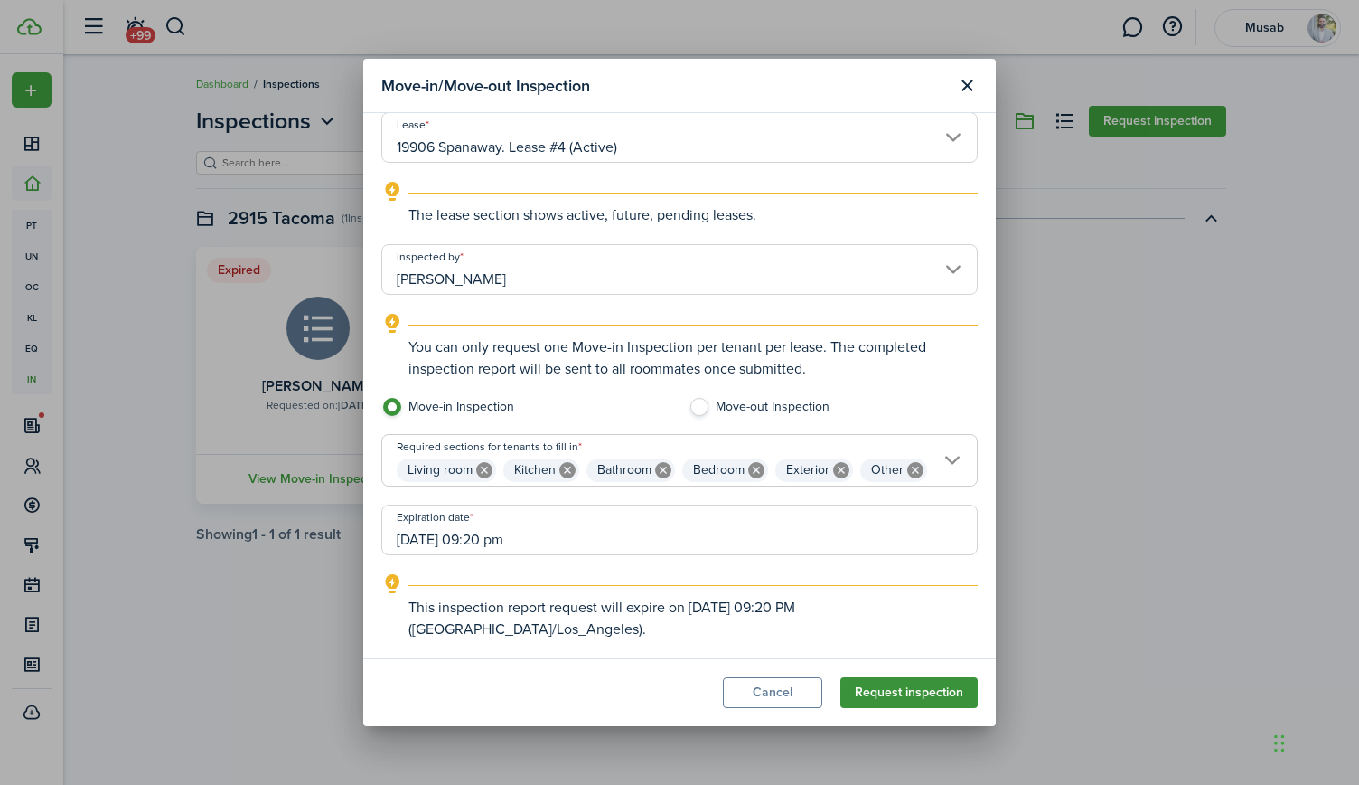
click at [889, 693] on button "Request inspection" at bounding box center [909, 692] width 137 height 31
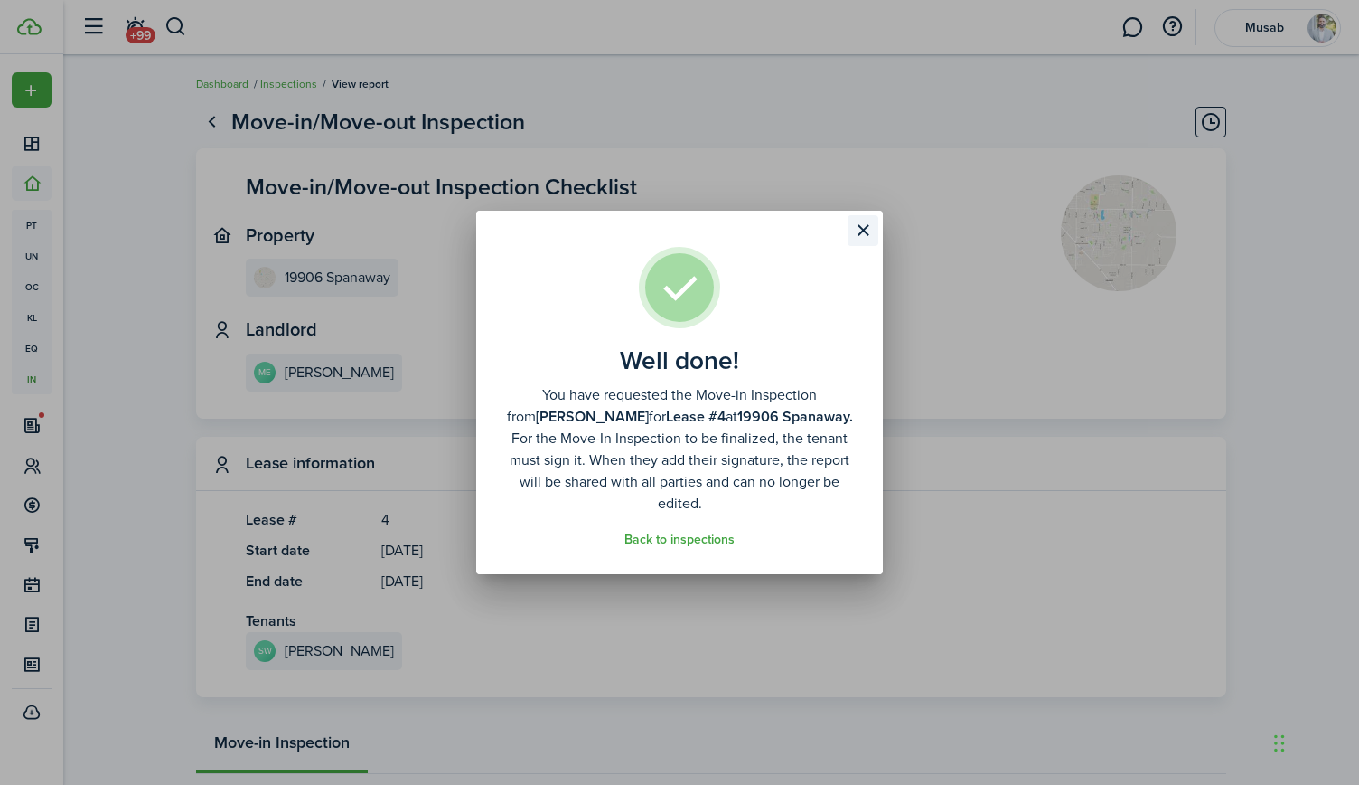
click at [861, 224] on button "Close modal" at bounding box center [863, 230] width 31 height 31
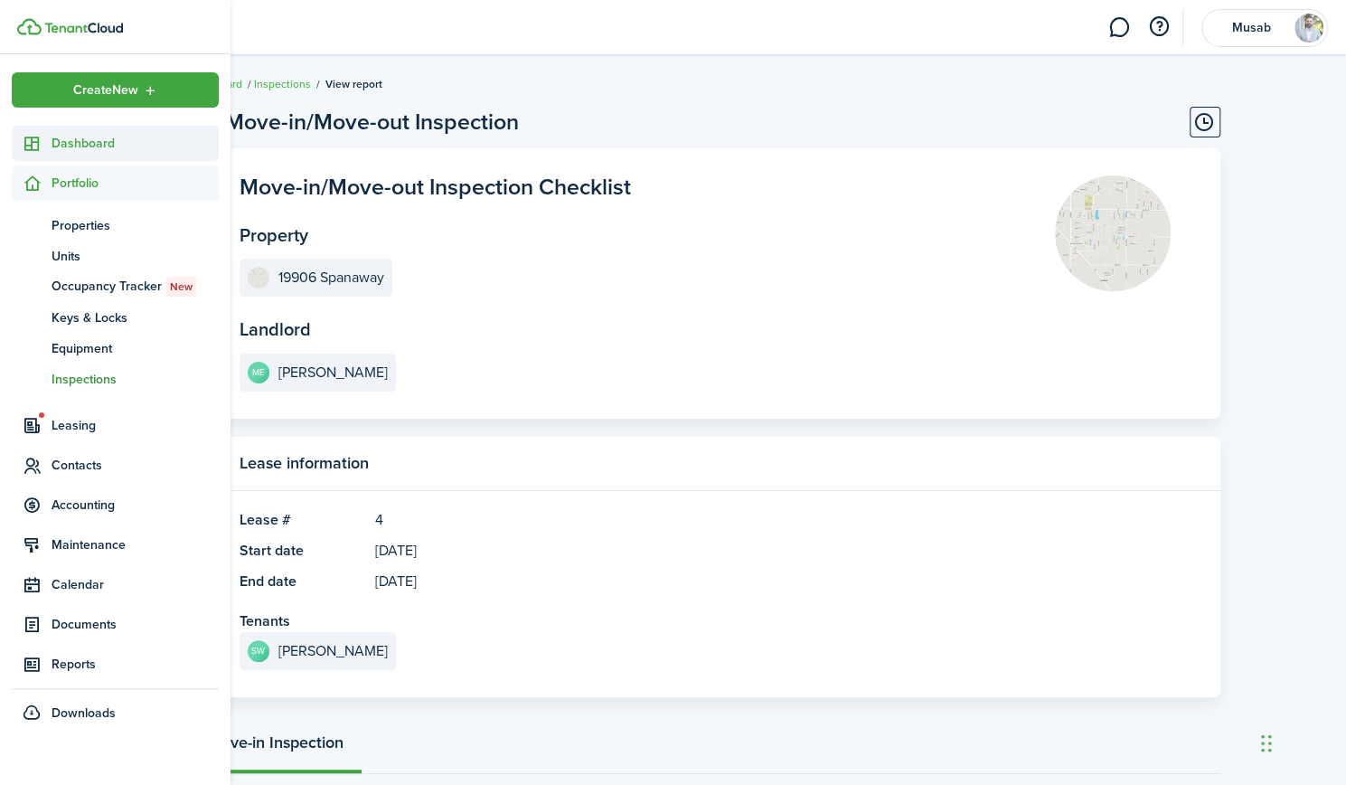
click at [92, 143] on span "Dashboard" at bounding box center [135, 143] width 167 height 19
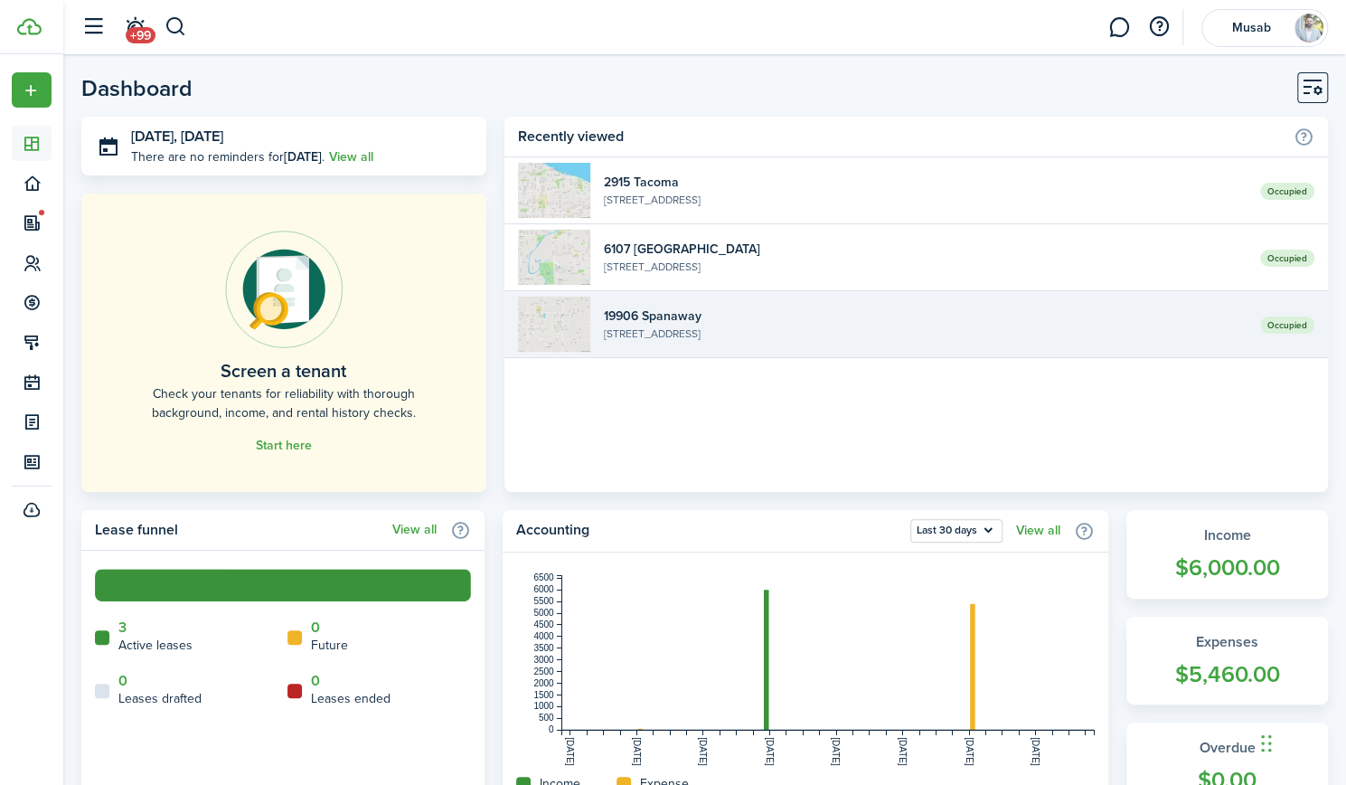
click at [850, 310] on widget-list-item-title "19906 Spanaway" at bounding box center [925, 315] width 643 height 19
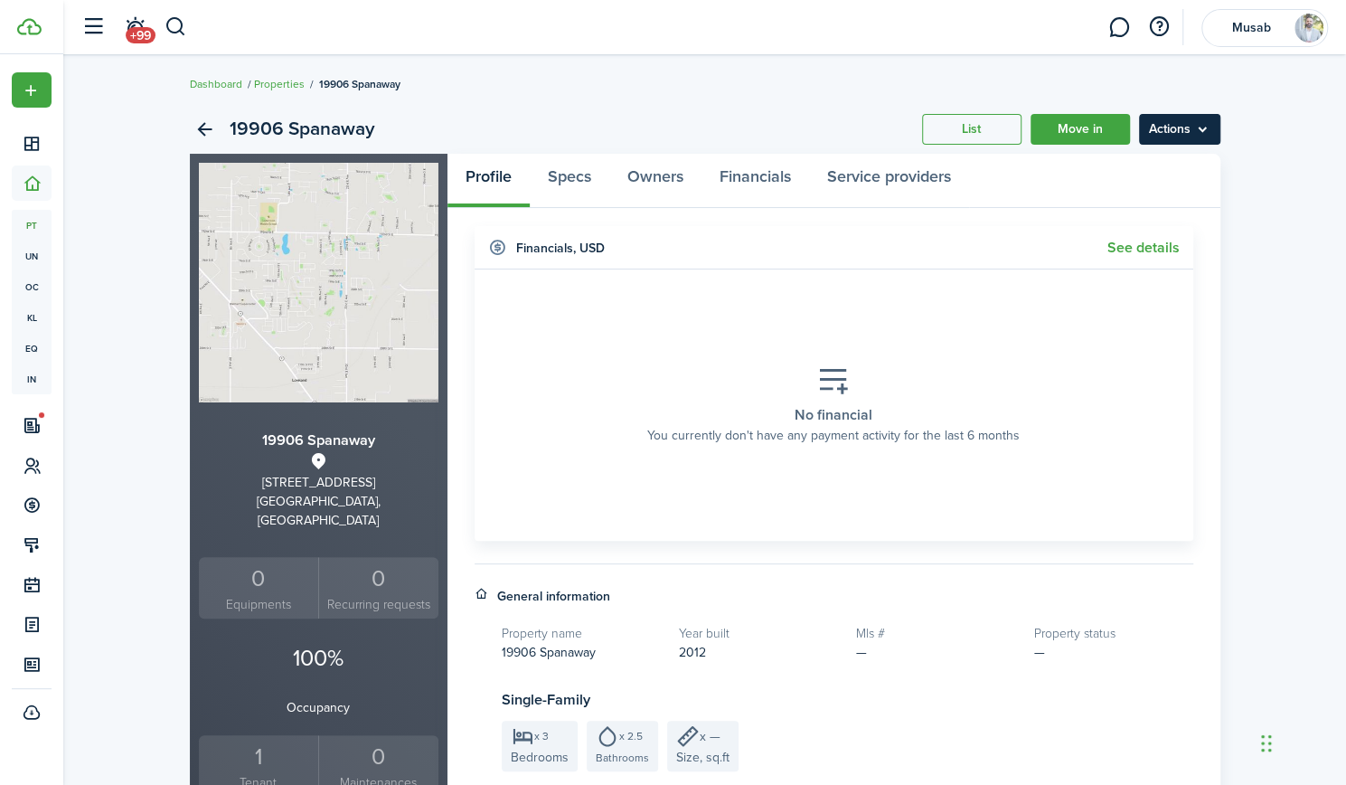
click at [1190, 124] on menu-btn "Actions" at bounding box center [1179, 129] width 81 height 31
click at [671, 186] on link "Owners" at bounding box center [655, 181] width 92 height 54
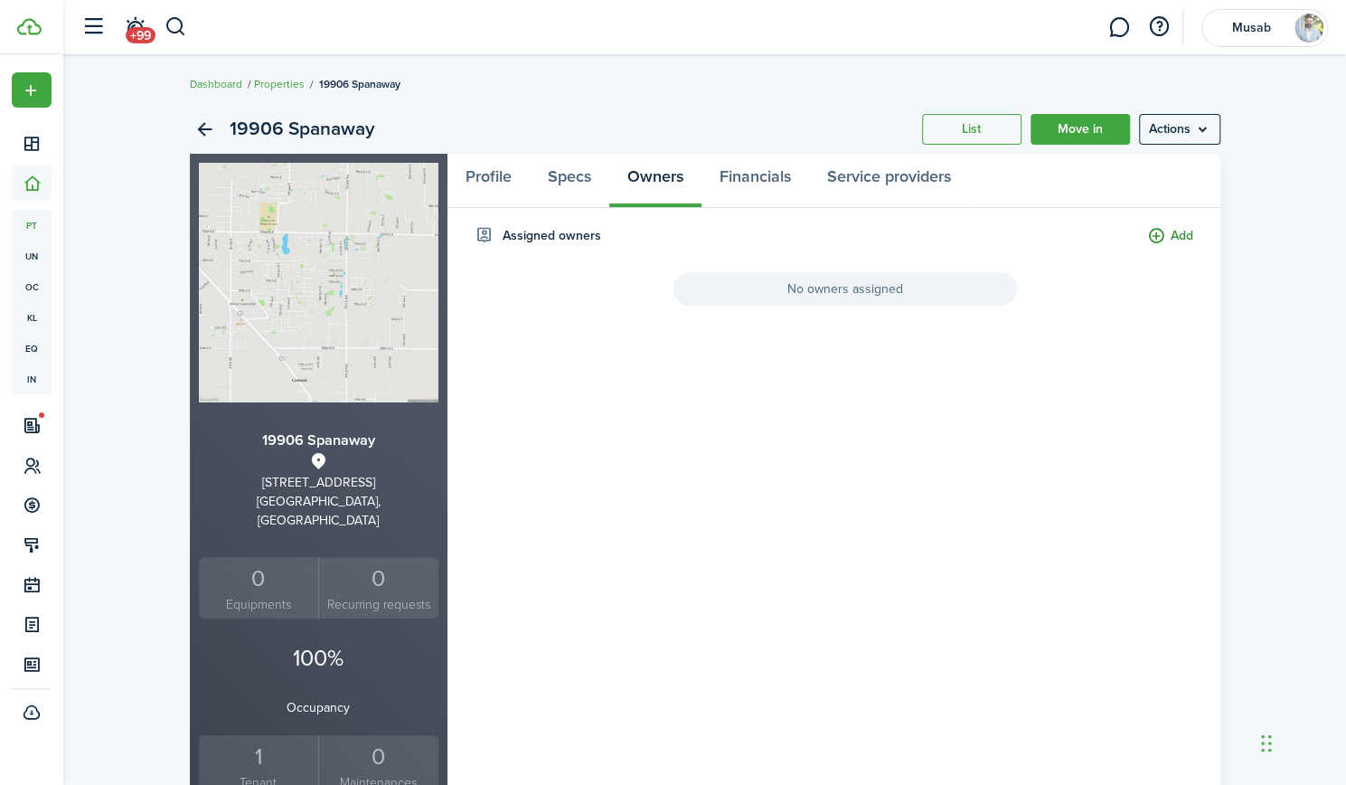
click at [1170, 232] on button "Add" at bounding box center [1170, 236] width 46 height 21
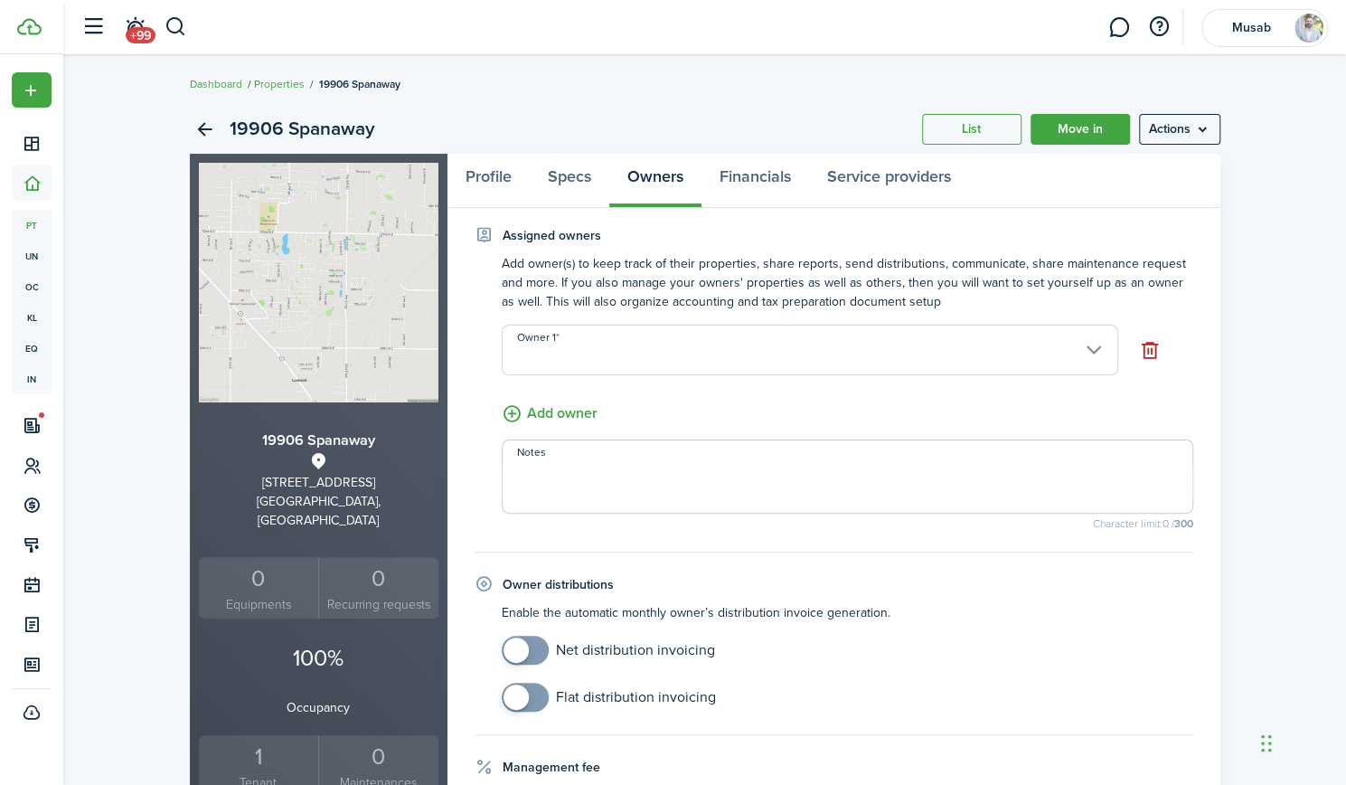
click at [837, 343] on input "Owner 1" at bounding box center [810, 349] width 616 height 51
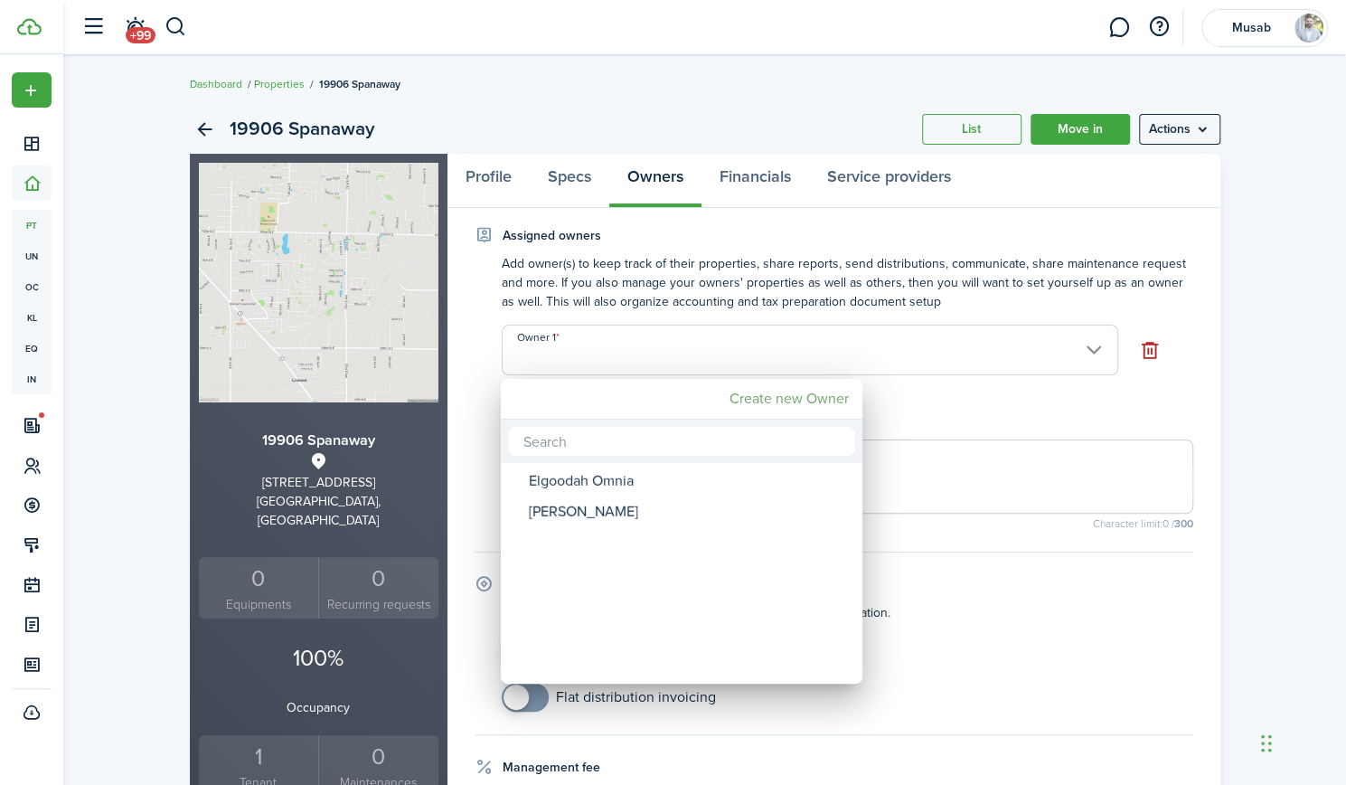
click at [773, 404] on mbsc-button "Create new Owner" at bounding box center [788, 398] width 134 height 33
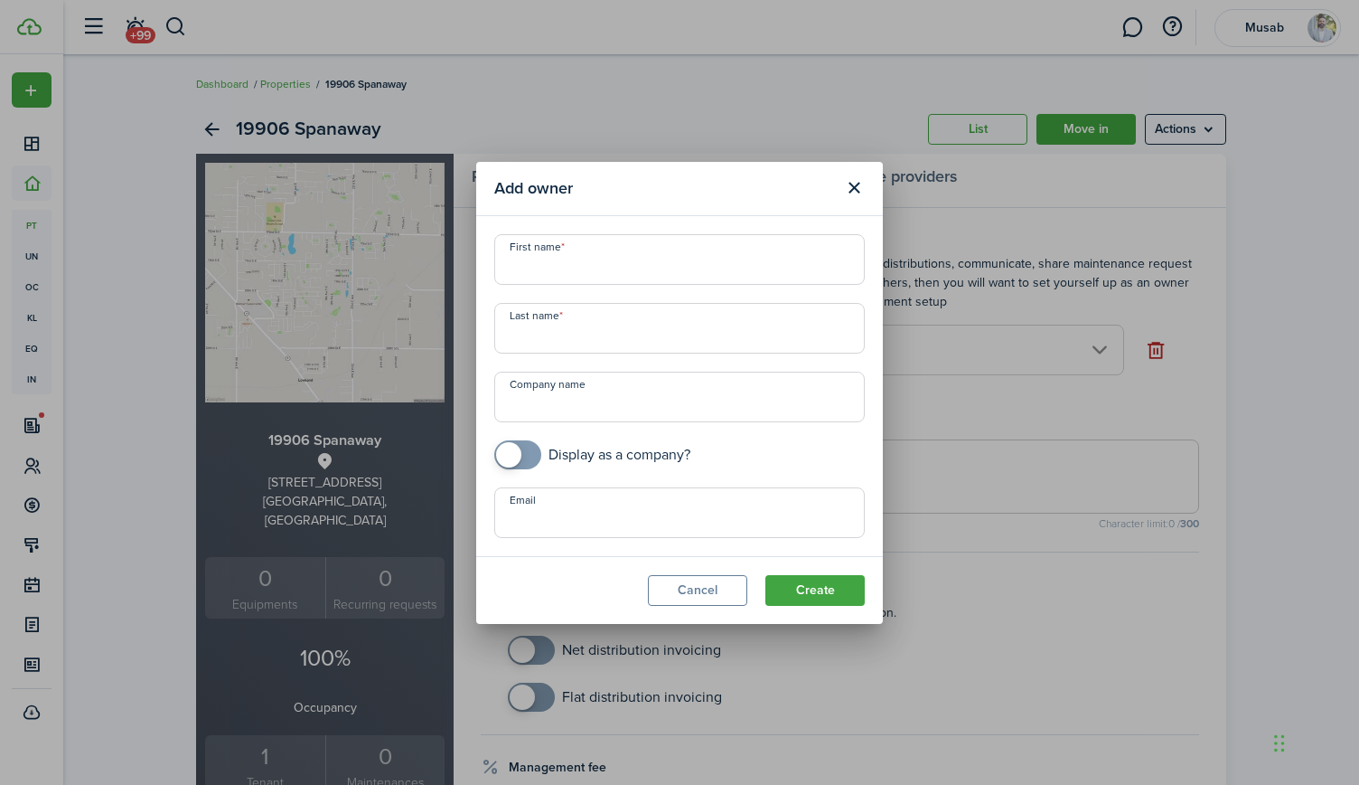
click at [571, 267] on input "First name" at bounding box center [679, 259] width 371 height 51
type input "[PERSON_NAME]"
click at [616, 505] on input "Email" at bounding box center [679, 512] width 371 height 51
type input "[EMAIL_ADDRESS][DOMAIN_NAME]"
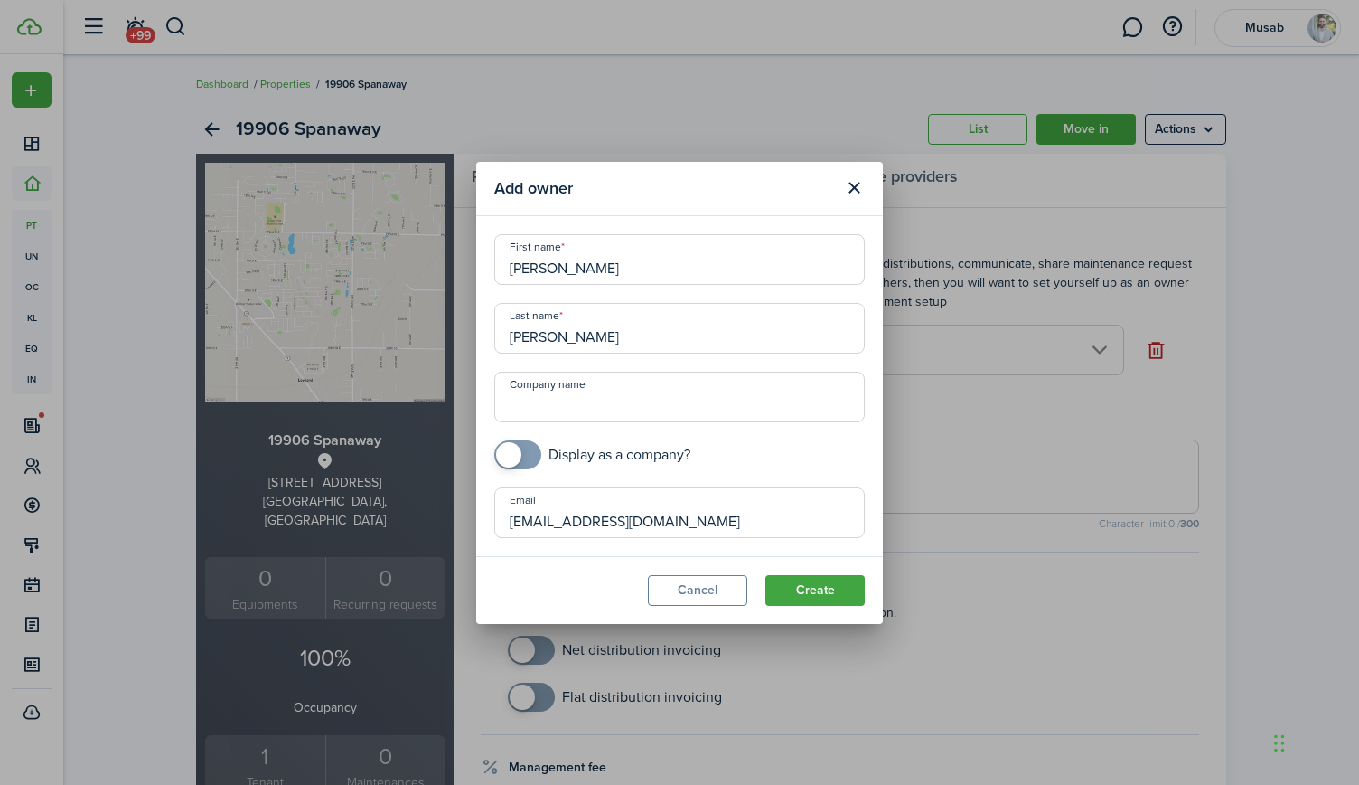
click at [790, 573] on modal-footer "Cancel Create" at bounding box center [679, 590] width 407 height 68
click at [794, 581] on button "Create" at bounding box center [815, 590] width 99 height 31
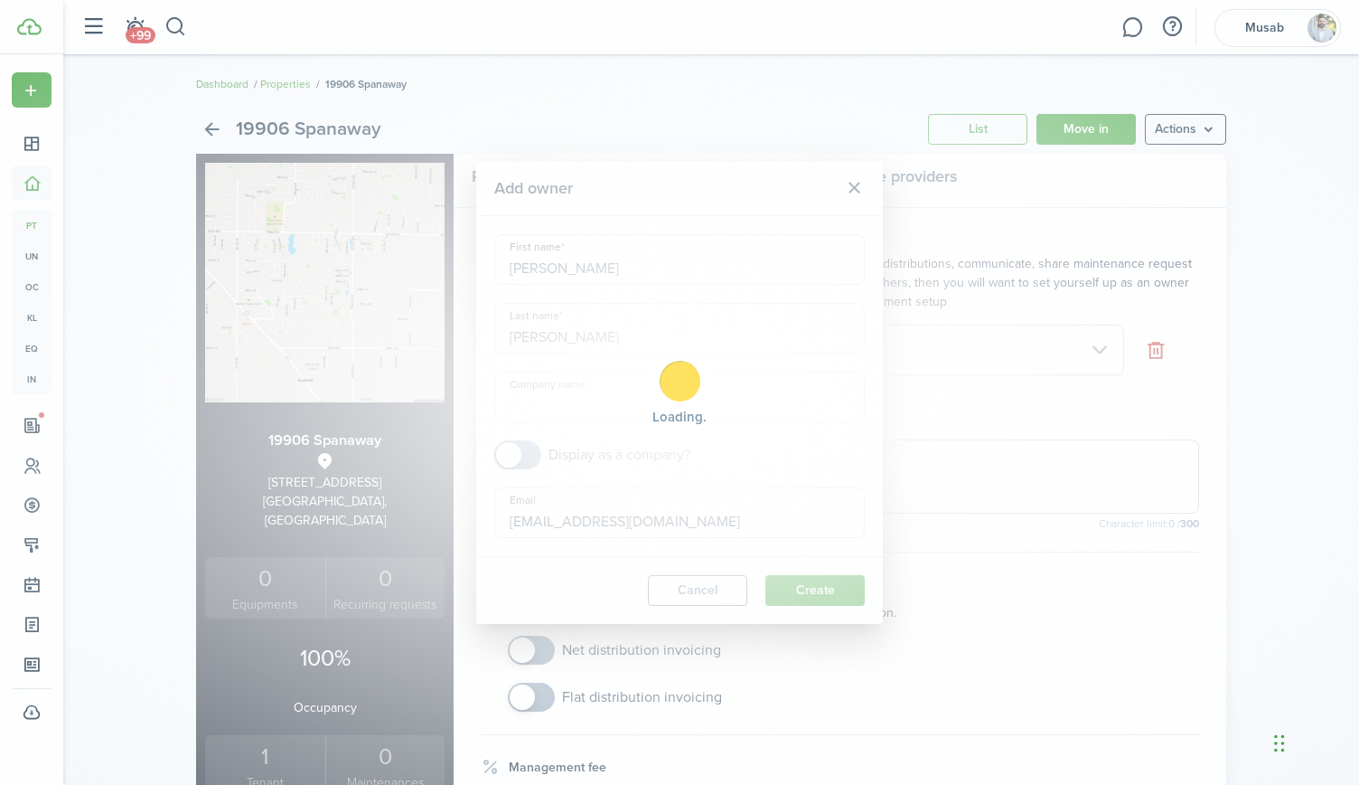
type input "[PERSON_NAME]"
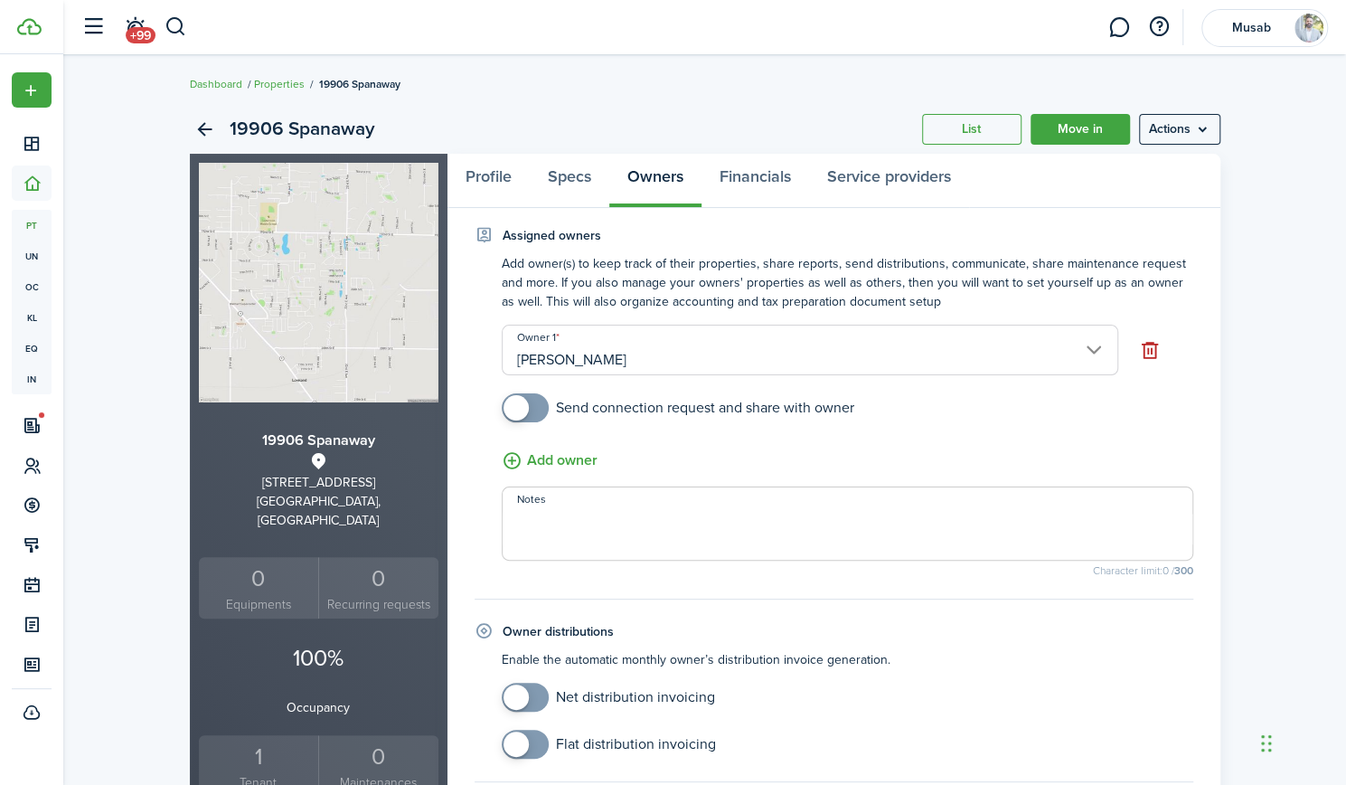
checkbox input "true"
click at [519, 404] on span at bounding box center [515, 407] width 25 height 25
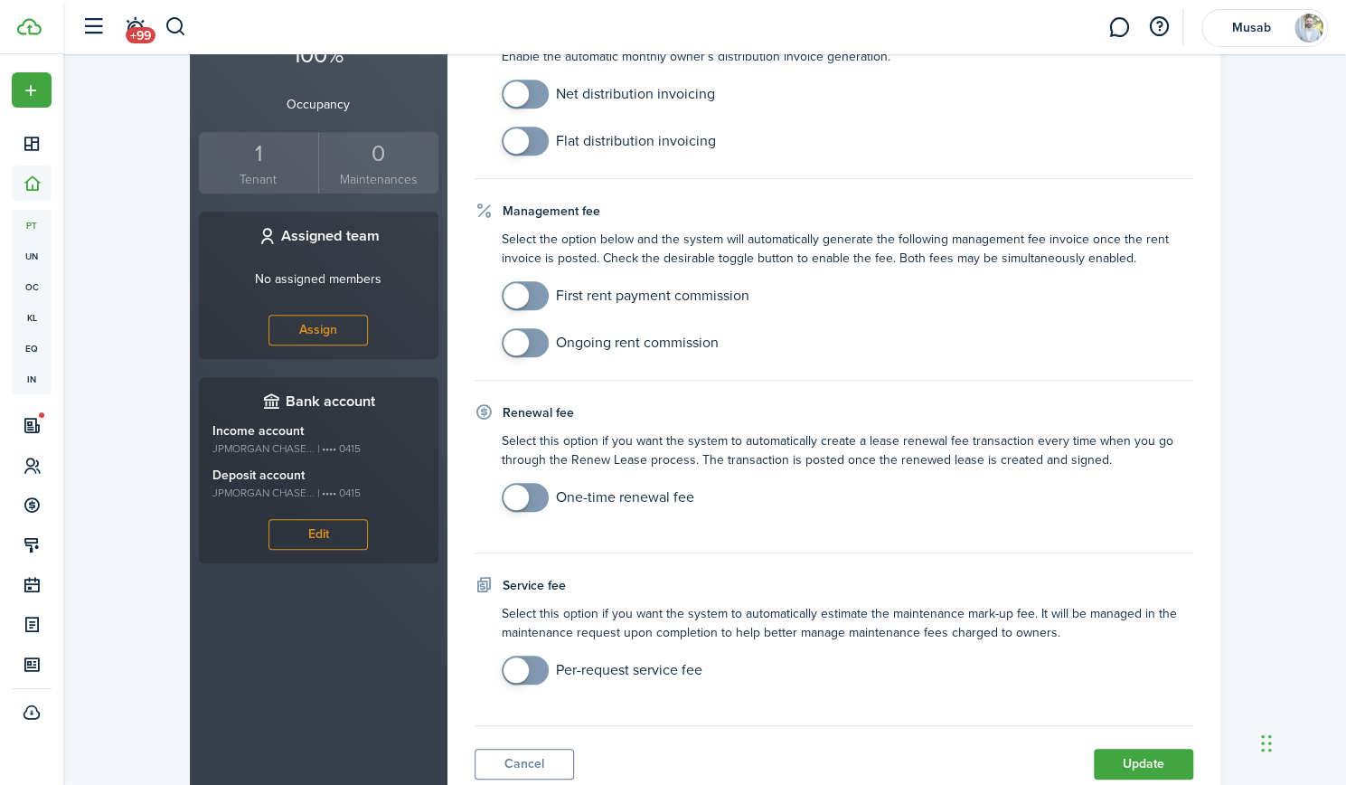
scroll to position [663, 0]
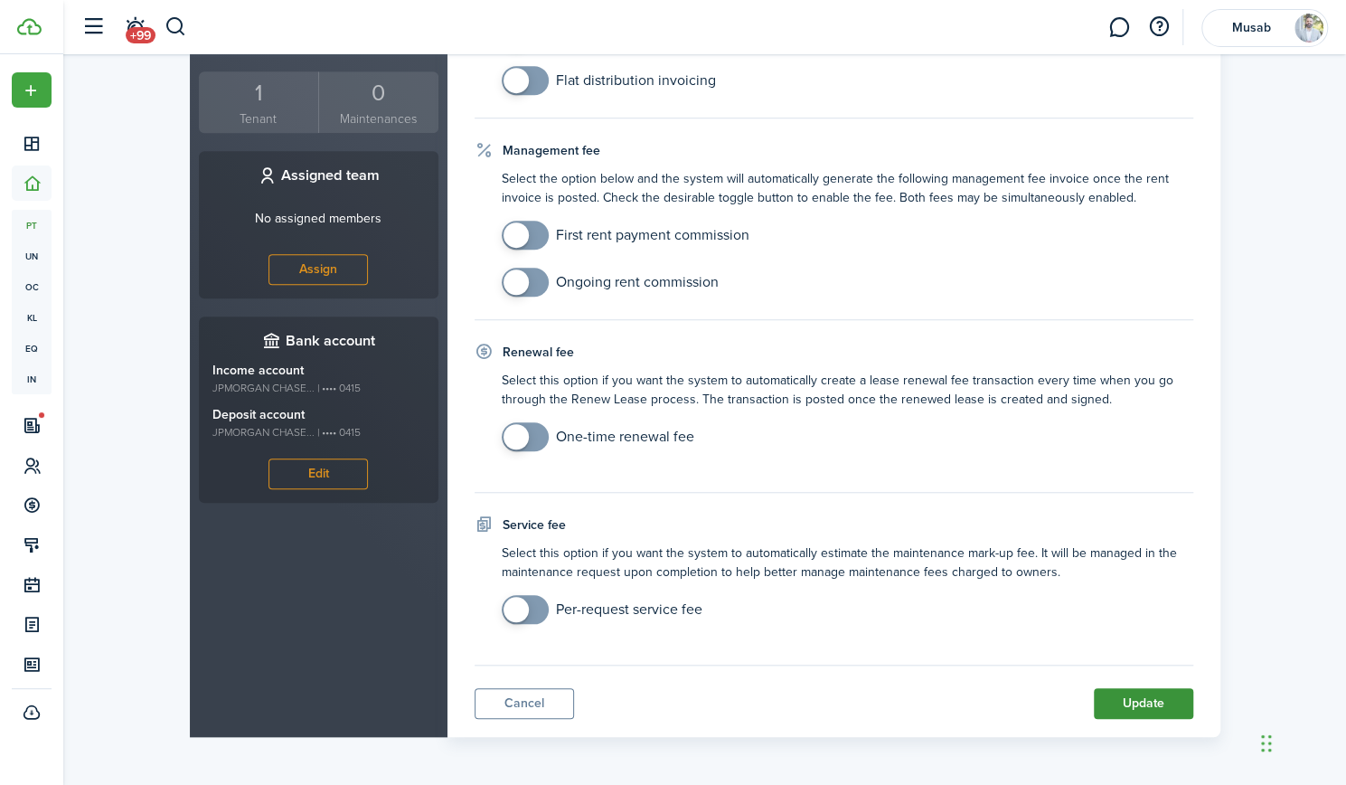
click at [1137, 704] on button "Update" at bounding box center [1143, 703] width 99 height 31
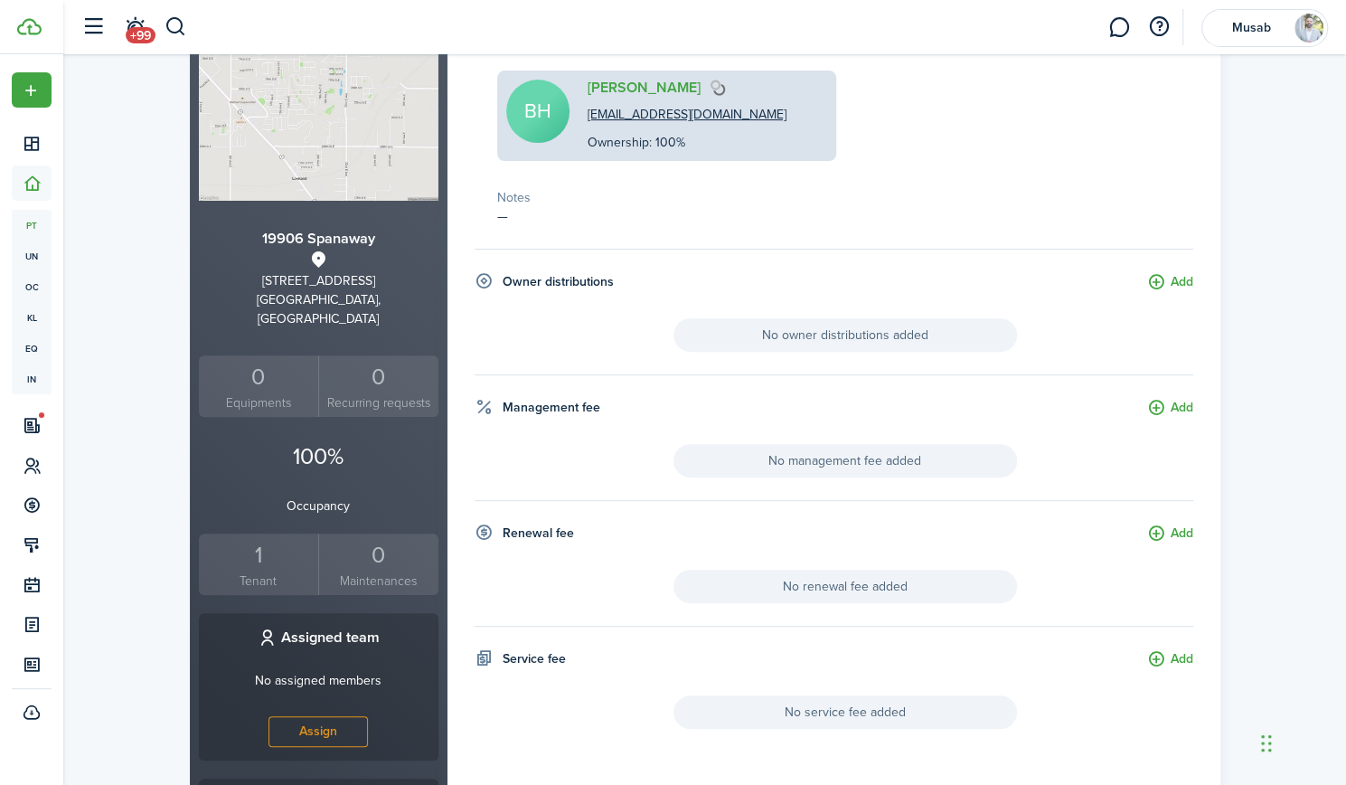
scroll to position [202, 0]
click at [1171, 279] on button "Add" at bounding box center [1170, 281] width 46 height 21
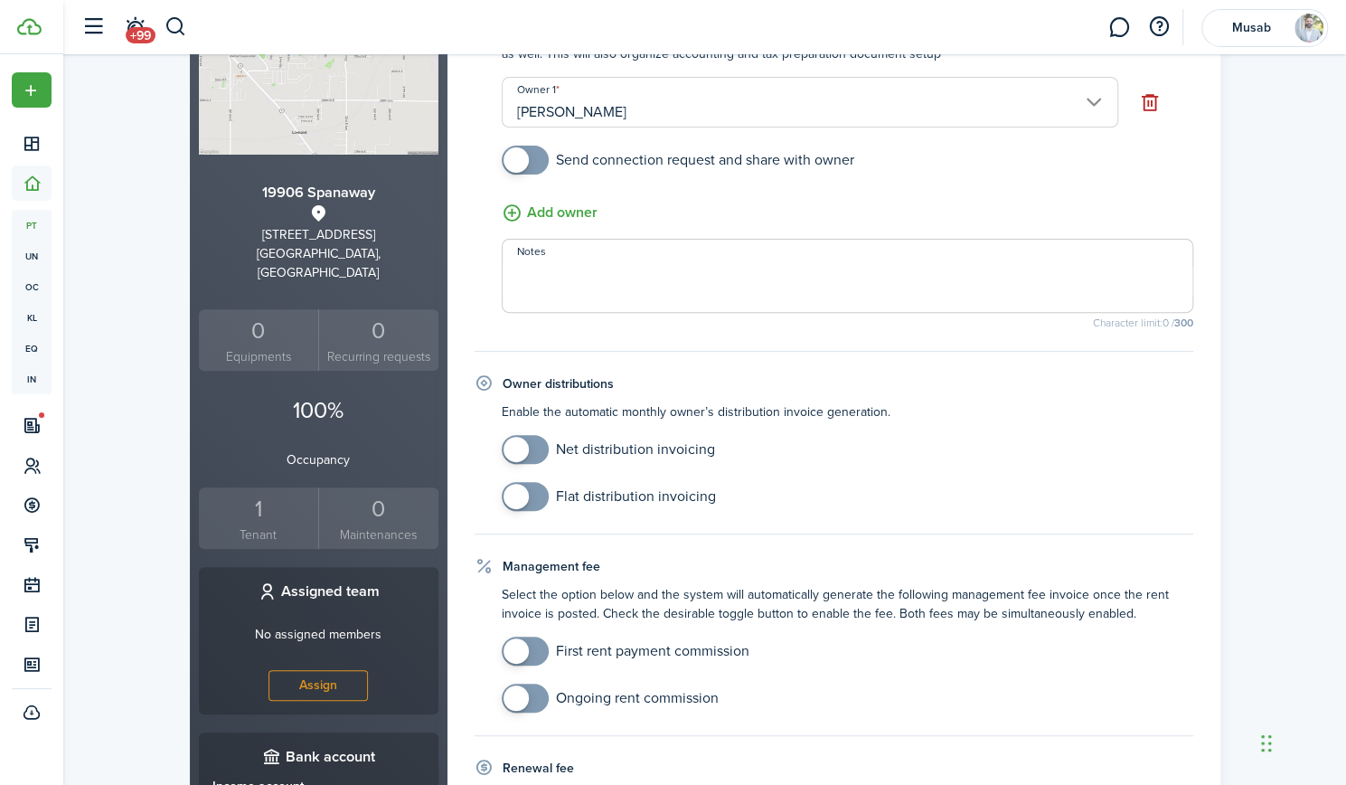
scroll to position [356, 0]
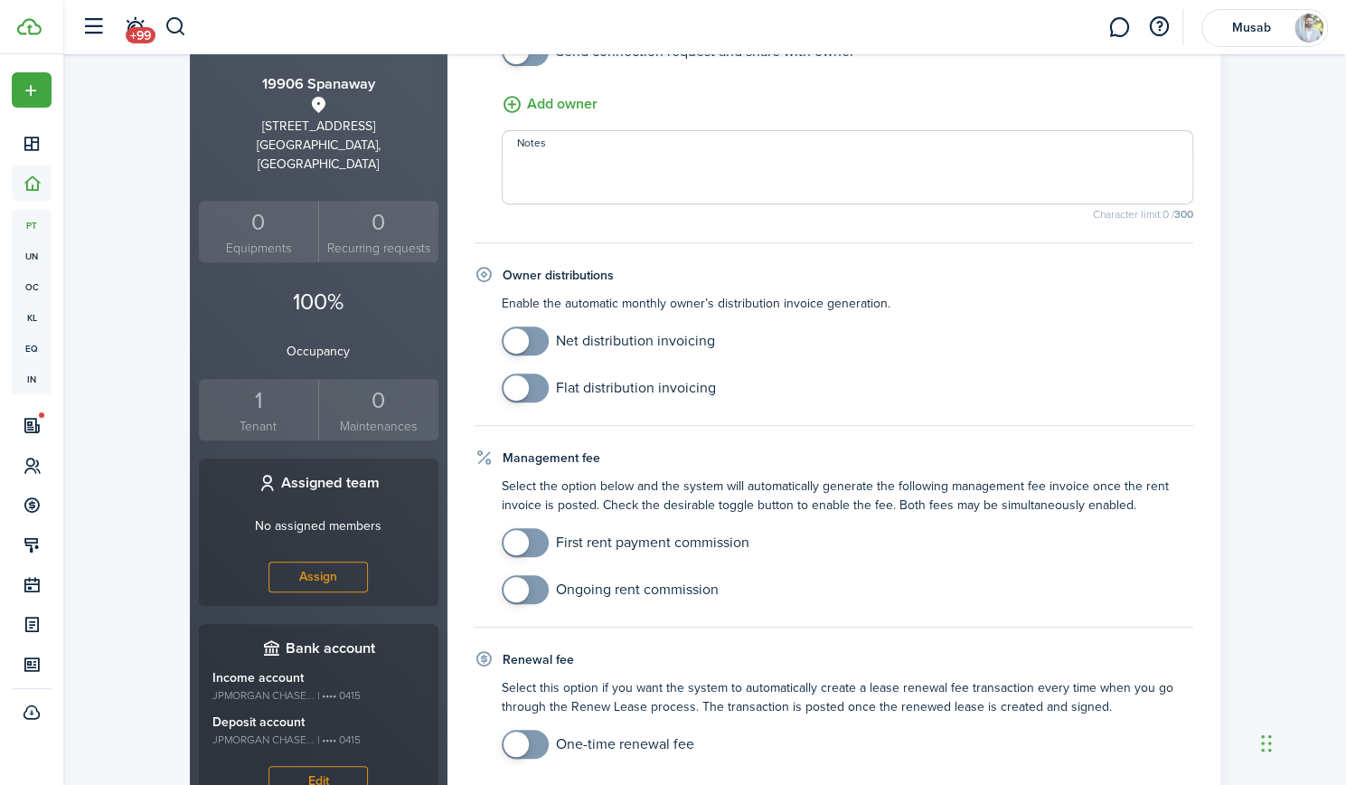
checkbox input "true"
click at [521, 339] on span at bounding box center [515, 340] width 25 height 25
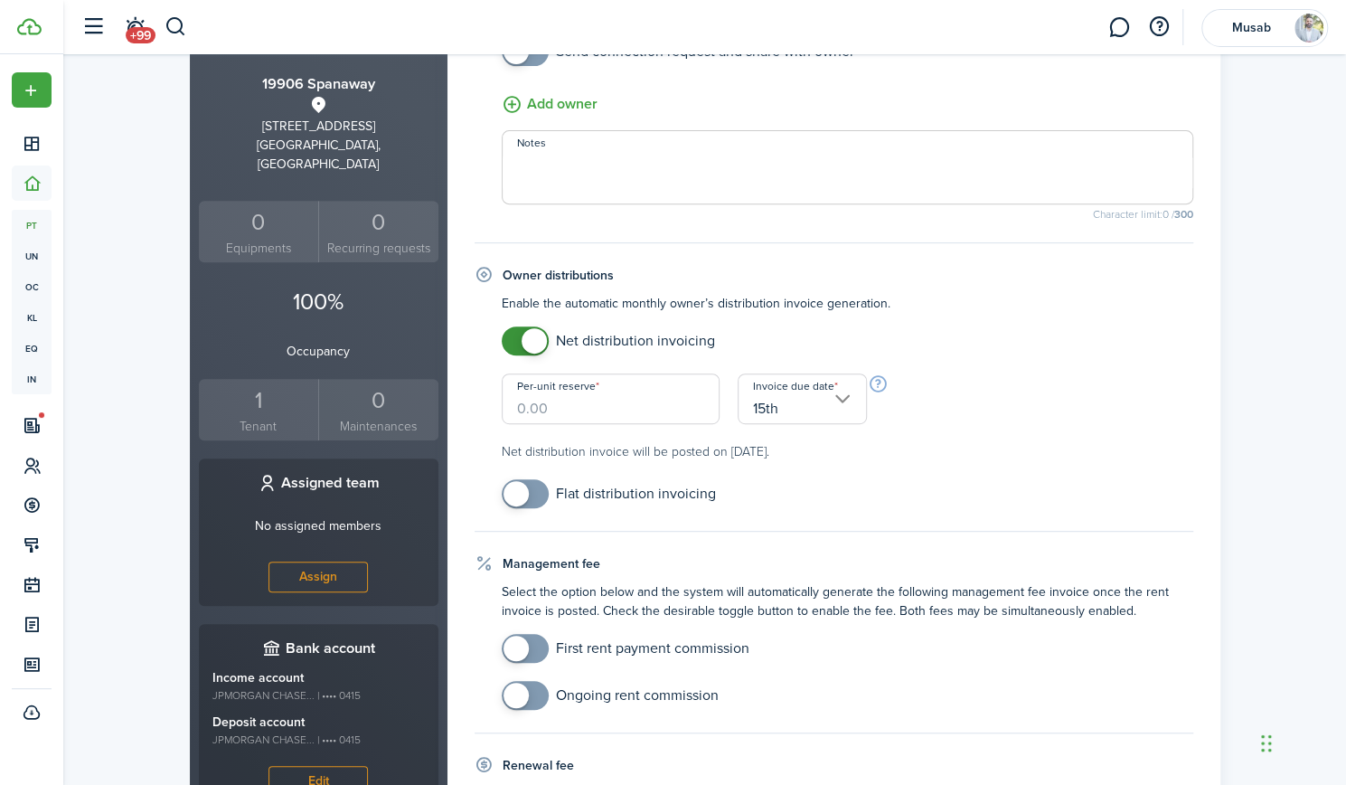
click at [588, 413] on input "Per-unit reserve" at bounding box center [611, 398] width 219 height 51
click at [578, 408] on input "Per-unit reserve" at bounding box center [611, 398] width 219 height 51
type input "$2,520.00"
click at [897, 466] on property-owners-form-distribution "Enable the automatic monthly owner’s distribution invoice generation. Net distr…" at bounding box center [834, 401] width 719 height 214
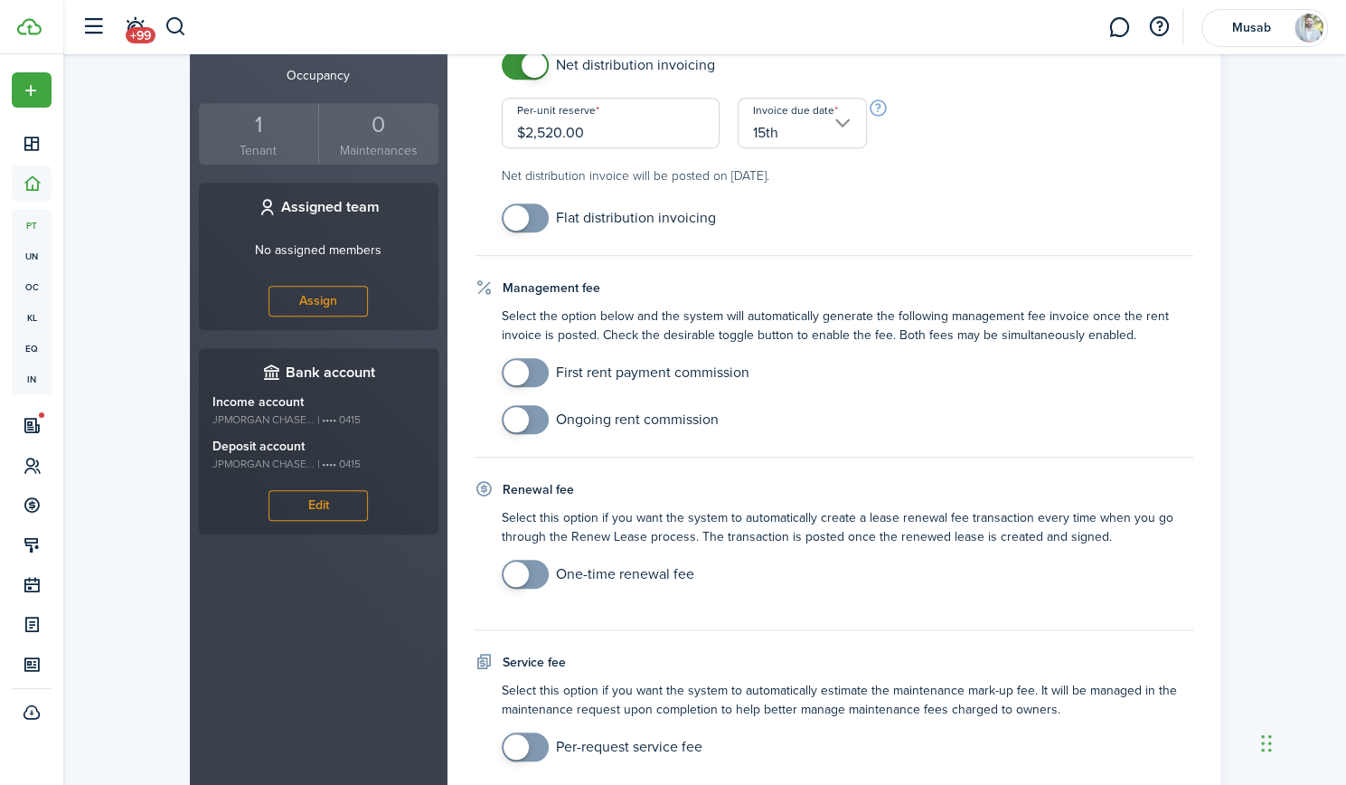
scroll to position [633, 0]
checkbox input "true"
click at [525, 364] on span at bounding box center [515, 371] width 25 height 25
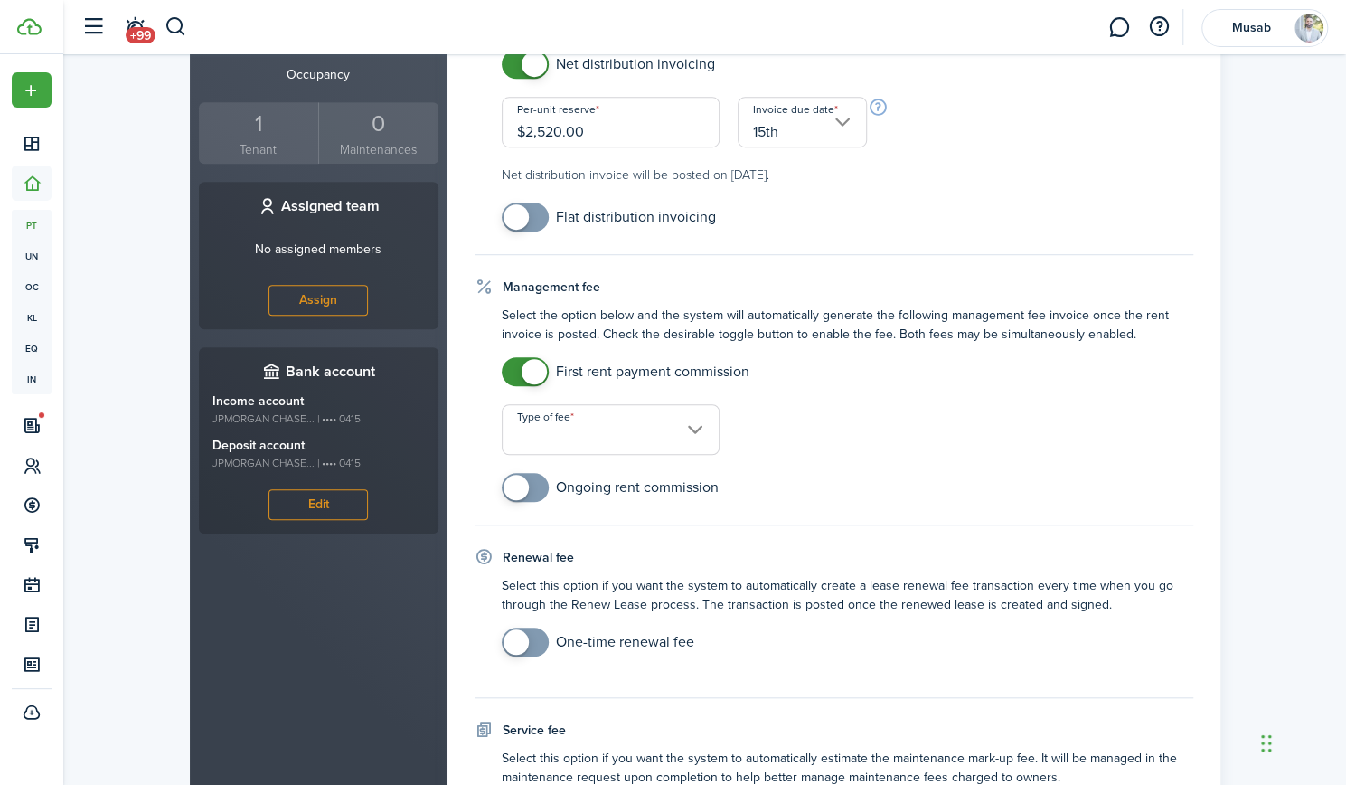
click at [589, 431] on input "Type of fee" at bounding box center [611, 429] width 219 height 51
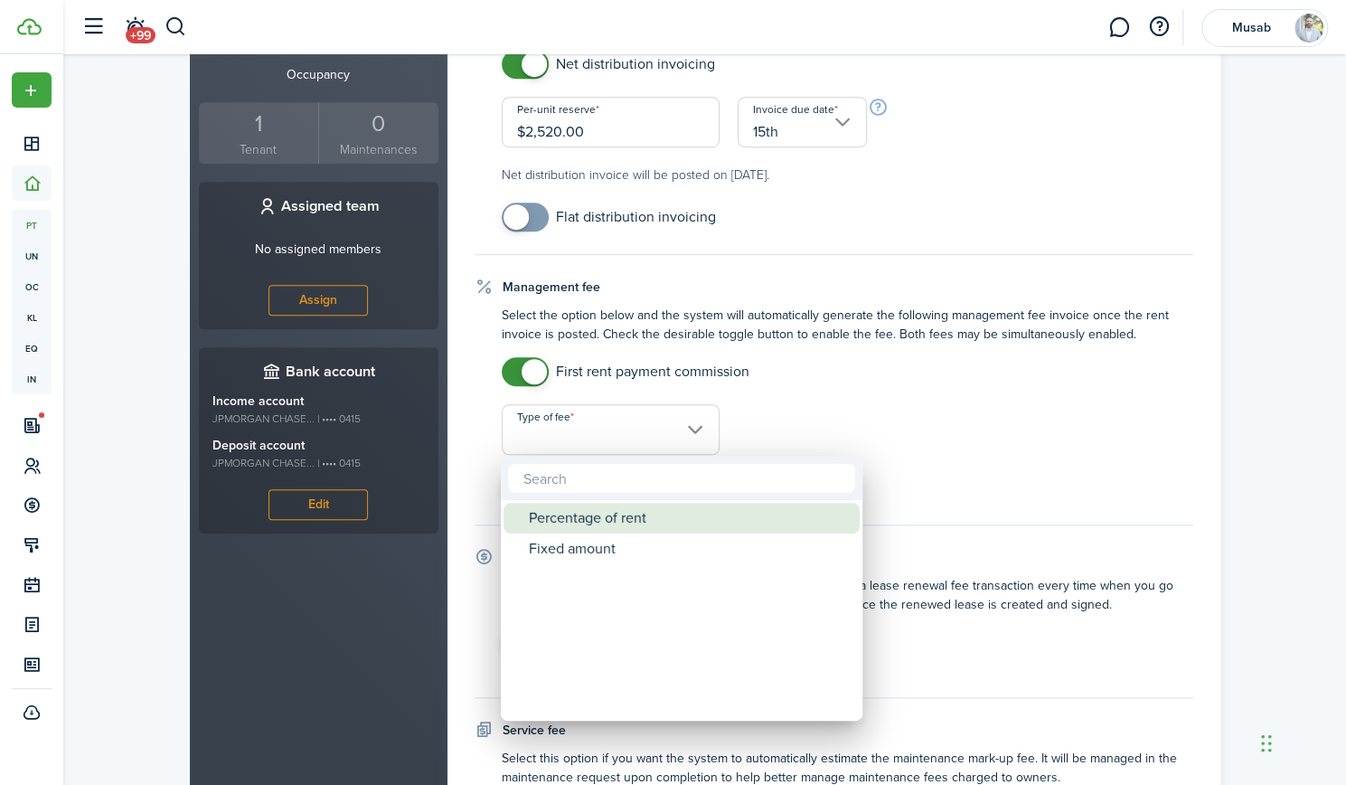
click at [589, 514] on div "Percentage of rent" at bounding box center [689, 518] width 320 height 31
type input "Percentage of rent"
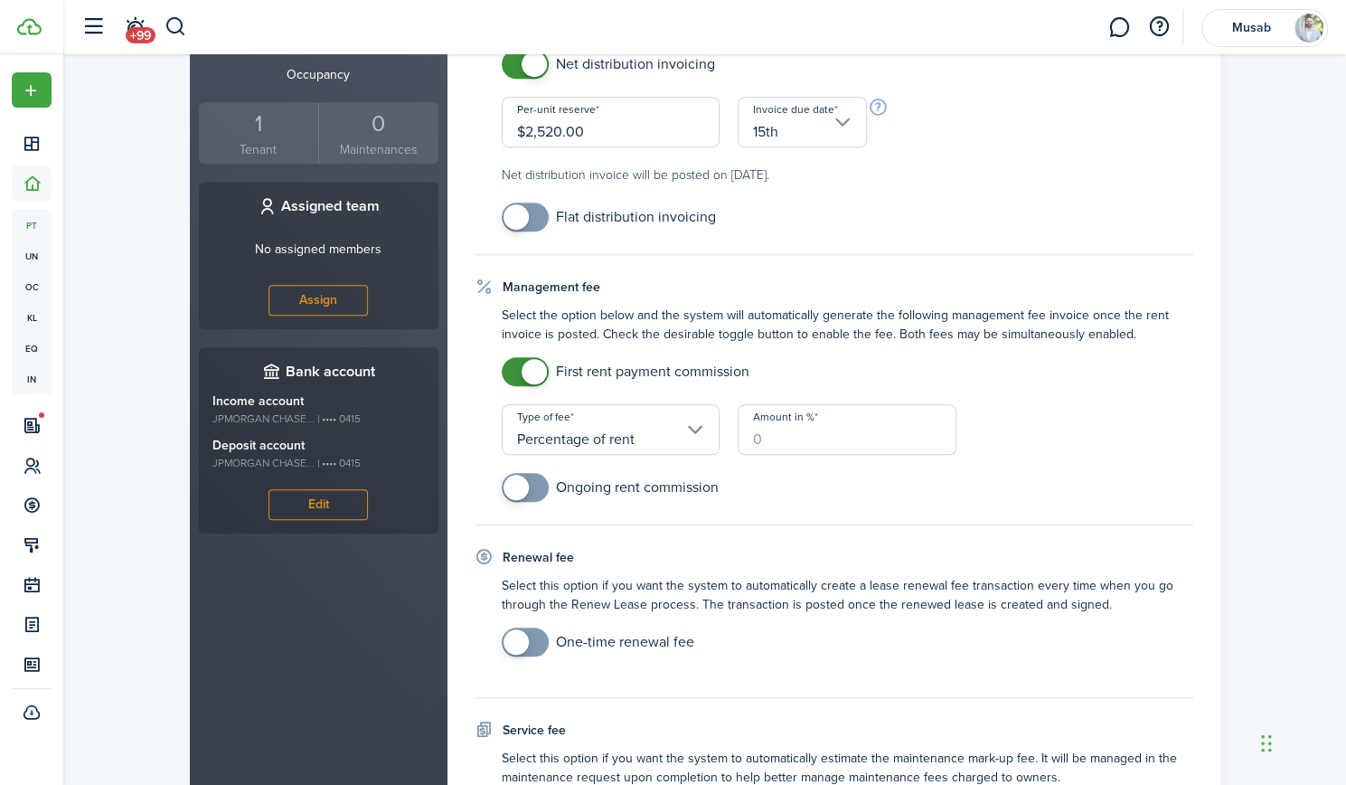
click at [784, 437] on input "Amount in %" at bounding box center [847, 429] width 219 height 51
type input "100"
click at [806, 473] on mobiscroll-switch "Ongoing rent commission" at bounding box center [847, 487] width 691 height 29
checkbox input "true"
click at [534, 491] on span at bounding box center [525, 487] width 18 height 29
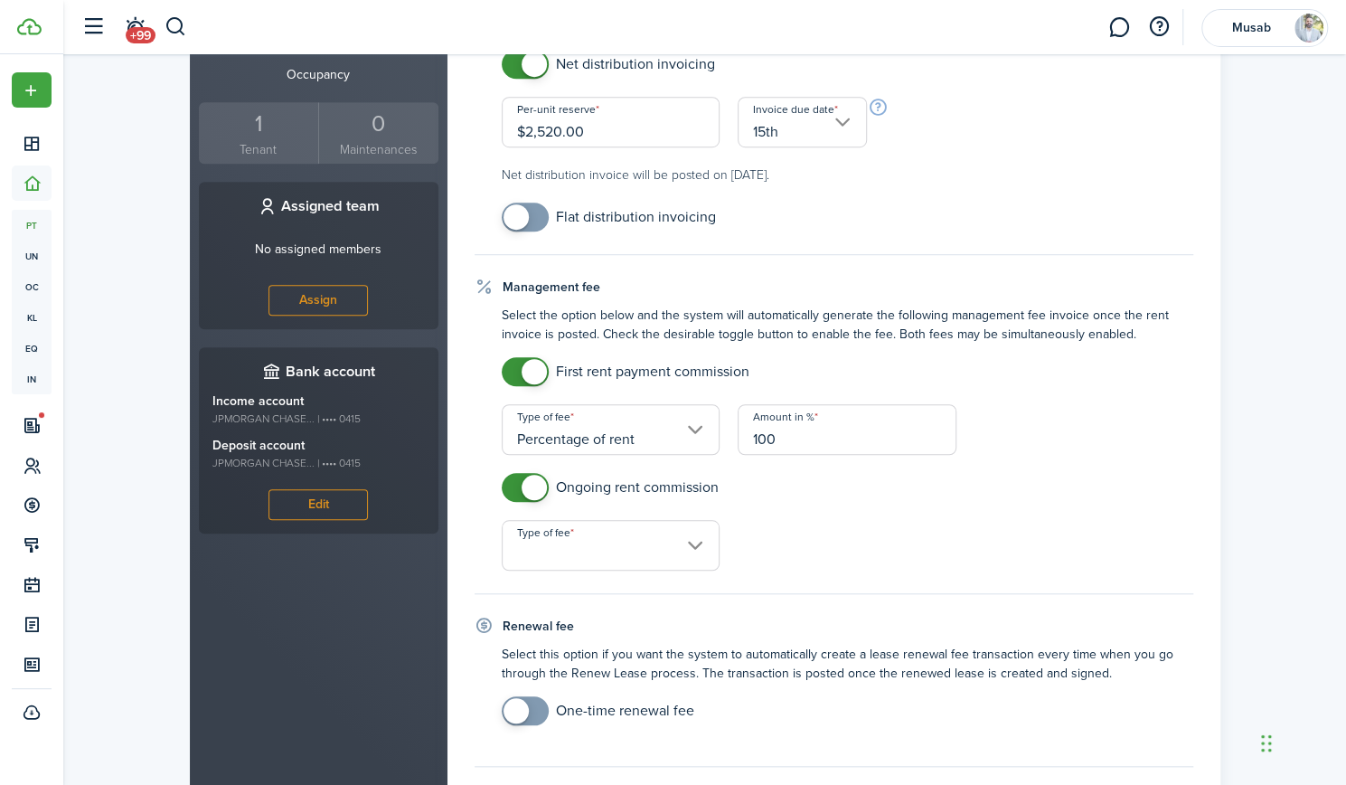
click at [595, 559] on input "Type of fee" at bounding box center [611, 545] width 219 height 51
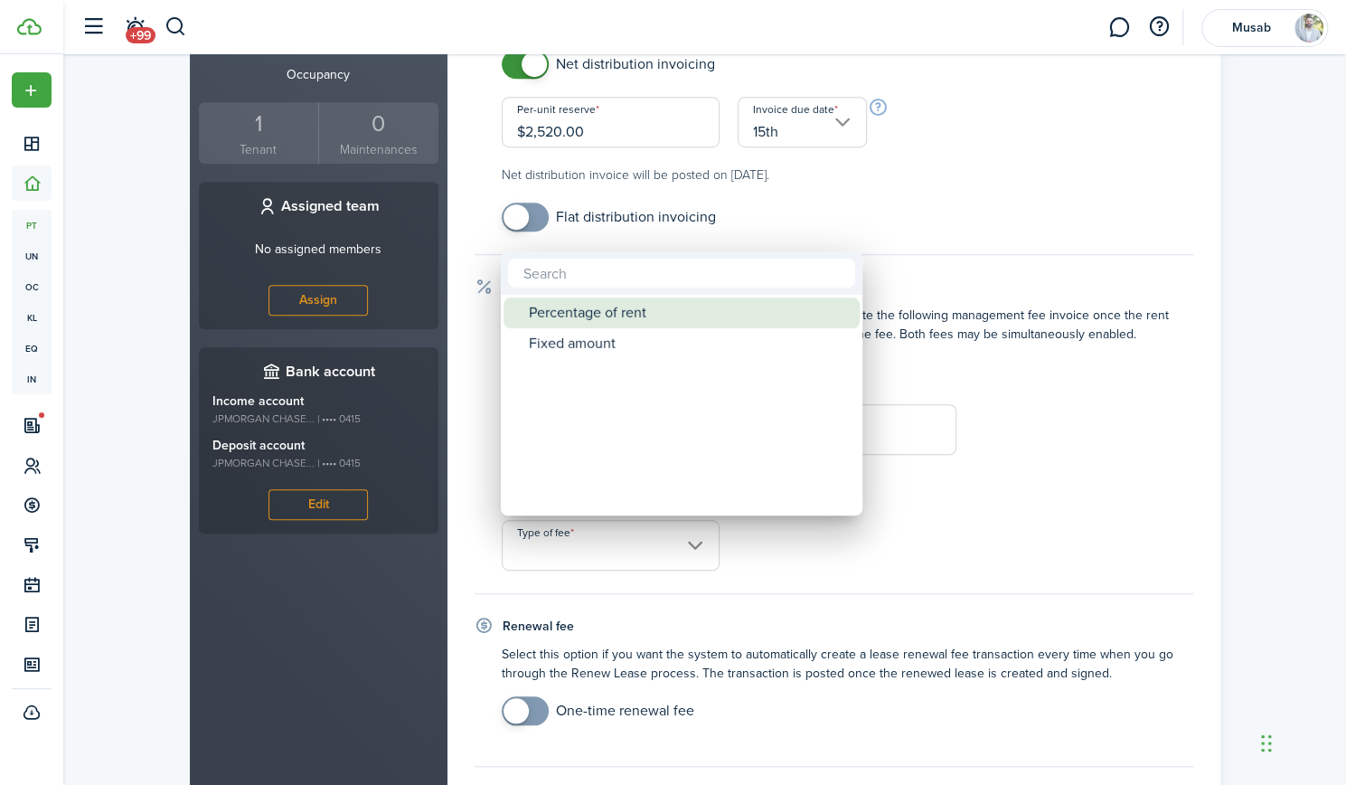
click at [612, 306] on div "Percentage of rent" at bounding box center [689, 312] width 320 height 31
type input "Percentage of rent"
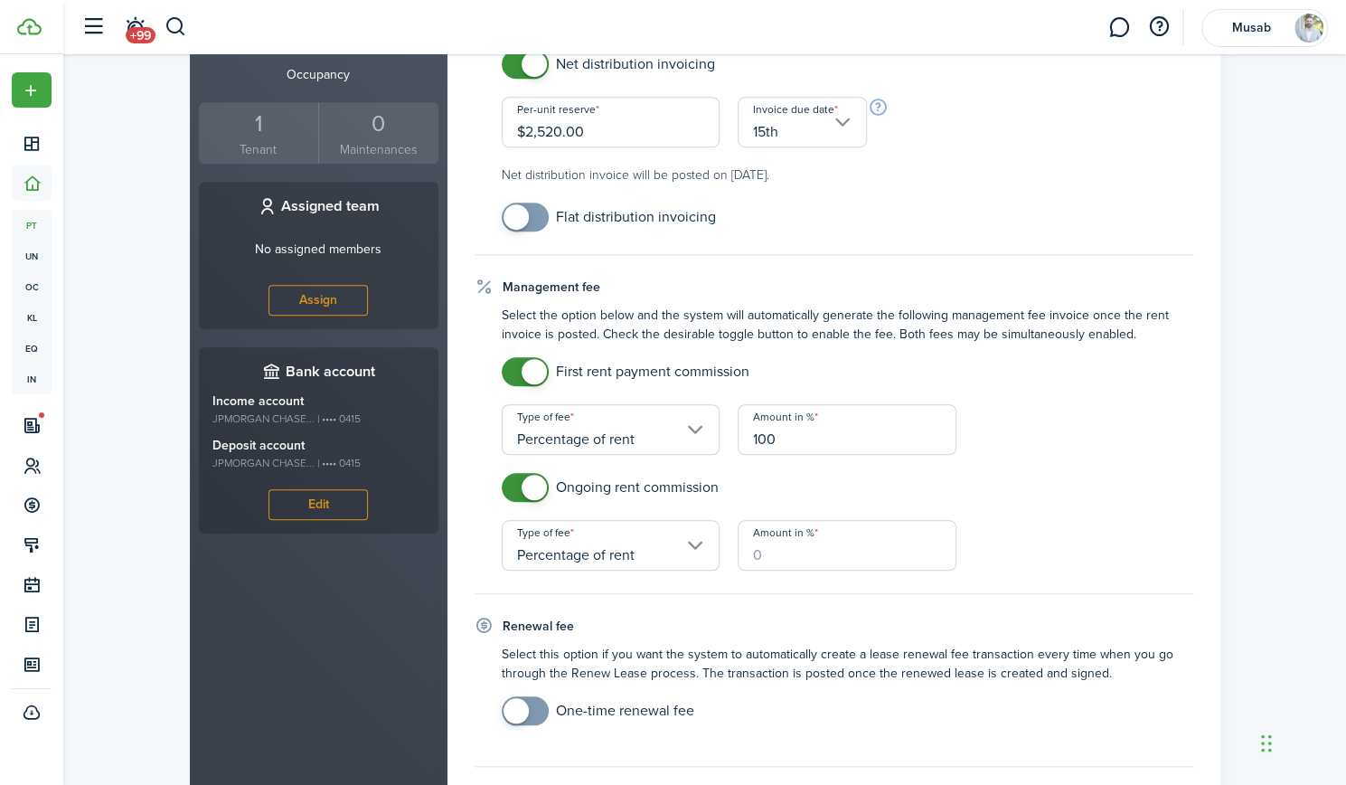
click at [797, 545] on input "Amount in %" at bounding box center [847, 545] width 219 height 51
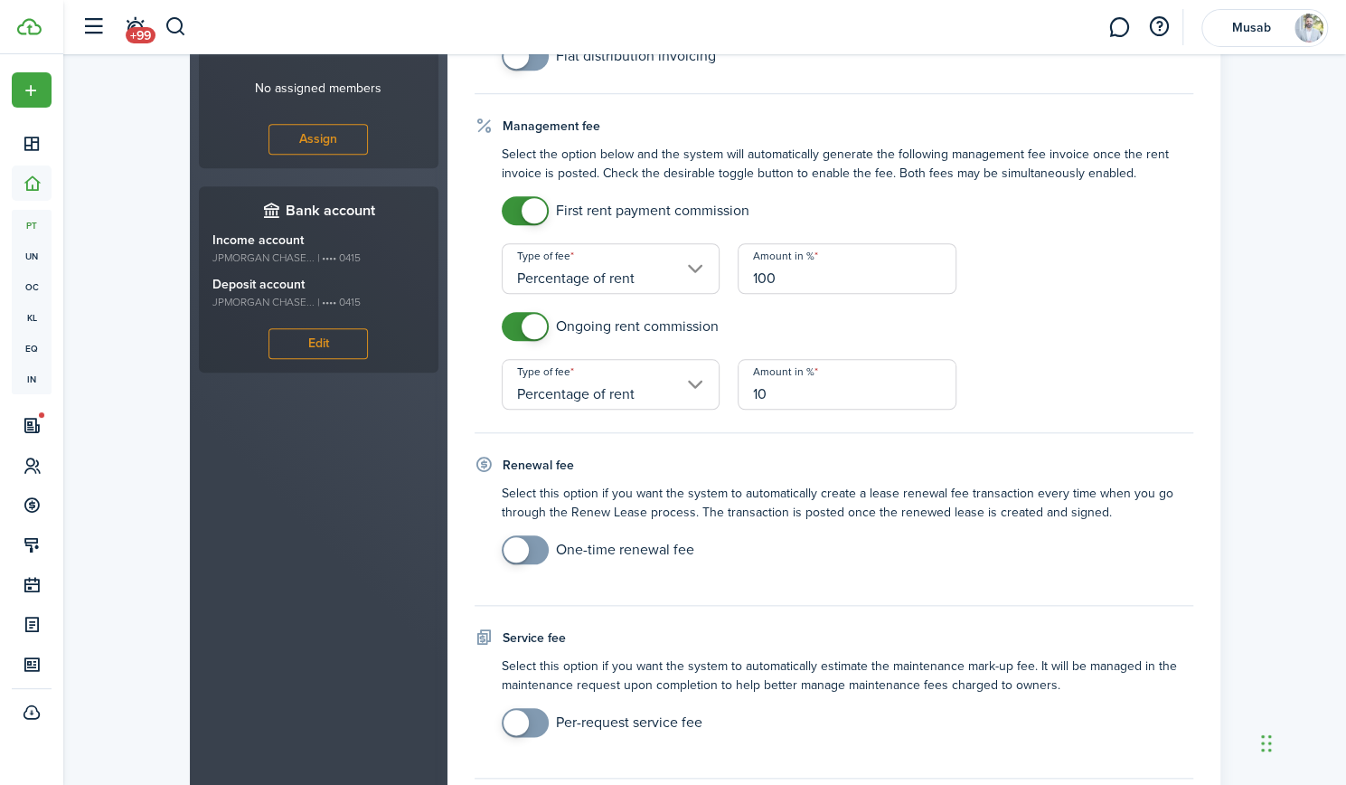
scroll to position [801, 0]
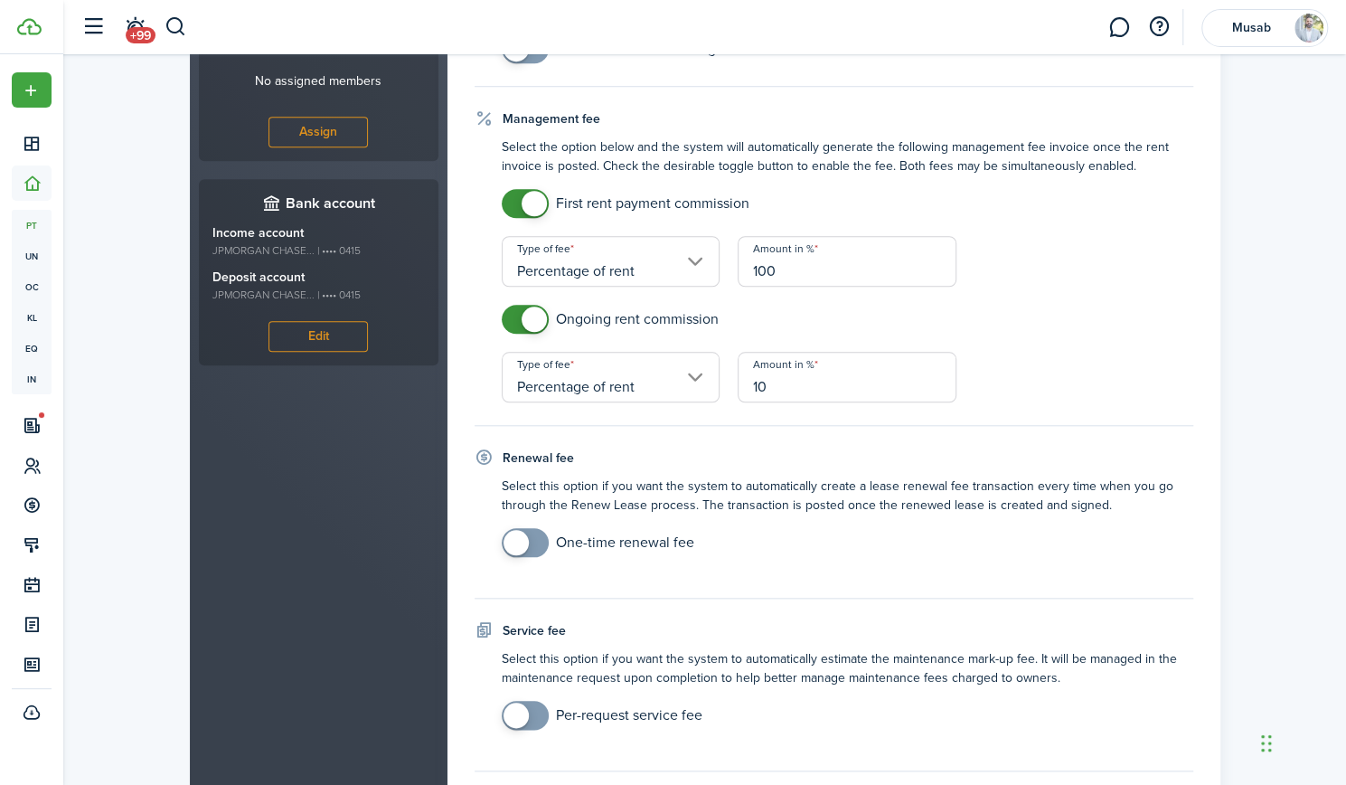
type input "10"
click at [718, 503] on p "Select this option if you want the system to automatically create a lease renew…" at bounding box center [847, 495] width 691 height 38
checkbox input "true"
click at [519, 536] on span at bounding box center [515, 542] width 25 height 25
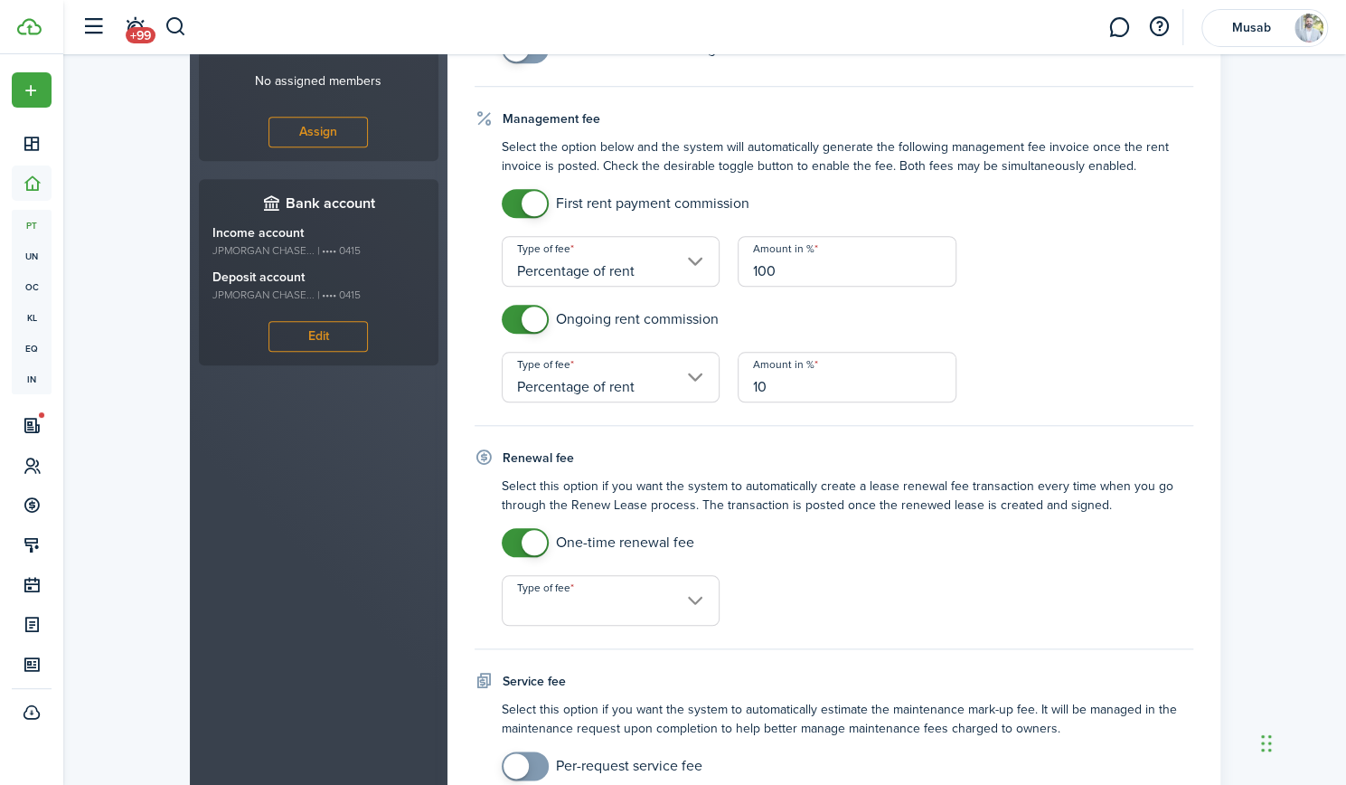
click at [589, 596] on input "Type of fee" at bounding box center [611, 600] width 219 height 51
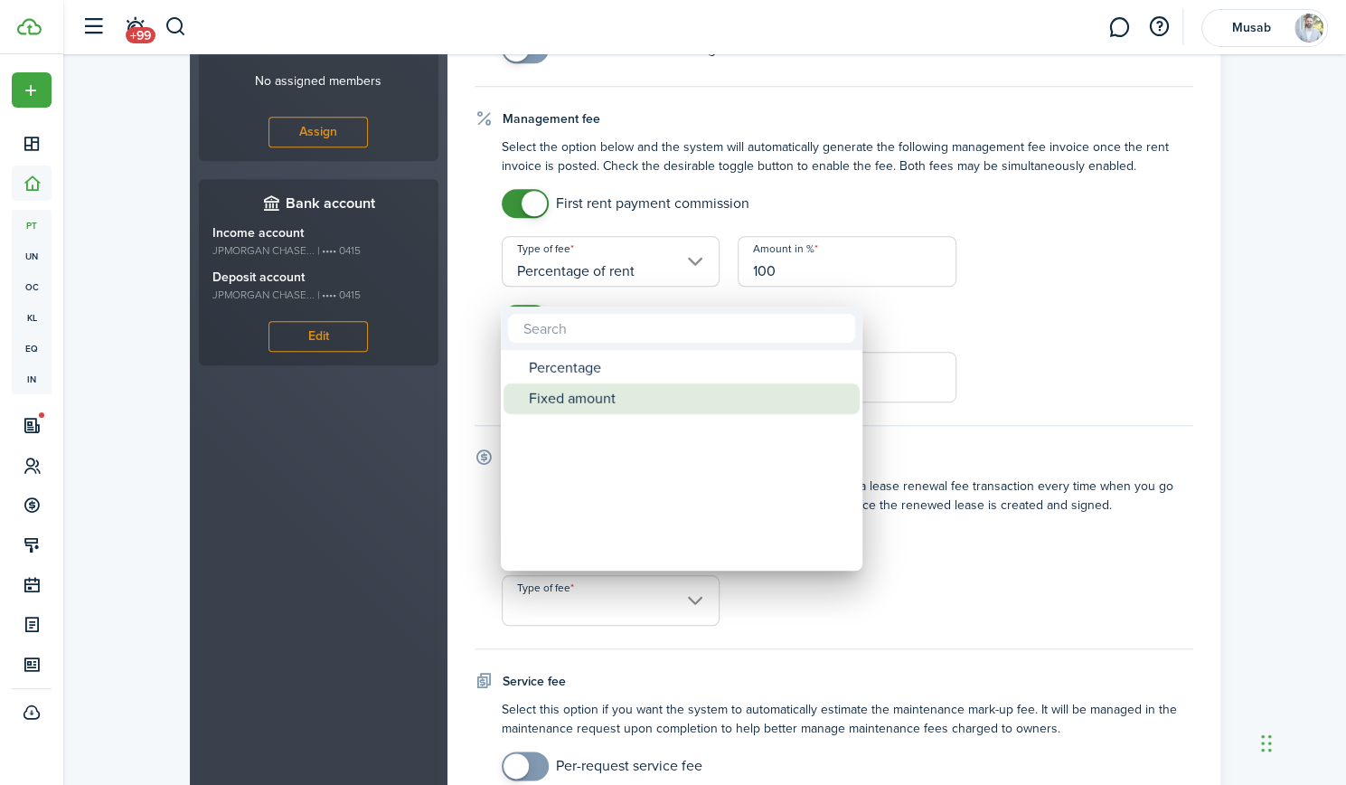
click at [623, 400] on div "Fixed amount" at bounding box center [689, 398] width 320 height 31
type input "Fixed amount"
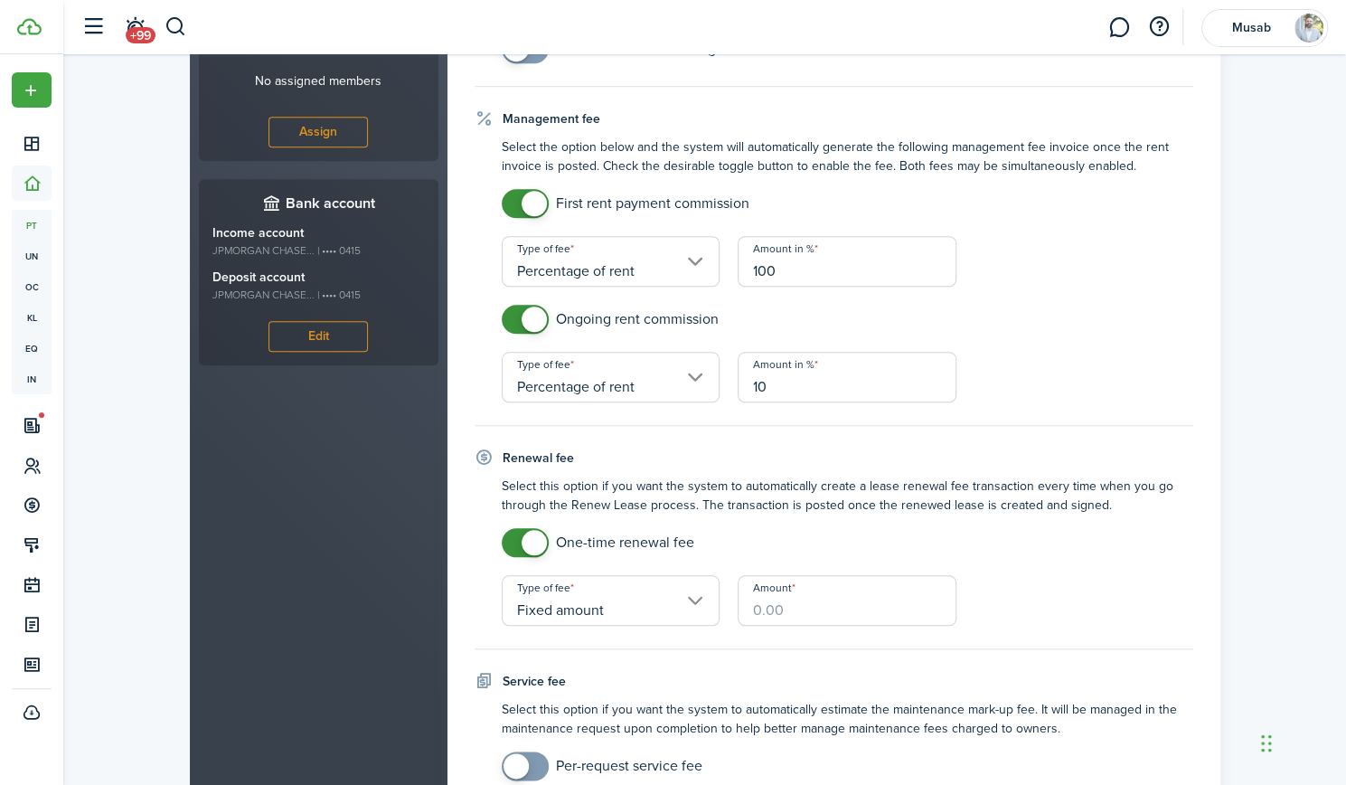
click at [791, 607] on input "Amount" at bounding box center [847, 600] width 219 height 51
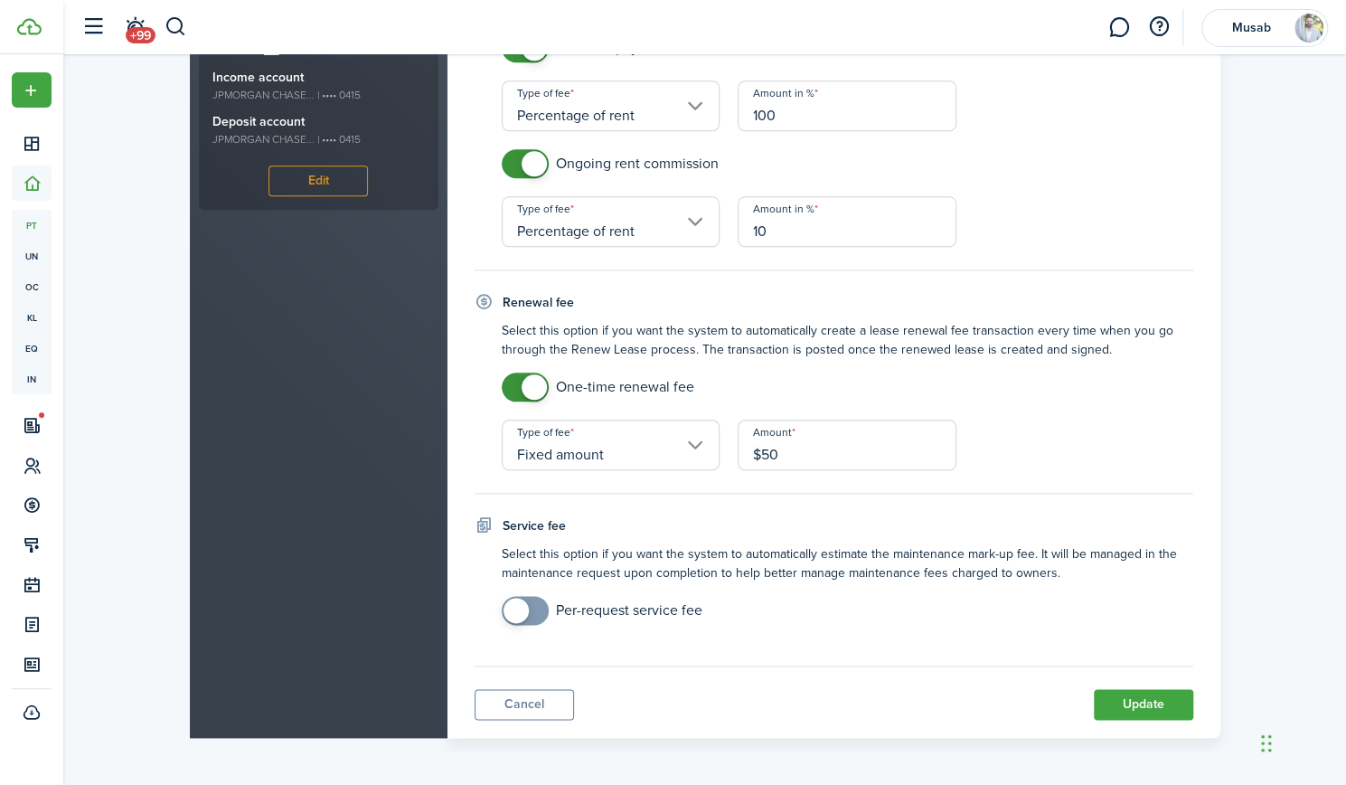
scroll to position [957, 0]
type input "$50.00"
click at [1134, 700] on button "Update" at bounding box center [1143, 703] width 99 height 31
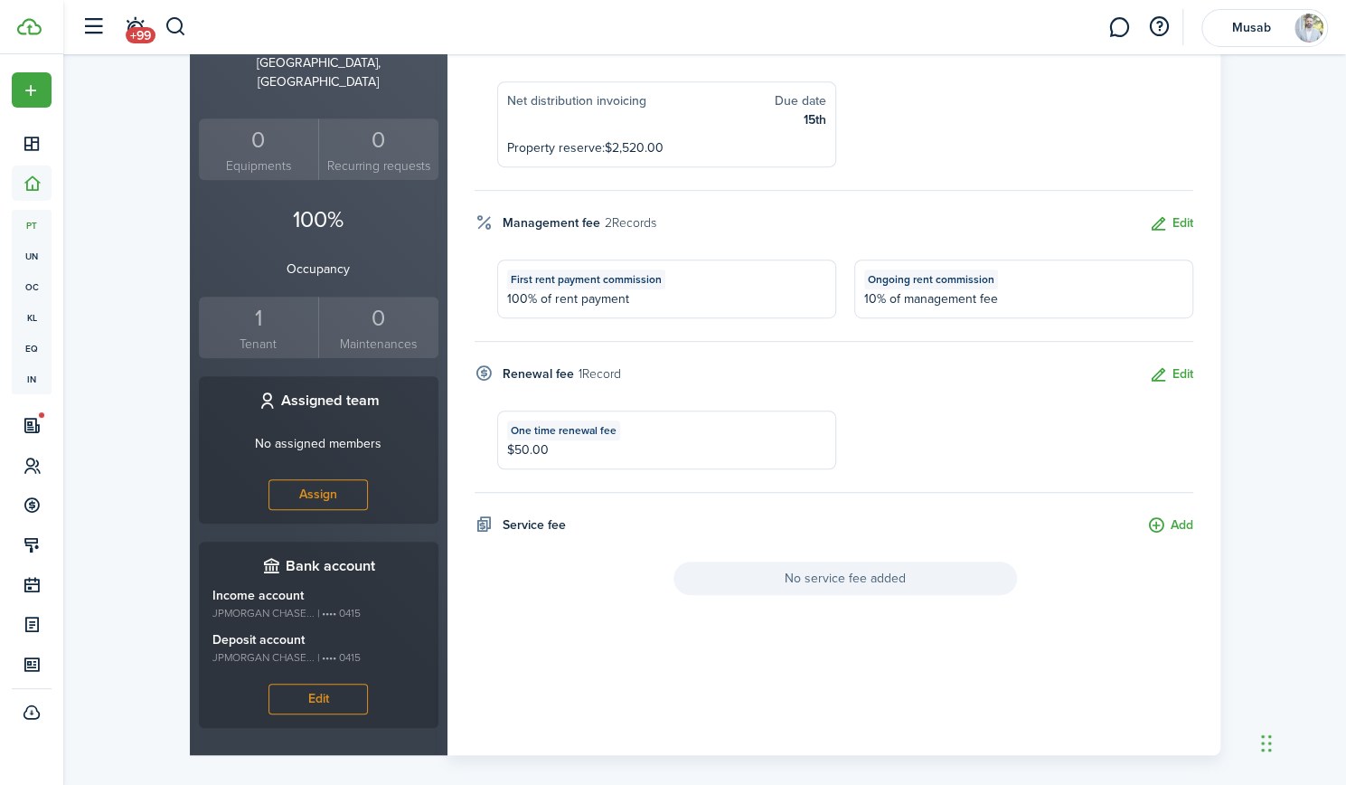
scroll to position [0, 0]
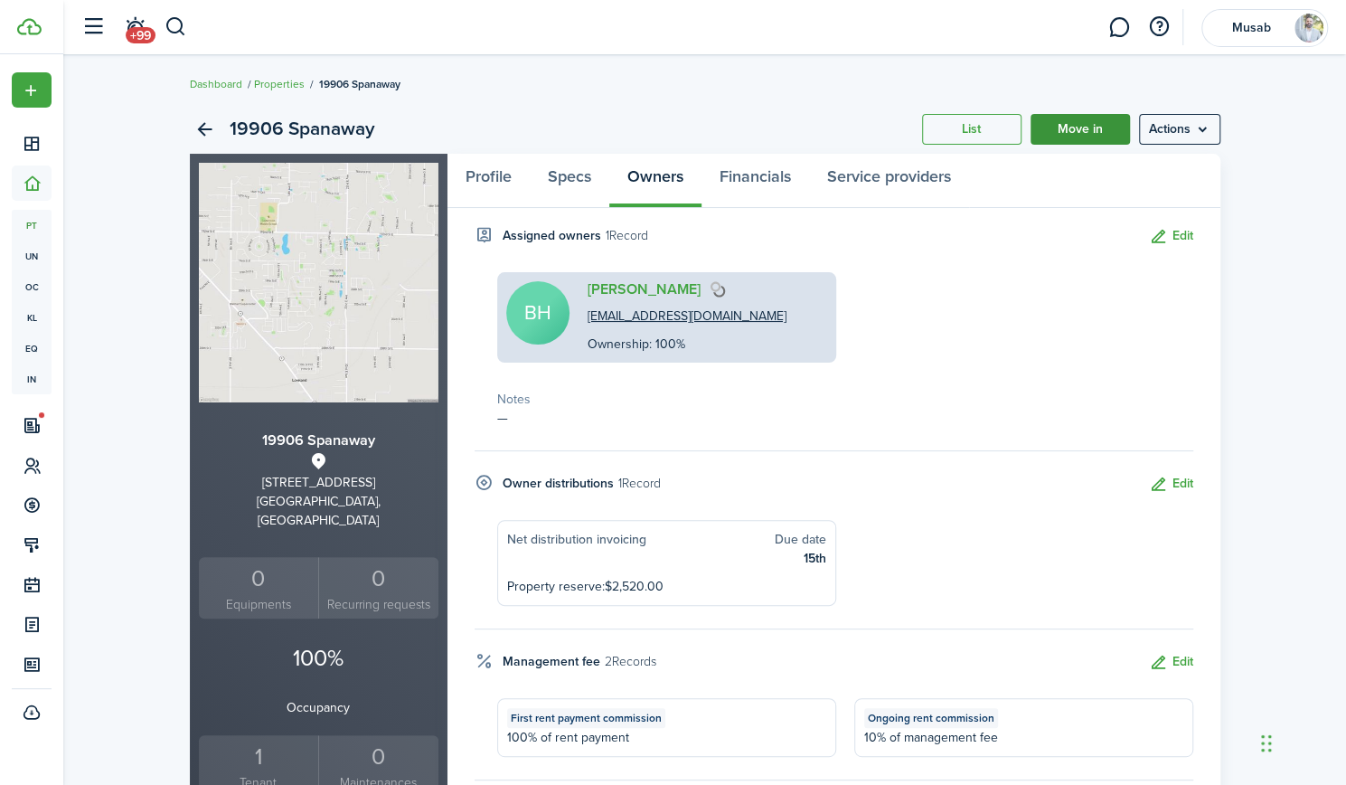
click at [1077, 126] on link "Move in" at bounding box center [1079, 129] width 99 height 31
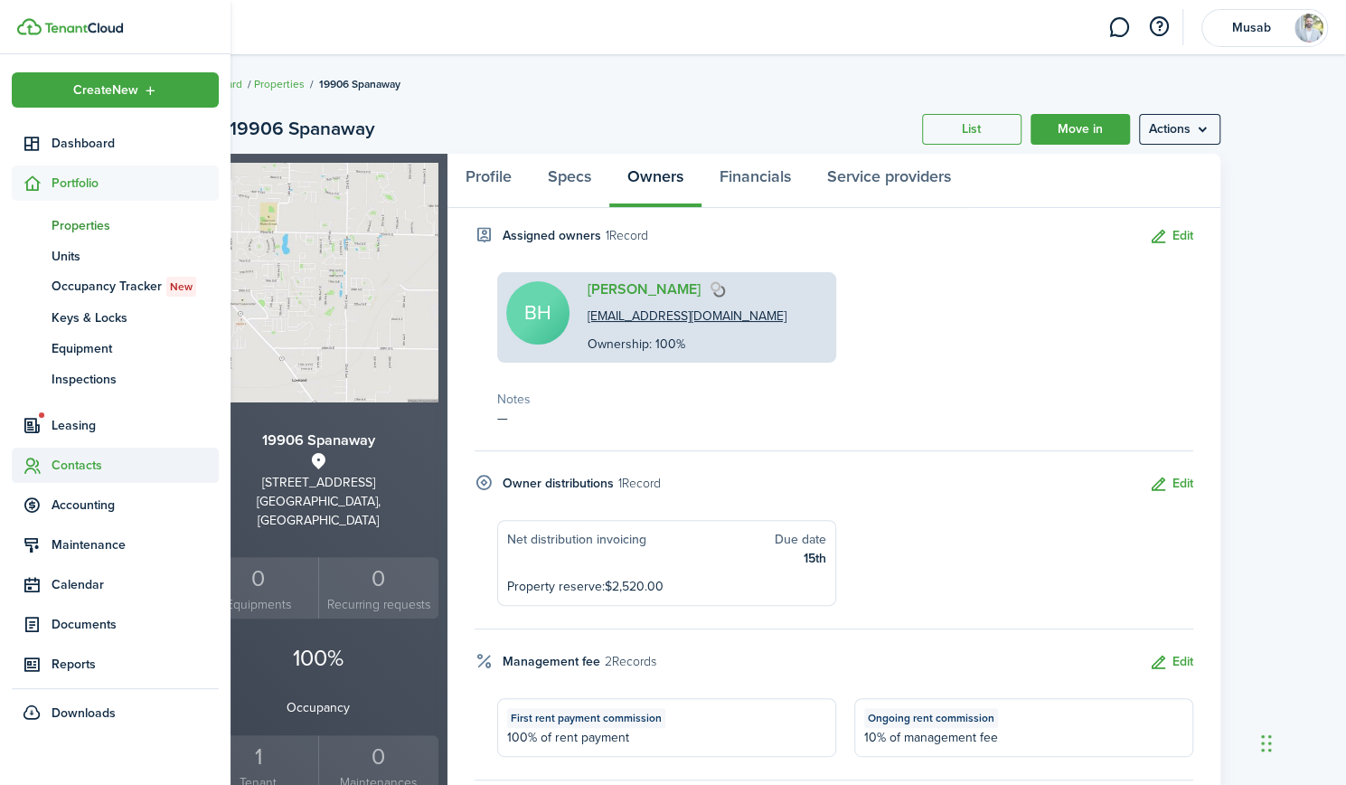
click at [89, 466] on span "Contacts" at bounding box center [135, 465] width 167 height 19
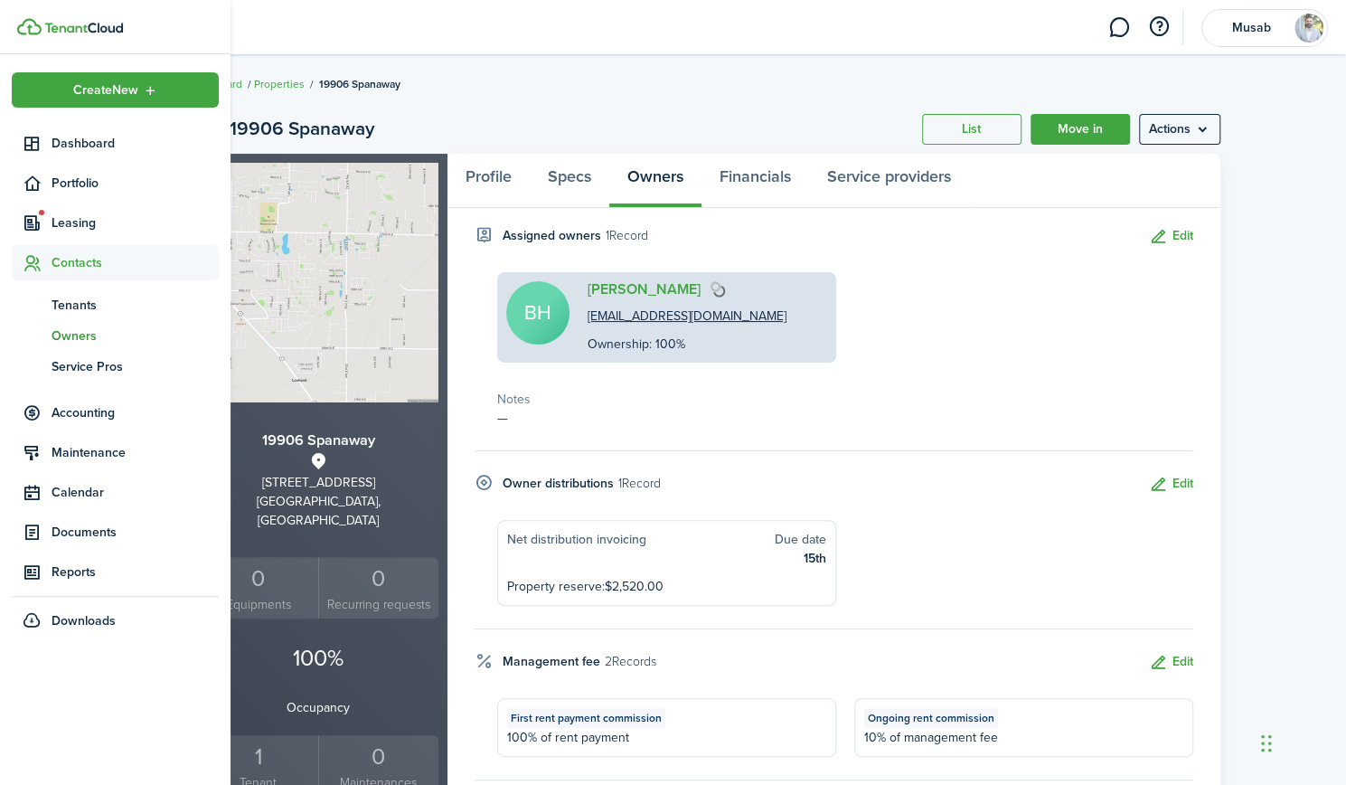
click at [92, 341] on span "Owners" at bounding box center [135, 335] width 167 height 19
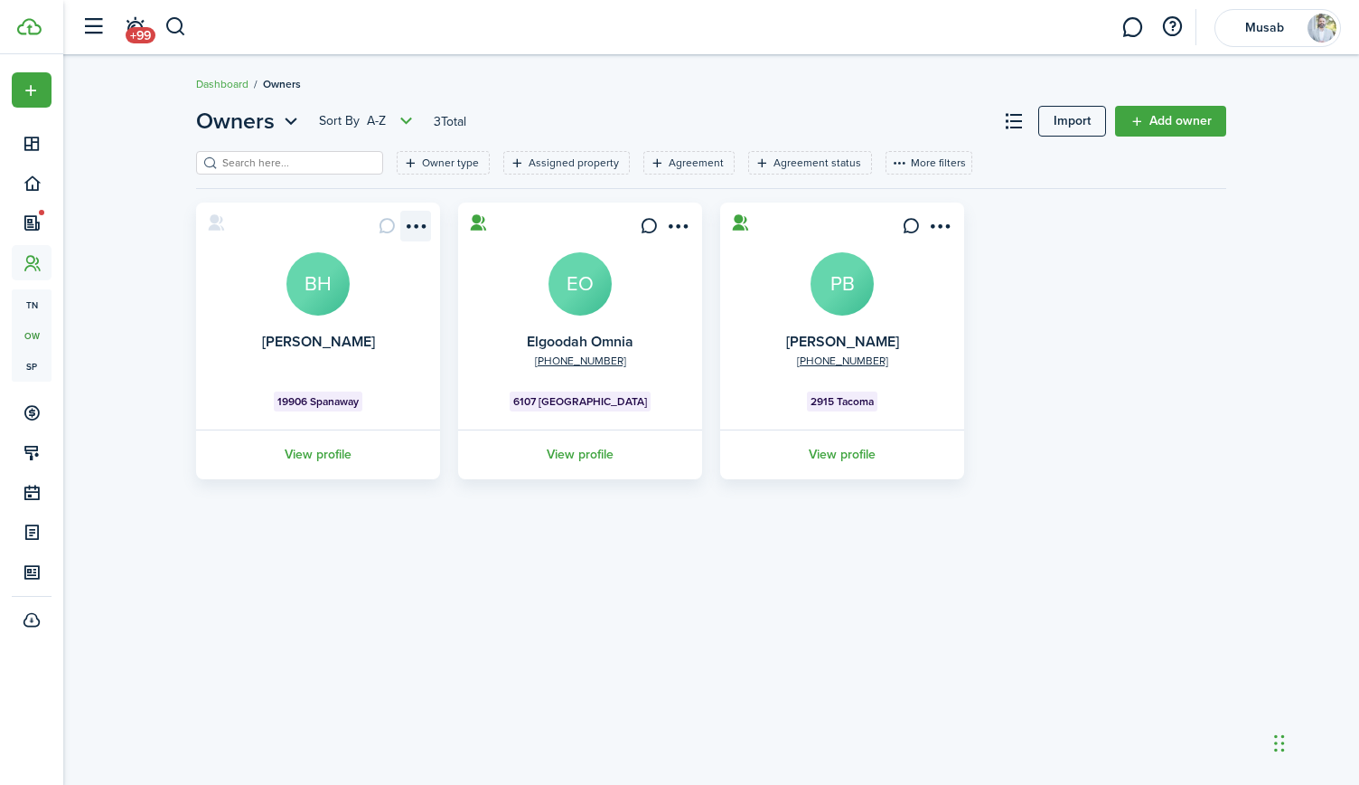
click at [420, 225] on menu-btn-icon "Open menu" at bounding box center [415, 226] width 31 height 31
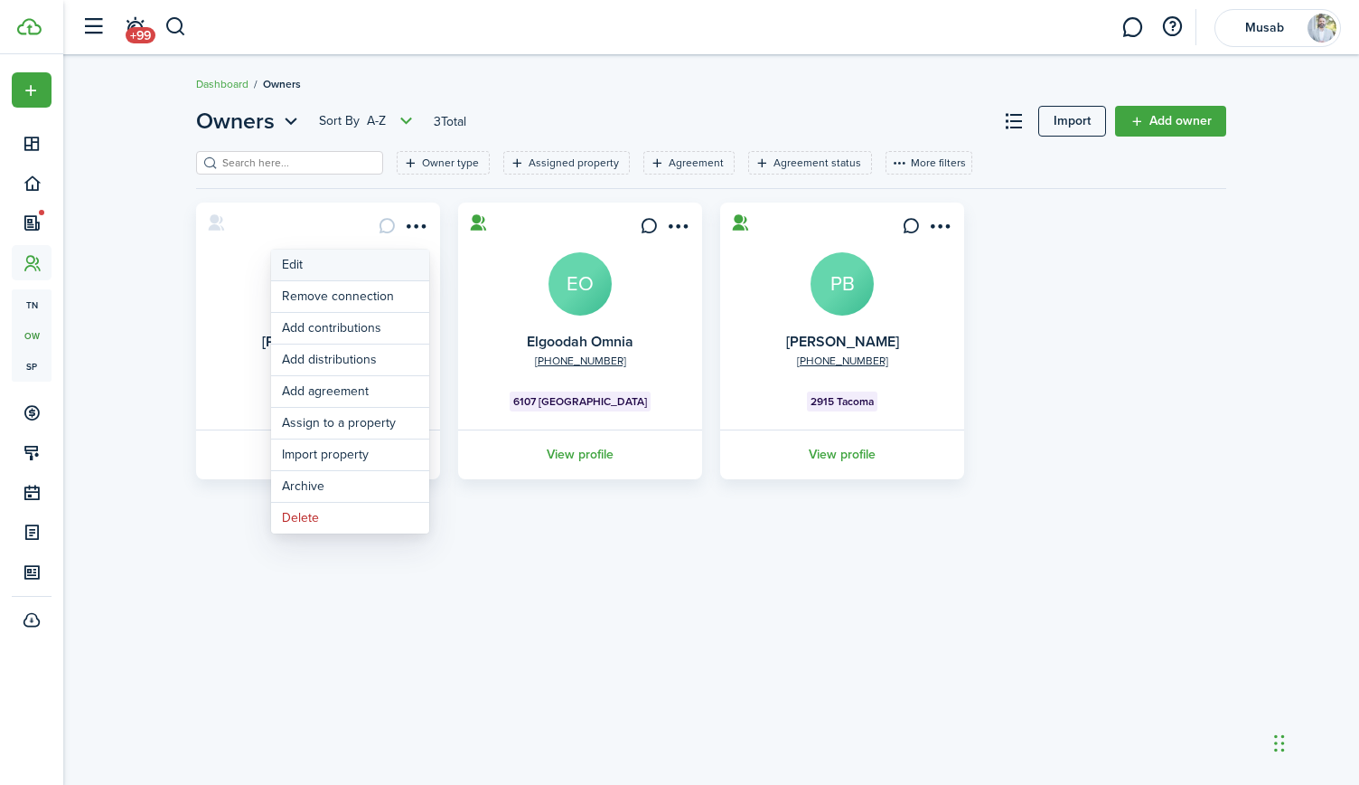
click at [367, 264] on link "Edit" at bounding box center [350, 264] width 158 height 31
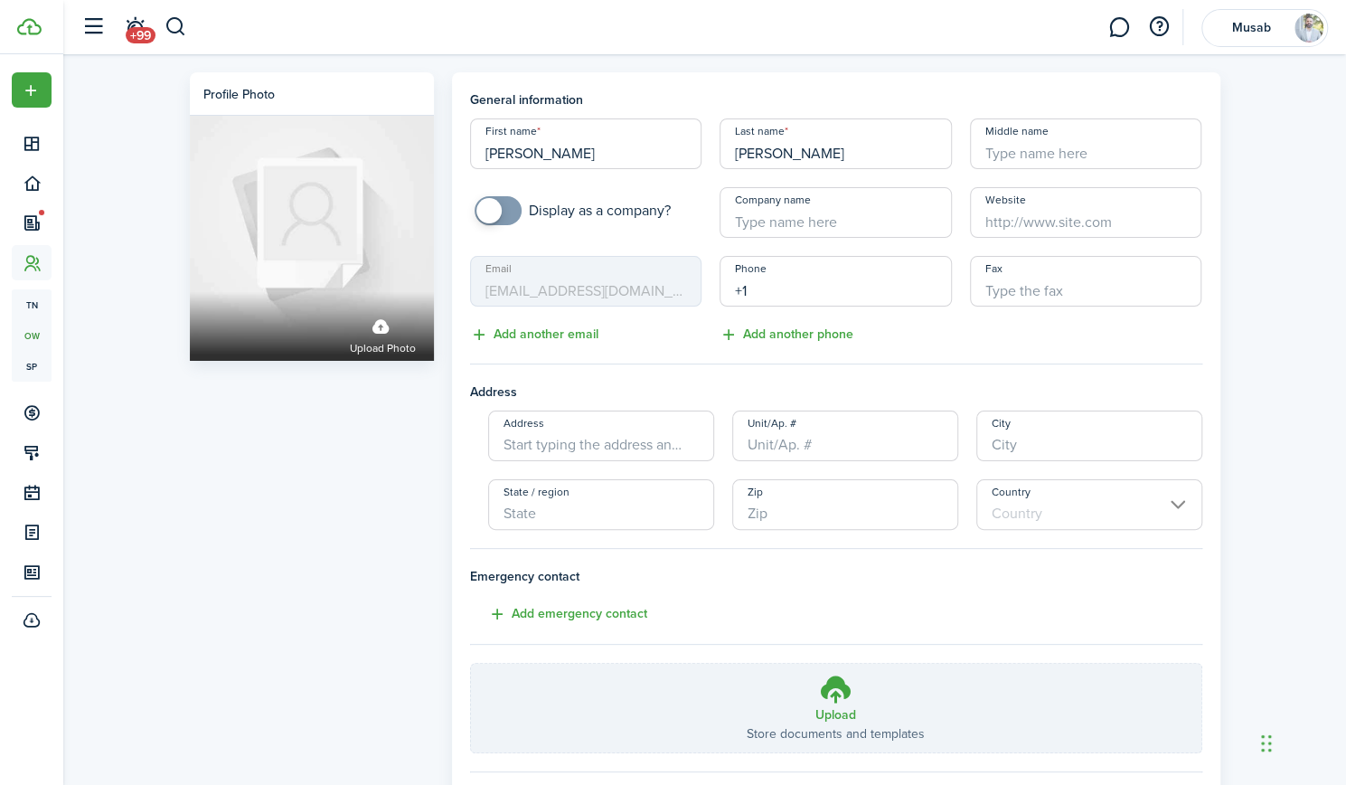
click at [866, 273] on input "+1" at bounding box center [836, 281] width 232 height 51
type input "[PHONE_NUMBER]"
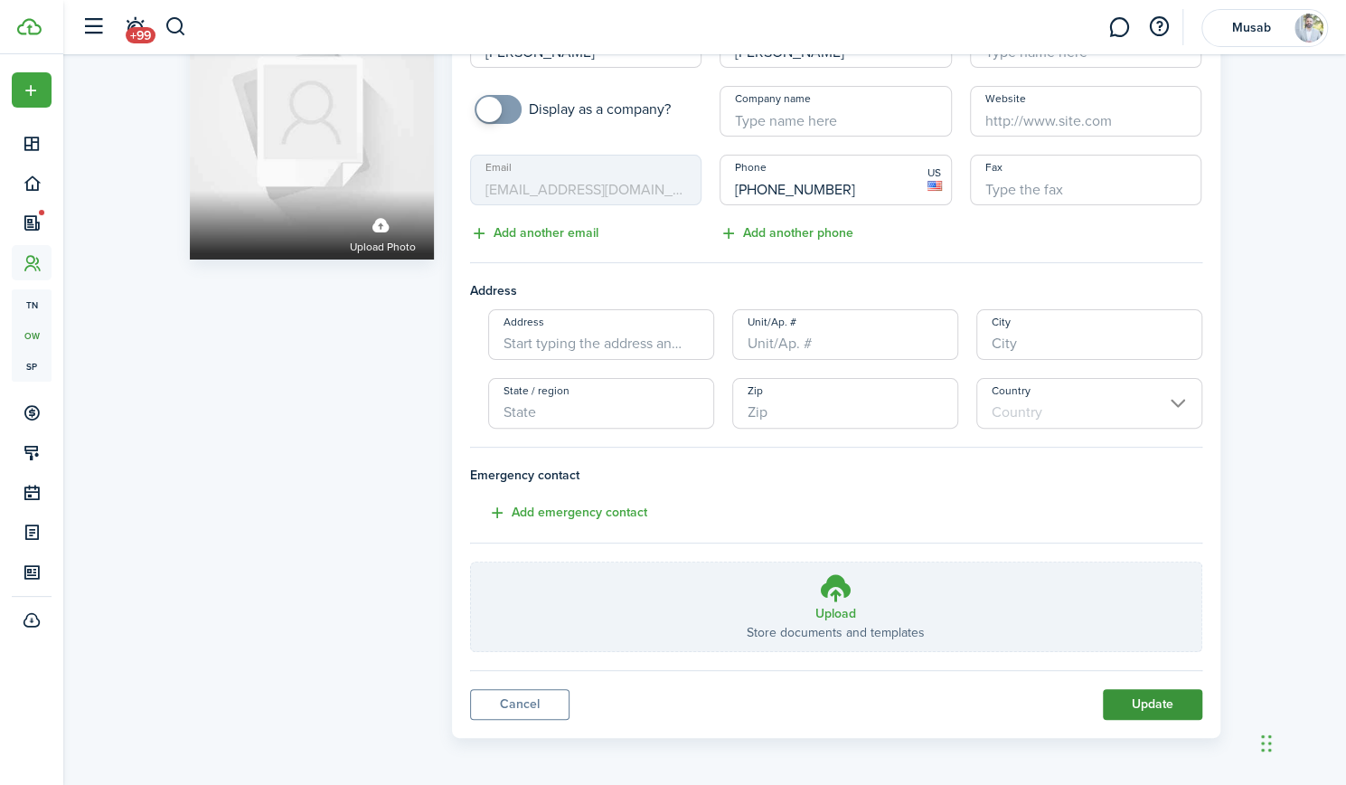
click at [1144, 699] on button "Update" at bounding box center [1152, 704] width 99 height 31
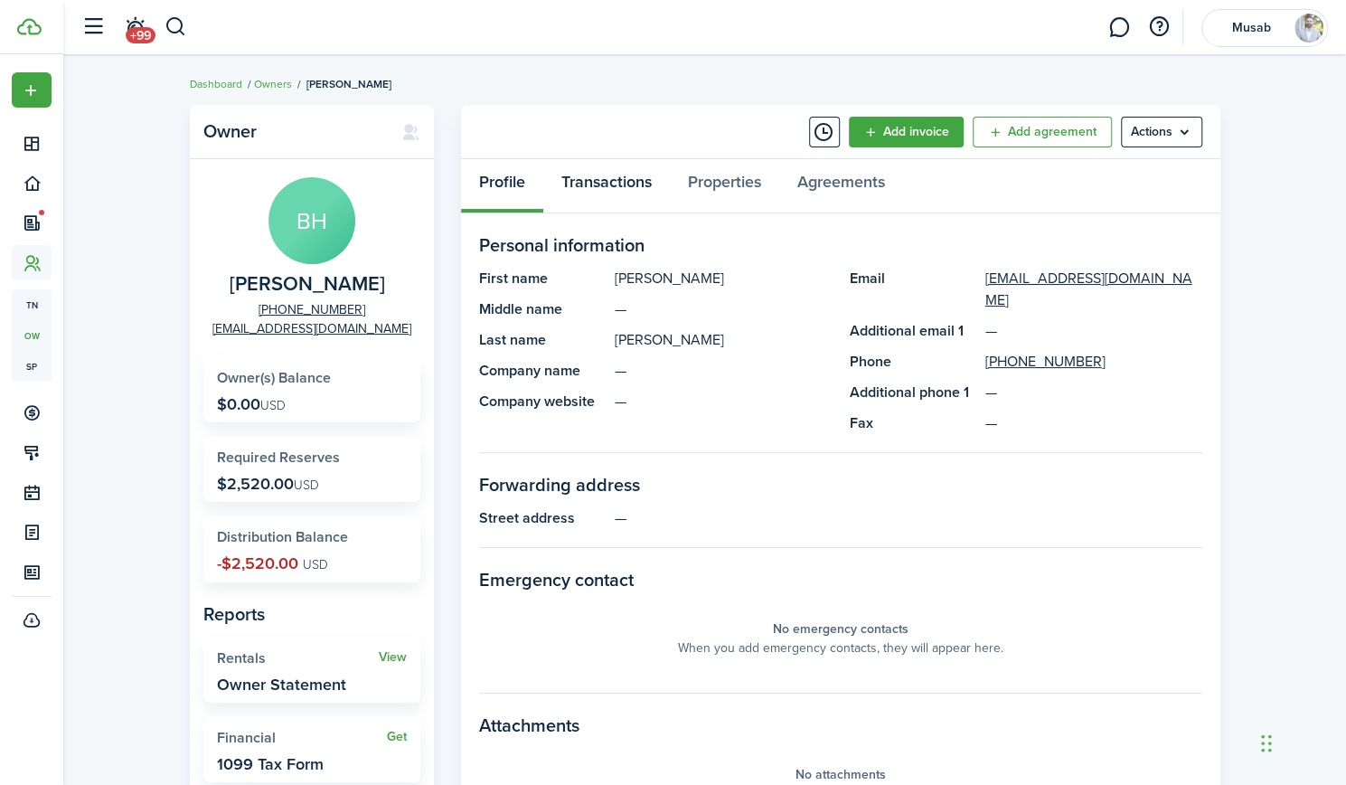
click at [609, 179] on link "Transactions" at bounding box center [606, 186] width 127 height 54
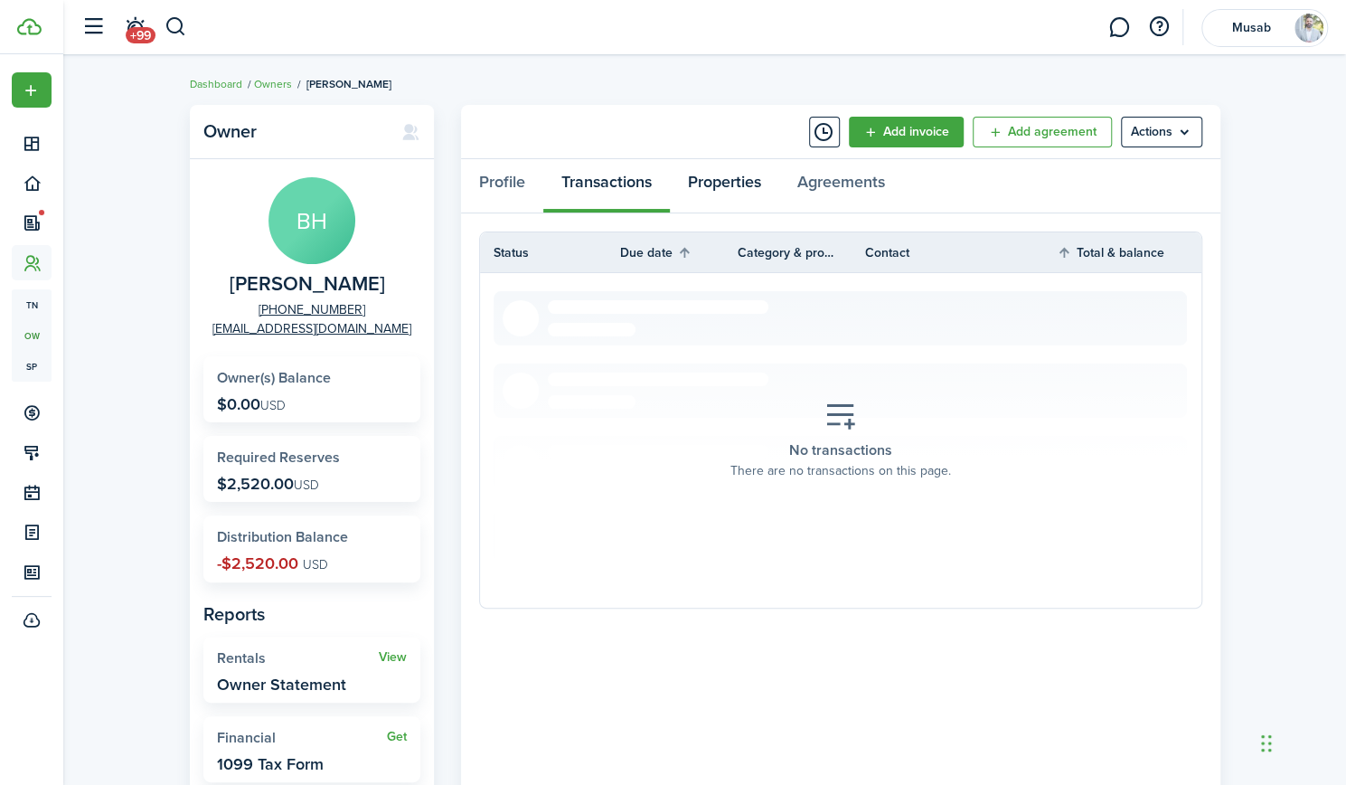
click at [722, 167] on link "Properties" at bounding box center [724, 186] width 109 height 54
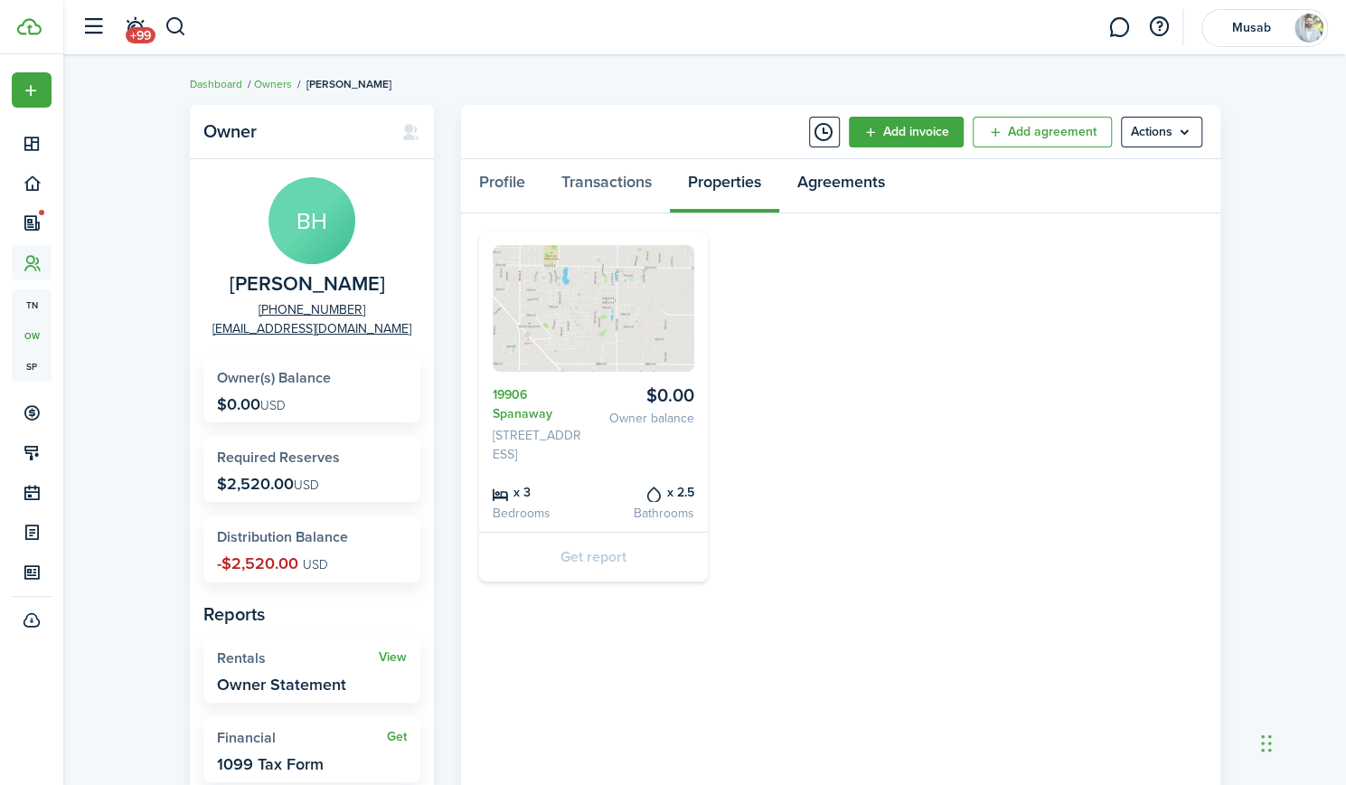
click at [823, 183] on link "Agreements" at bounding box center [841, 186] width 124 height 54
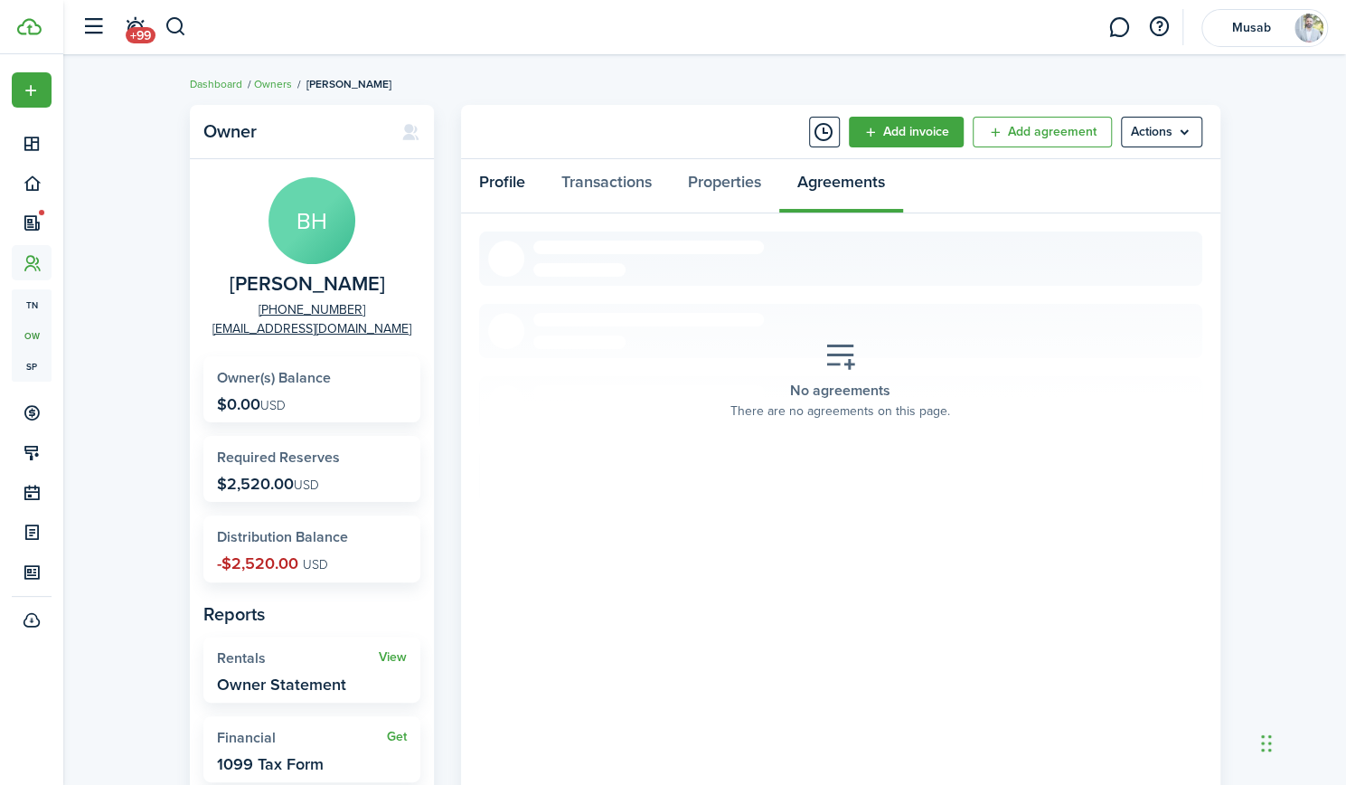
click at [494, 177] on link "Profile" at bounding box center [502, 186] width 82 height 54
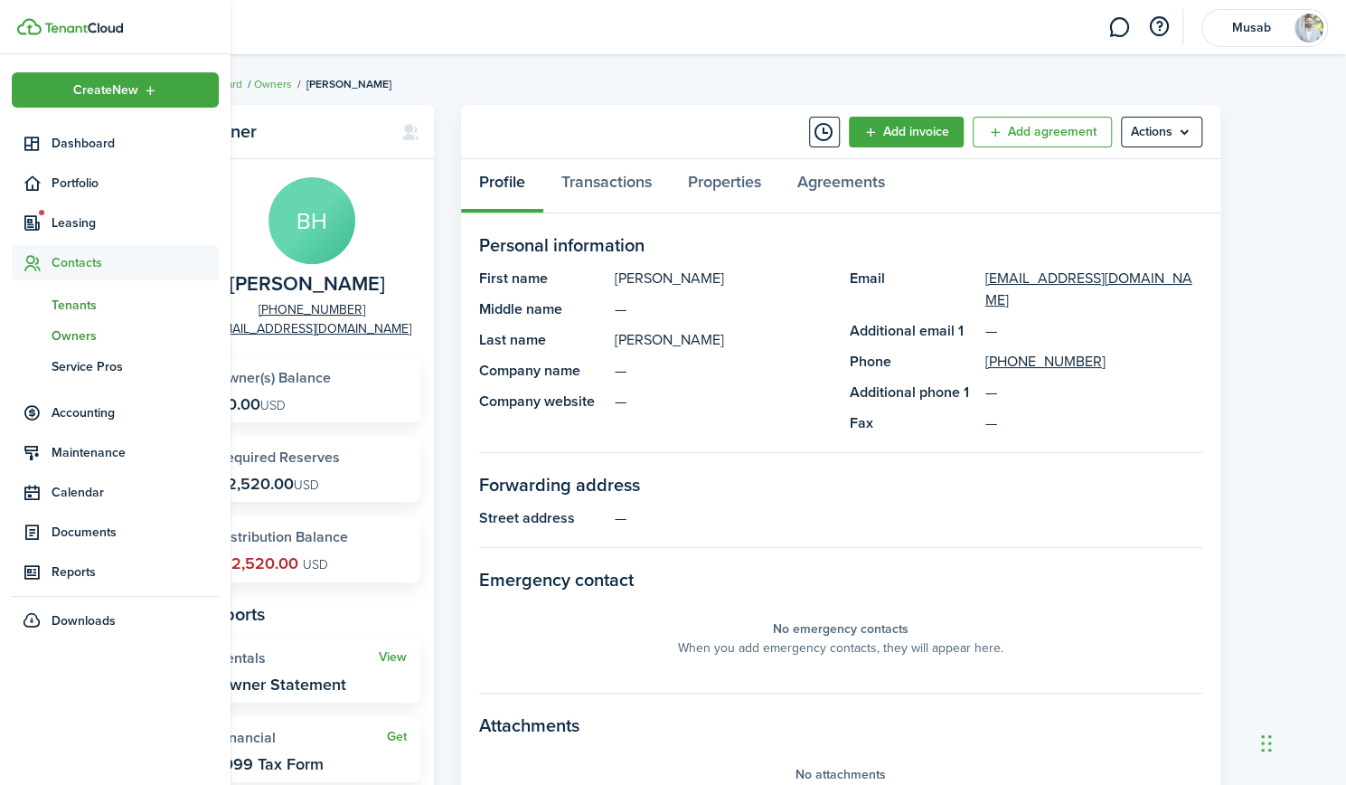
click at [92, 301] on span "Tenants" at bounding box center [135, 305] width 167 height 19
